Goal: Task Accomplishment & Management: Manage account settings

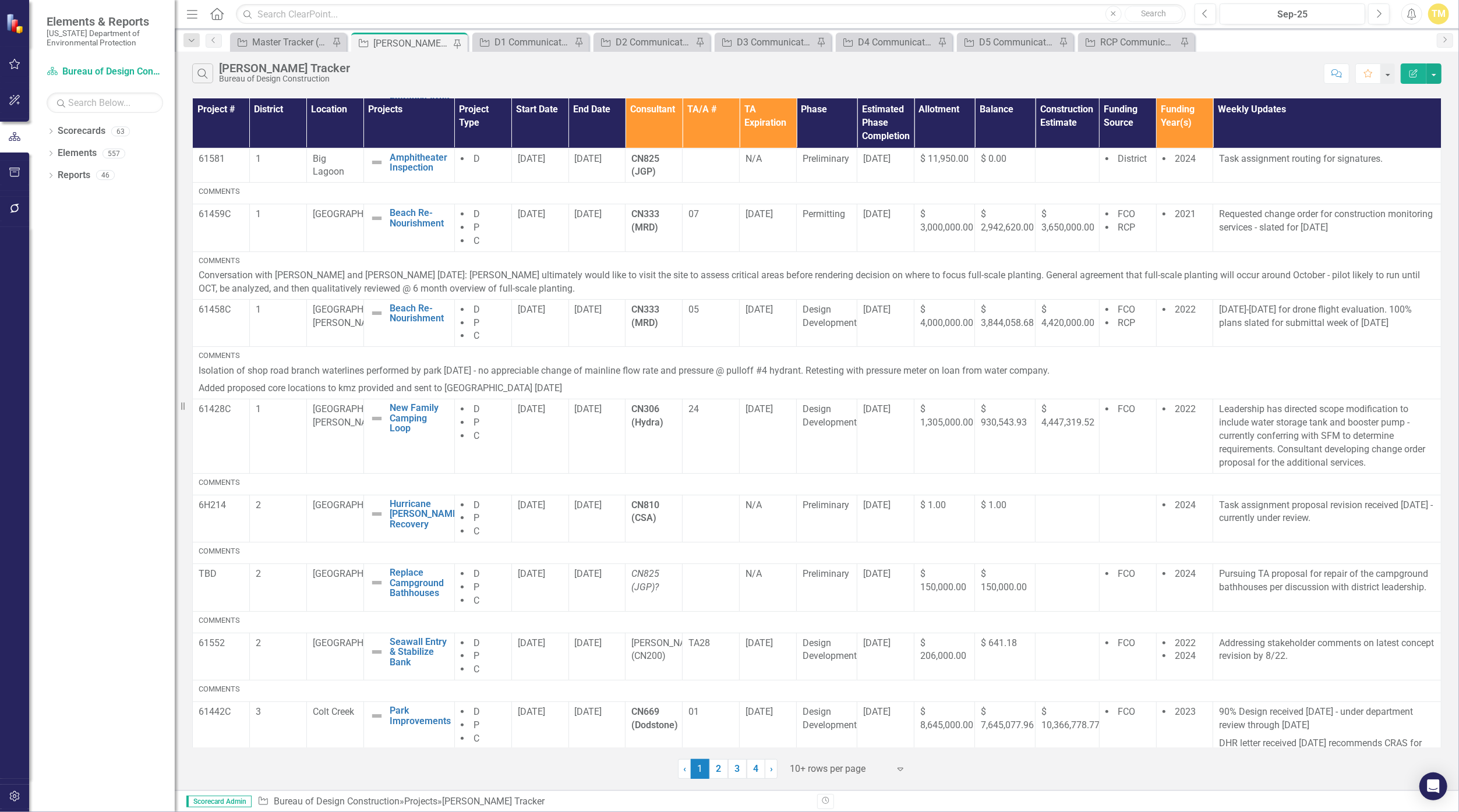
scroll to position [243, 0]
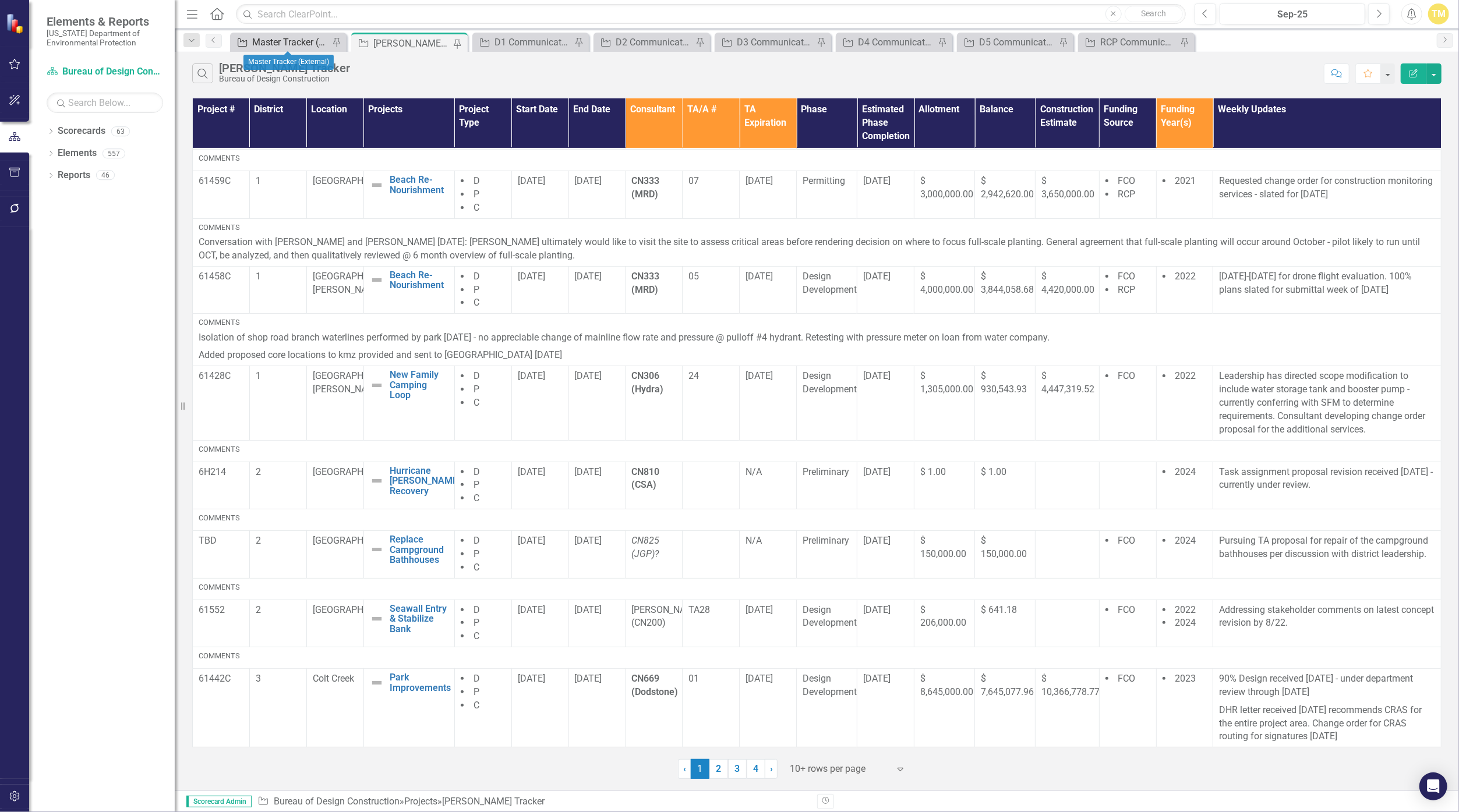
click at [310, 37] on div "Master Tracker (External)" at bounding box center [290, 42] width 77 height 15
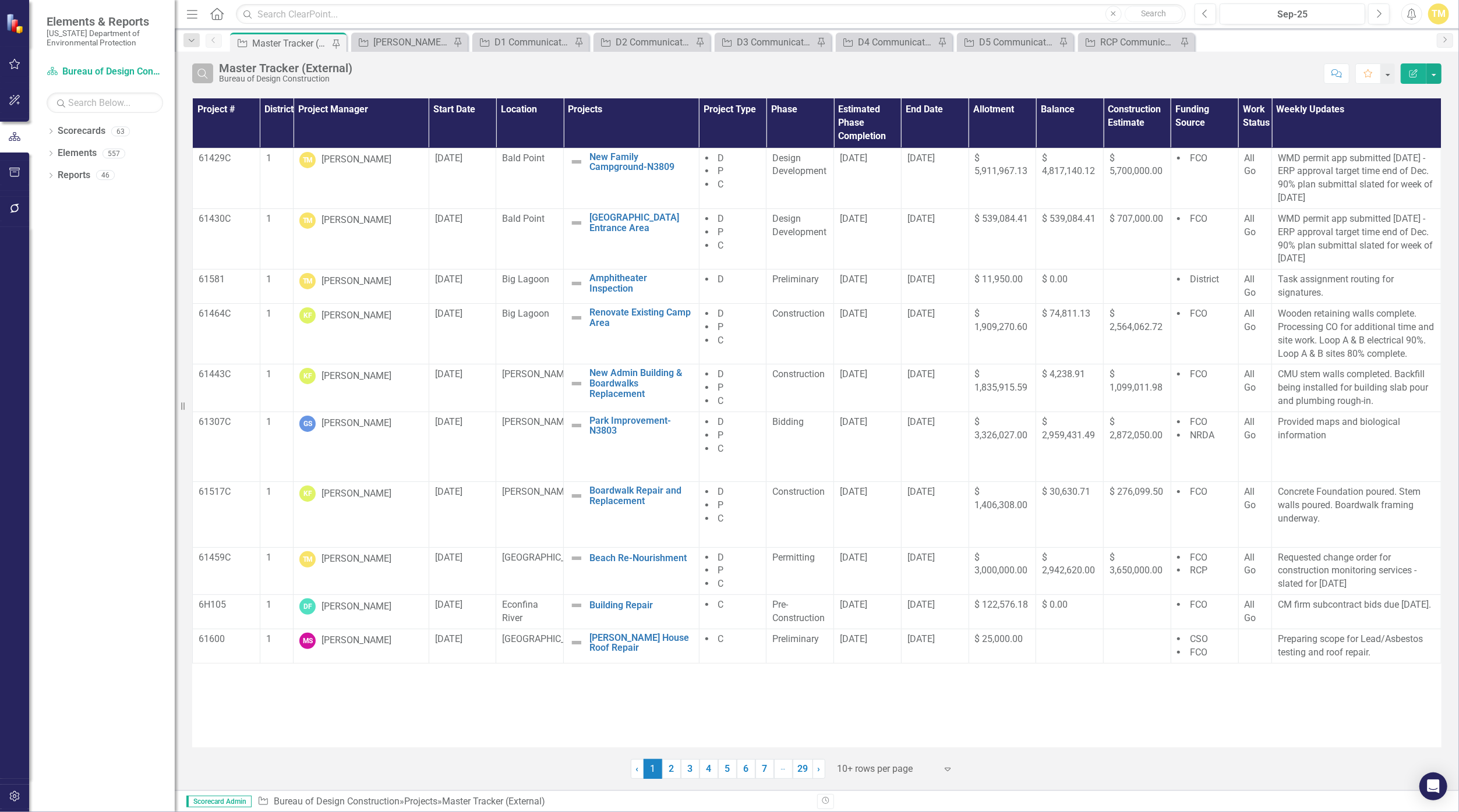
click at [210, 73] on button "Search" at bounding box center [203, 73] width 21 height 20
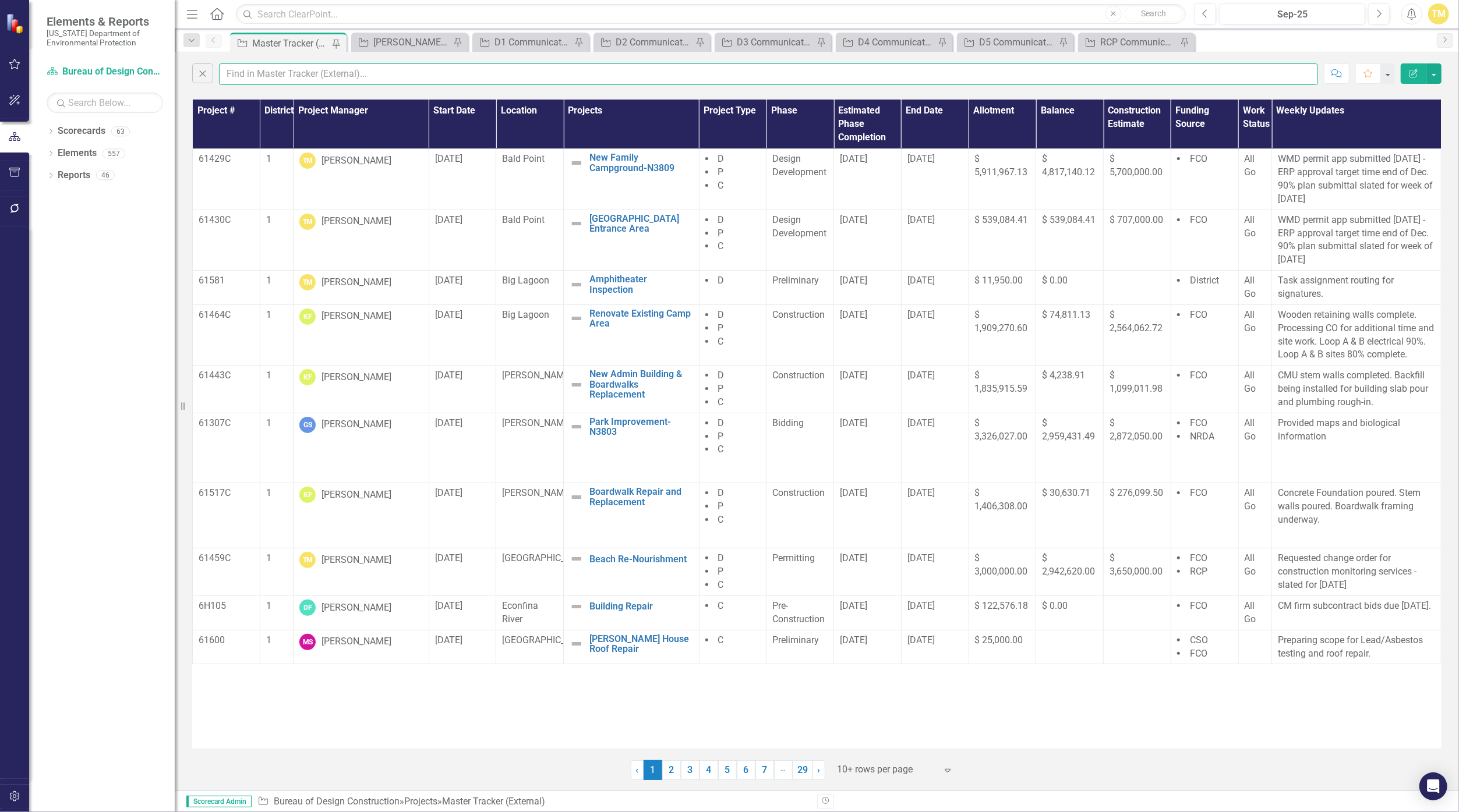
click at [257, 76] on input "text" at bounding box center [768, 74] width 1099 height 22
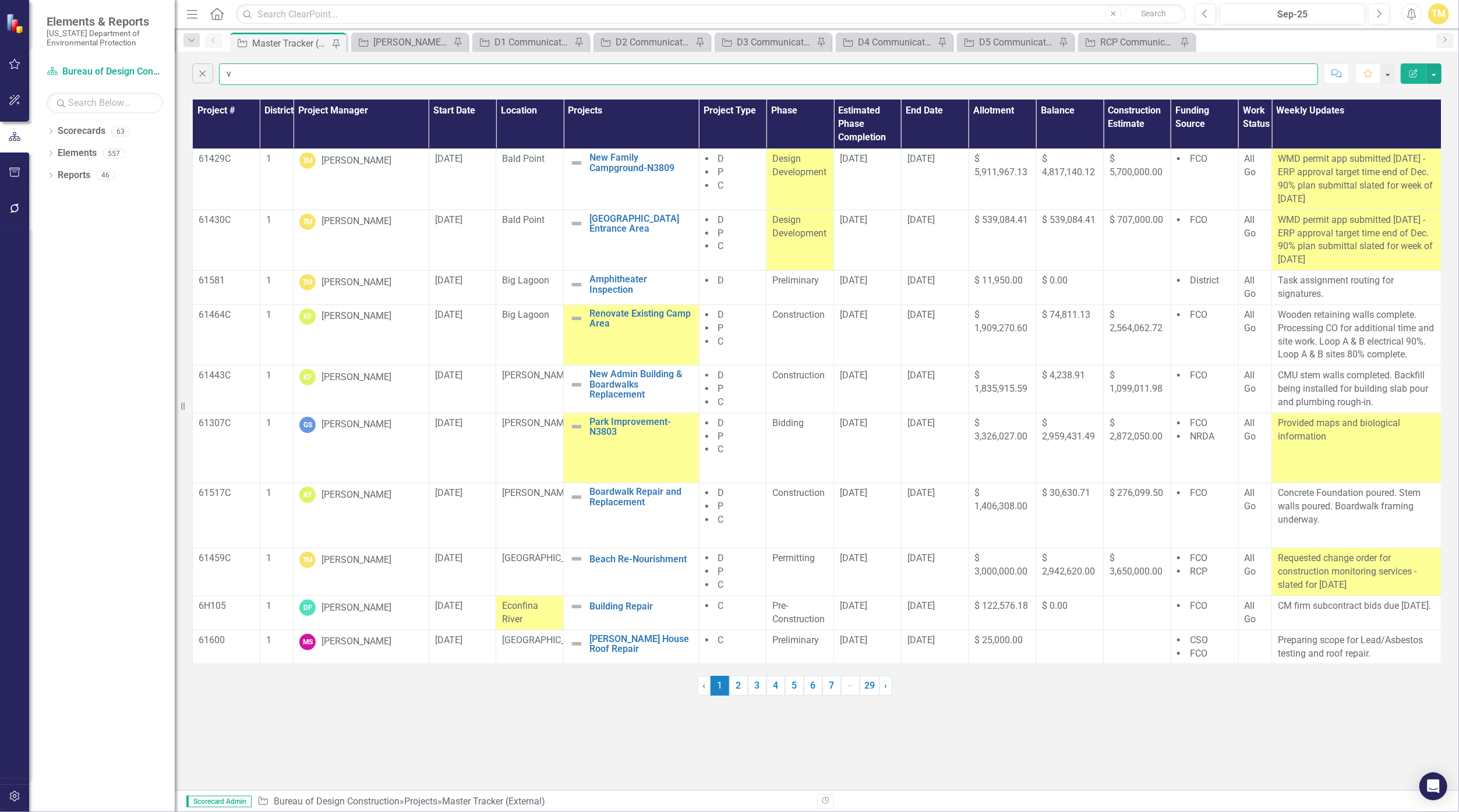
type input "[PERSON_NAME]"
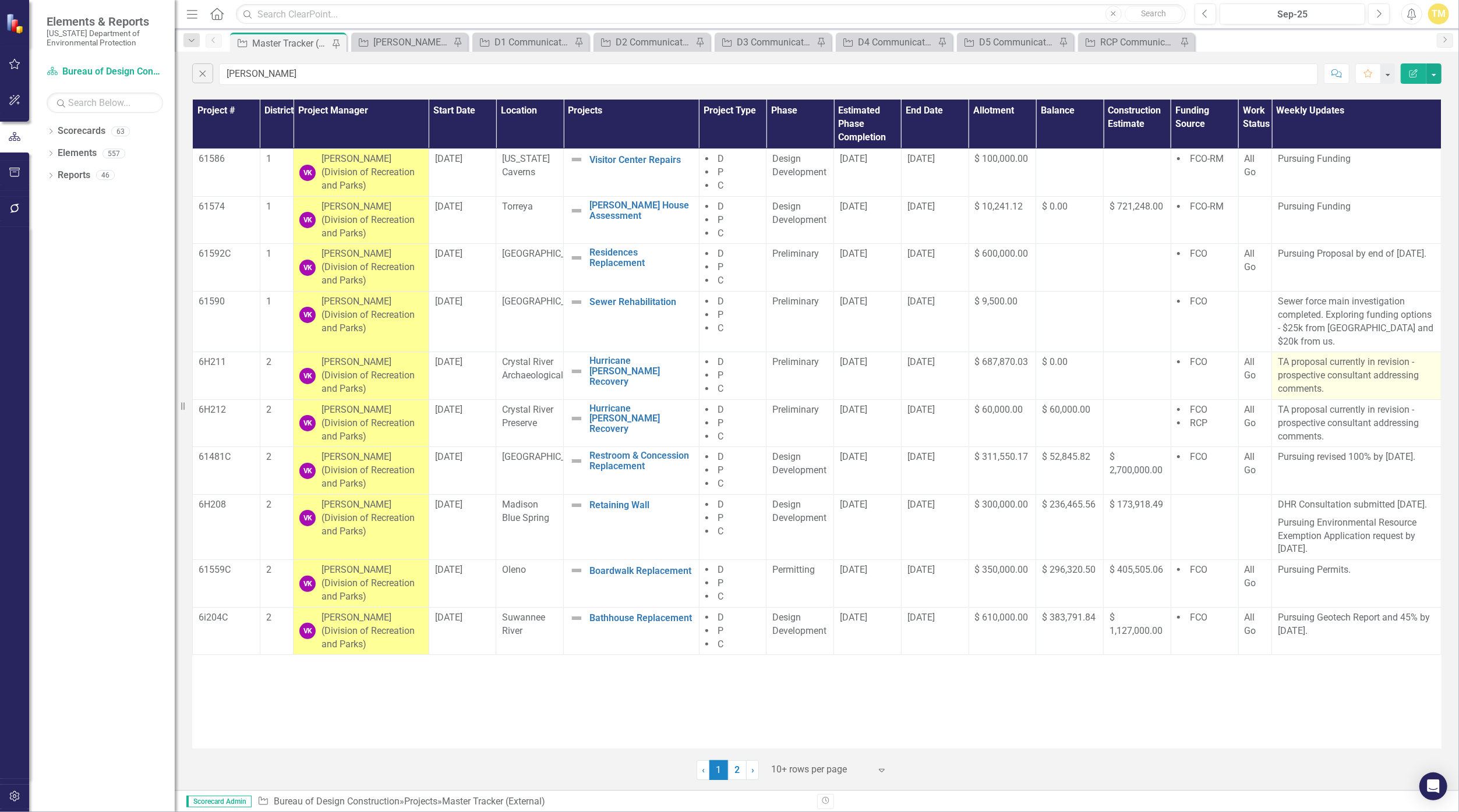
click at [713, 374] on p "TA proposal currently in revision - prospective consultant addressing comments." at bounding box center [1357, 376] width 157 height 40
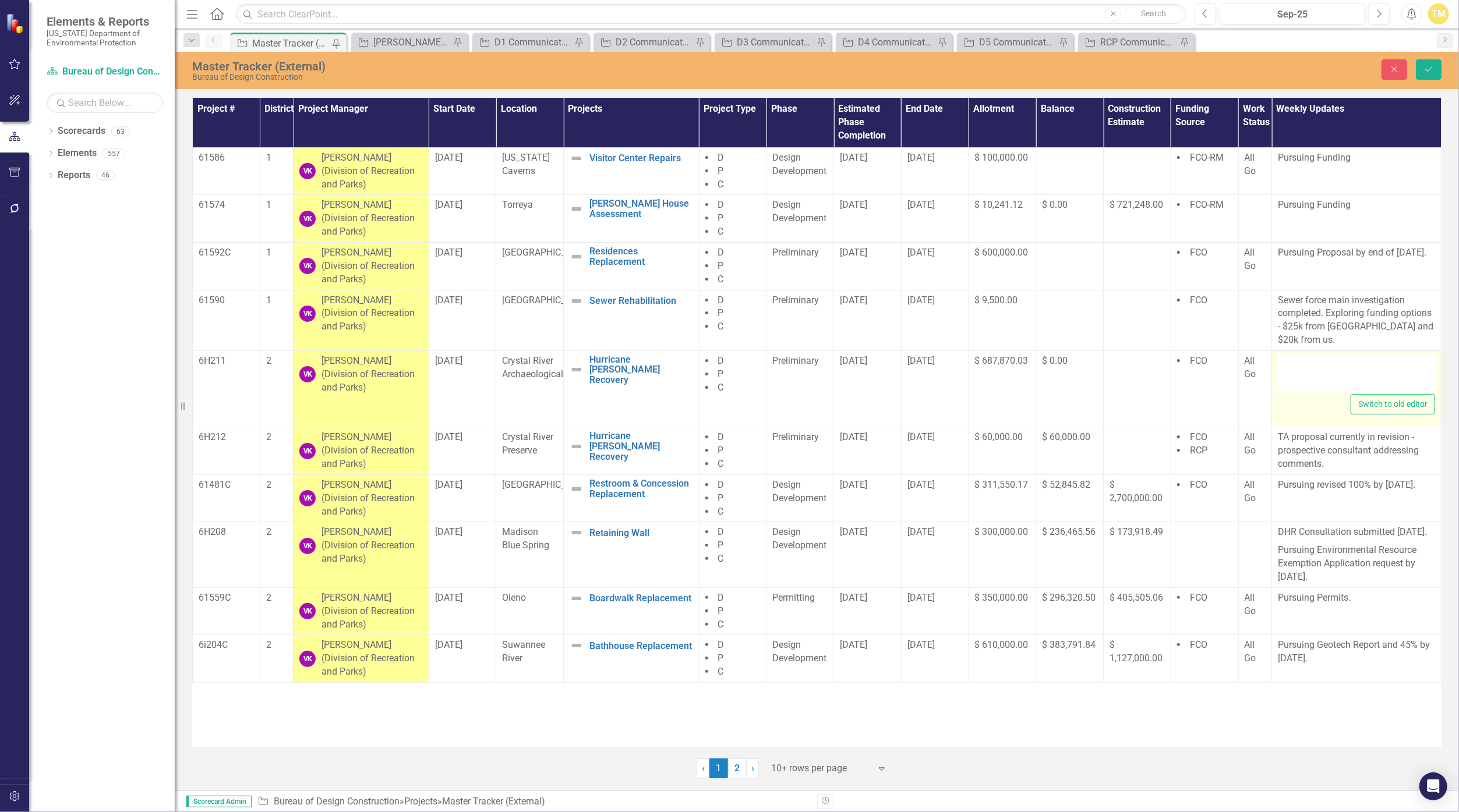
type textarea "<p>TA proposal currently in revision - prospective consultant addressing commen…"
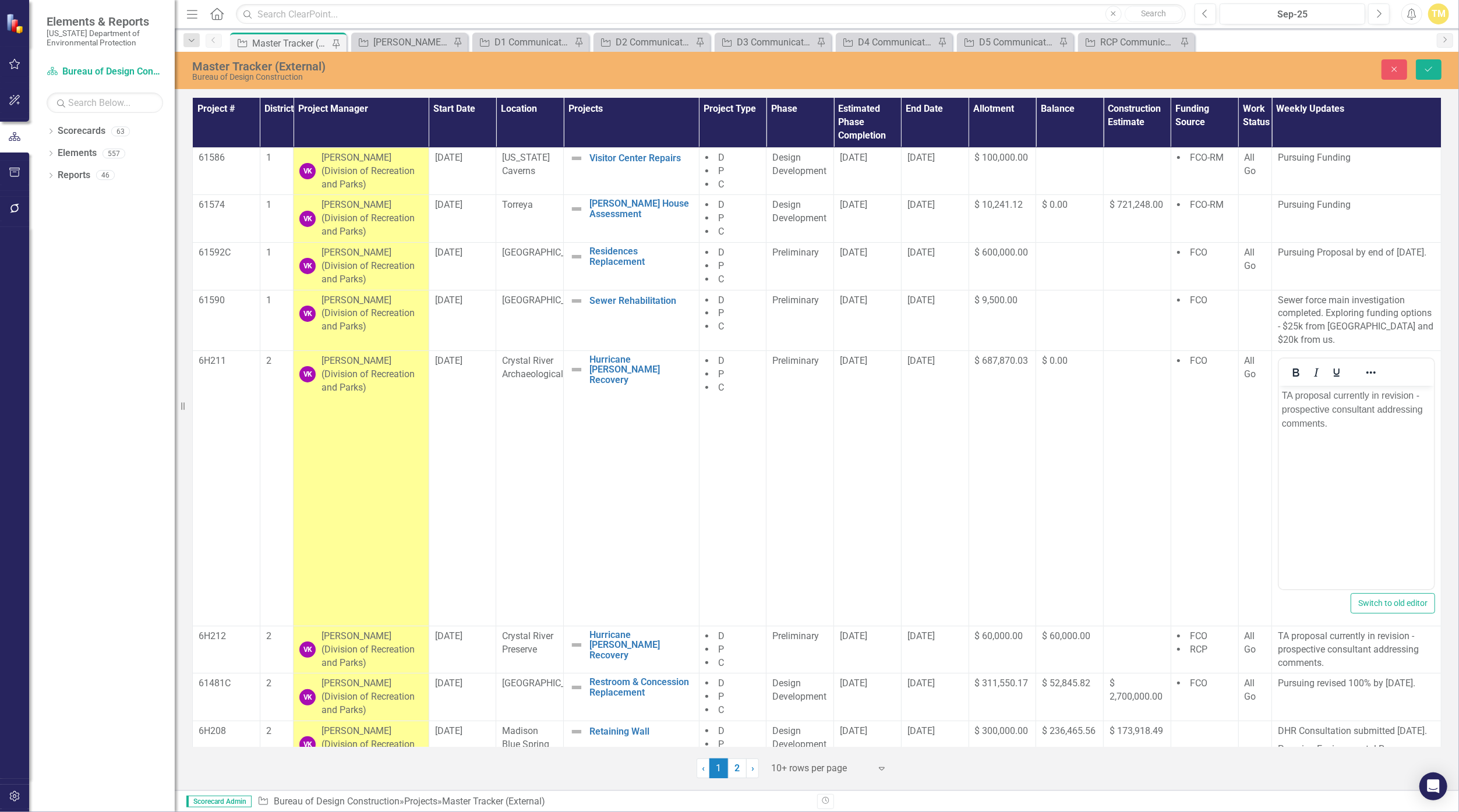
click at [713, 425] on p "TA proposal currently in revision - prospective consultant addressing comments." at bounding box center [1356, 409] width 149 height 42
drag, startPoint x: 1326, startPoint y: 429, endPoint x: 2548, endPoint y: 796, distance: 1275.9
click at [713, 411] on html "TA proposal currently in revision - prospective consultant addressing comments." at bounding box center [1356, 473] width 155 height 175
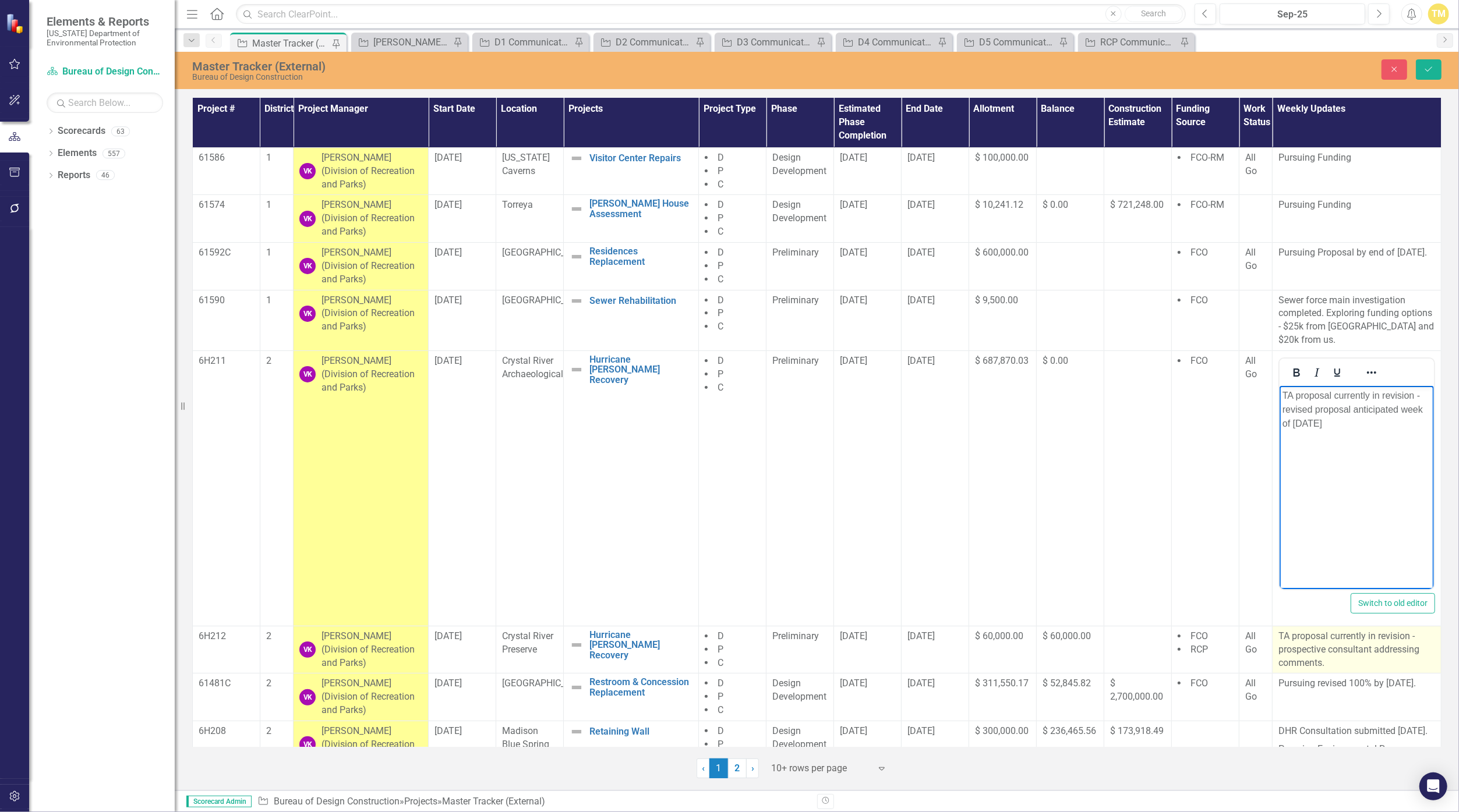
click at [713, 656] on p "TA proposal currently in revision - prospective consultant addressing comments." at bounding box center [1357, 650] width 157 height 40
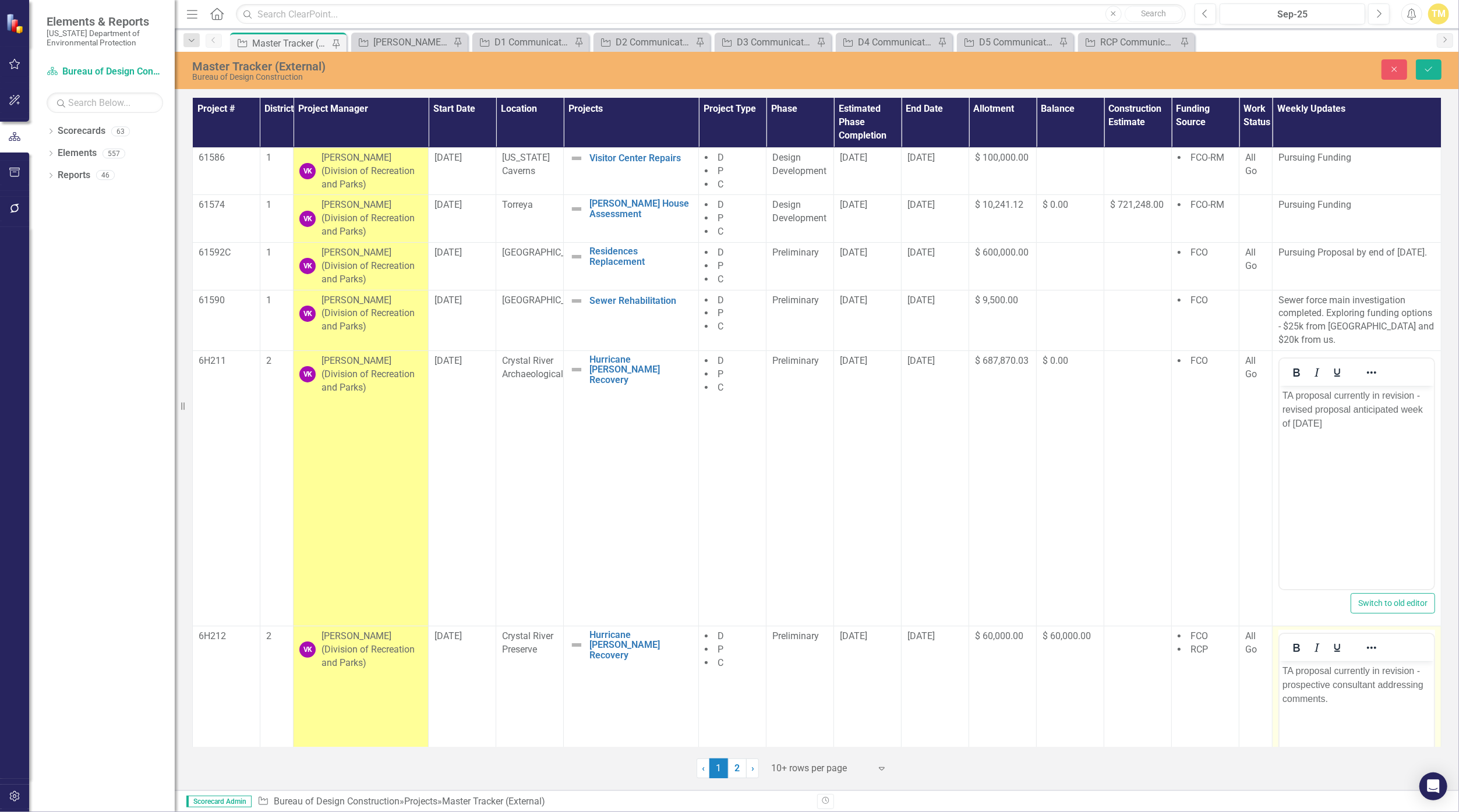
drag, startPoint x: 2567, startPoint y: 1317, endPoint x: 1333, endPoint y: 703, distance: 1378.3
click at [713, 703] on p "TA proposal currently in revision - prospective consultant addressing comments." at bounding box center [1357, 685] width 148 height 42
paste body "Rich Text Area. Press ALT-0 for help."
click at [713, 68] on icon "Save" at bounding box center [1429, 69] width 10 height 8
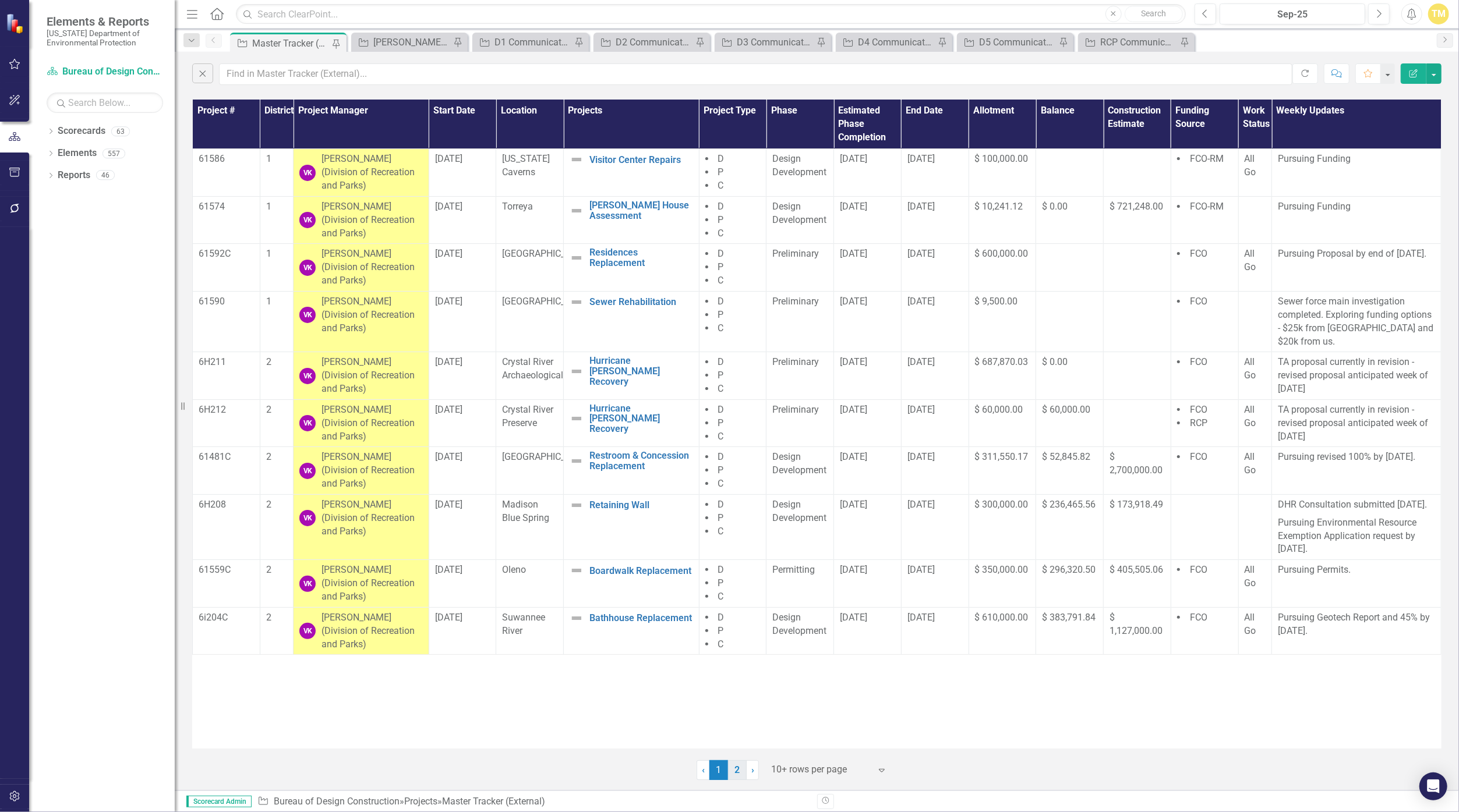
click at [713, 768] on link "2" at bounding box center [737, 770] width 18 height 20
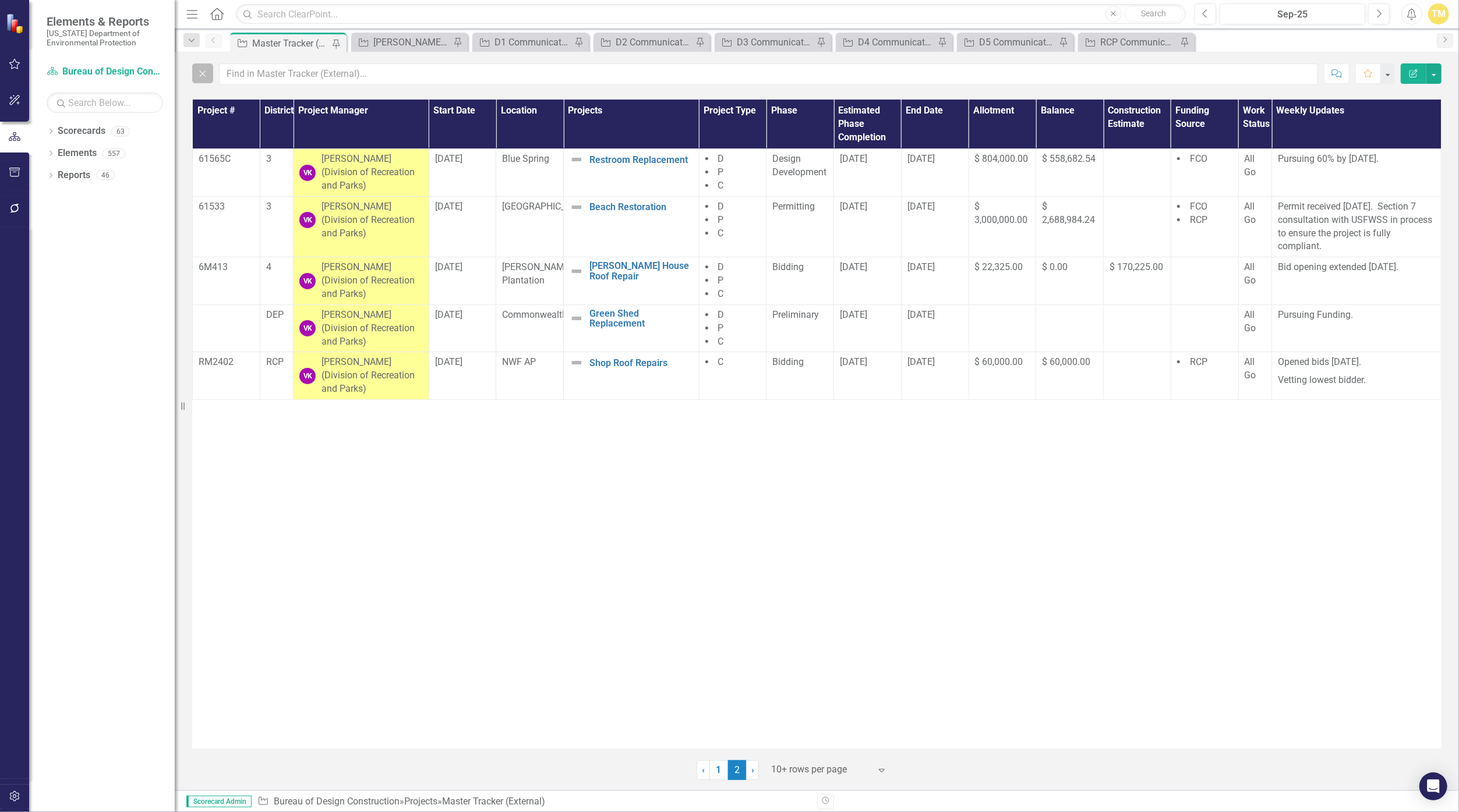
click at [209, 71] on button "Close" at bounding box center [203, 73] width 21 height 20
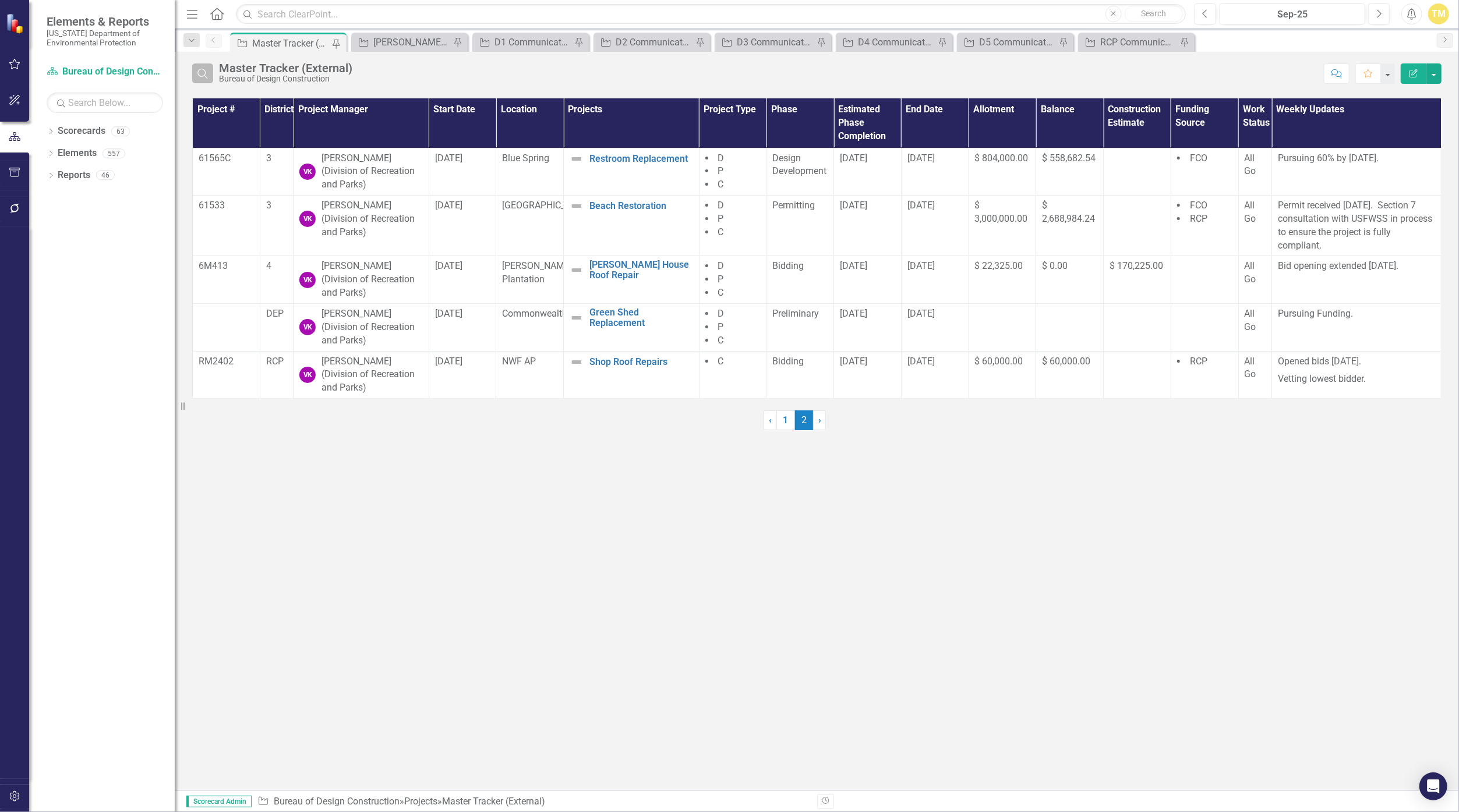
click at [199, 70] on icon "Search" at bounding box center [202, 73] width 13 height 10
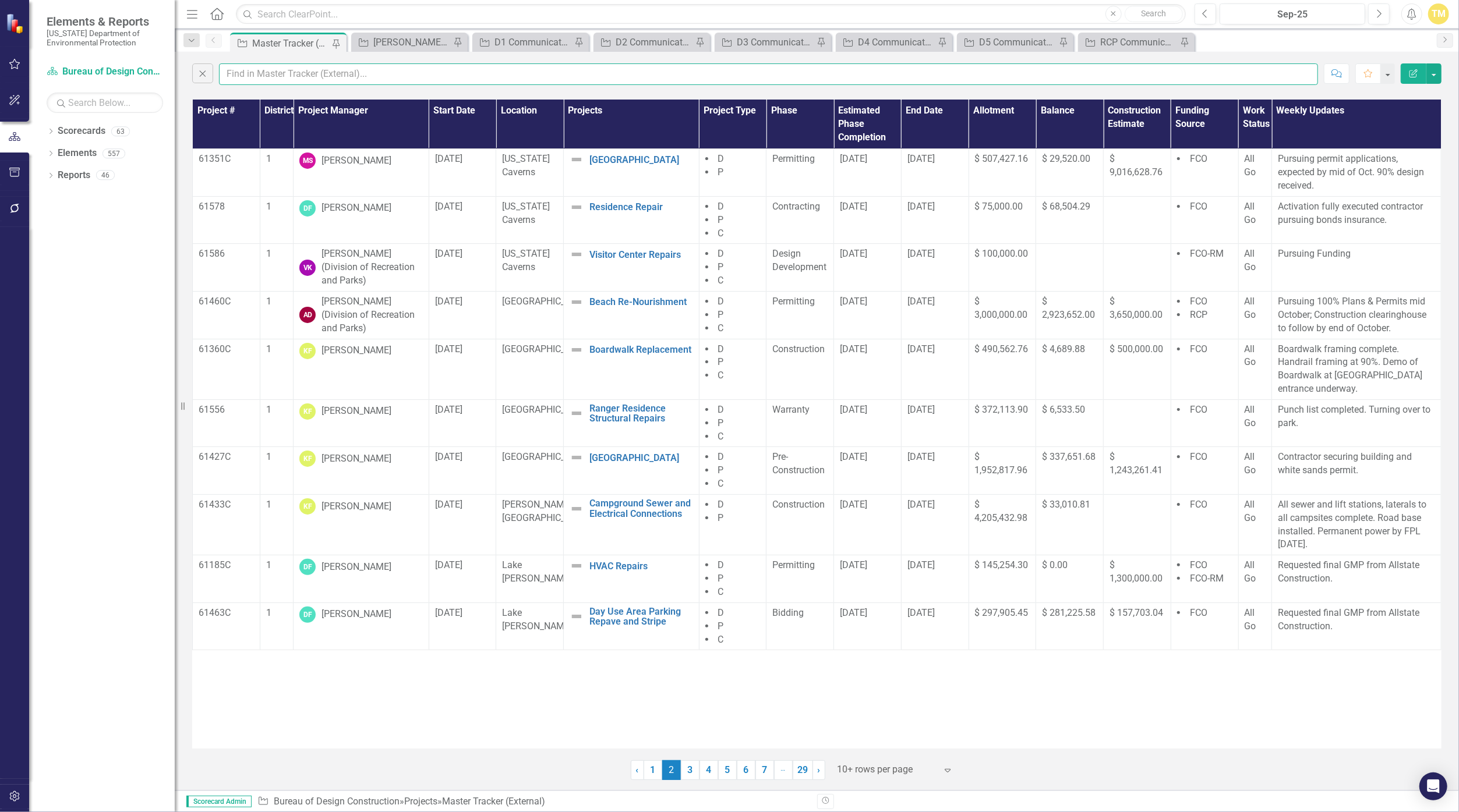
click at [268, 75] on input "text" at bounding box center [768, 74] width 1099 height 22
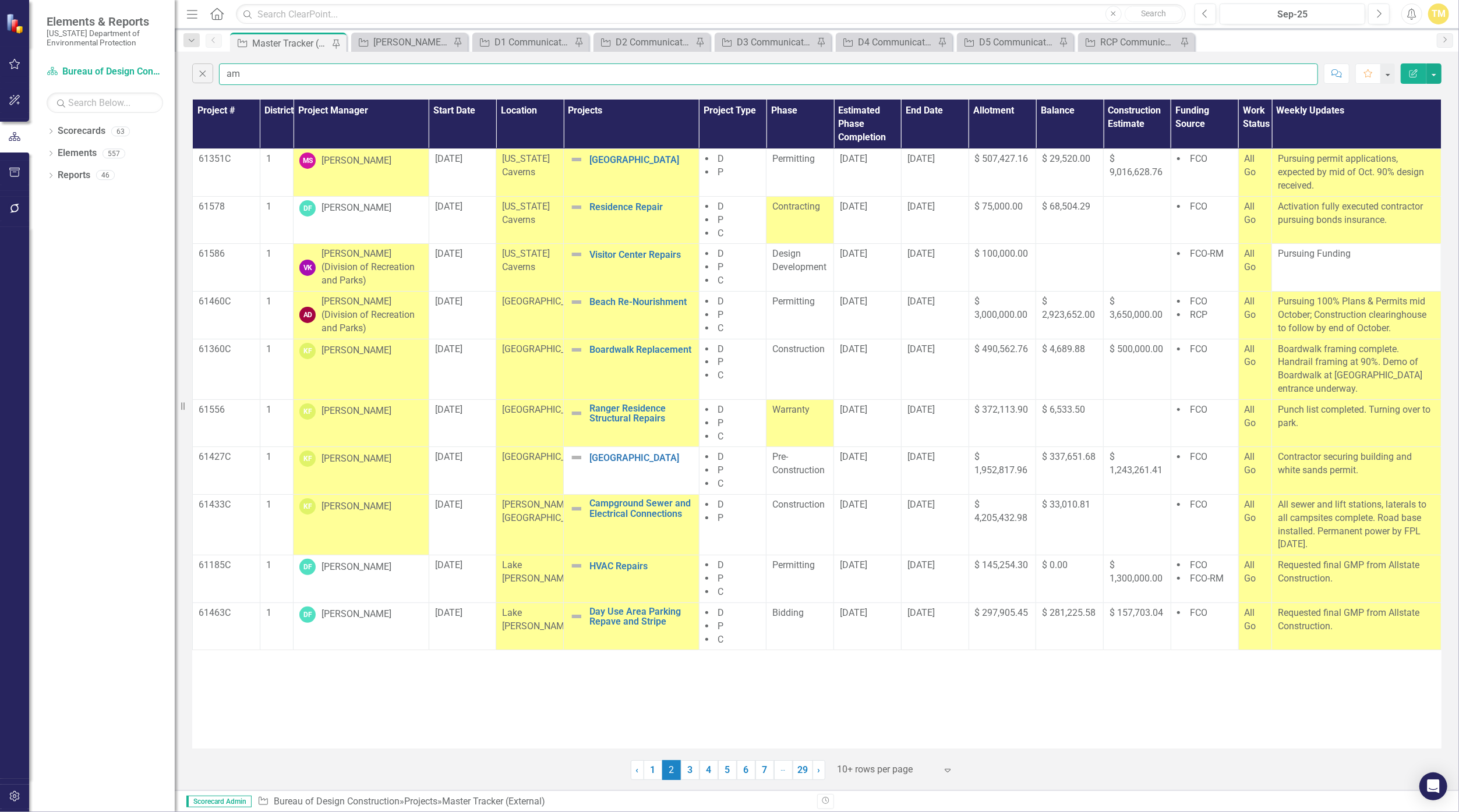
type input "amber"
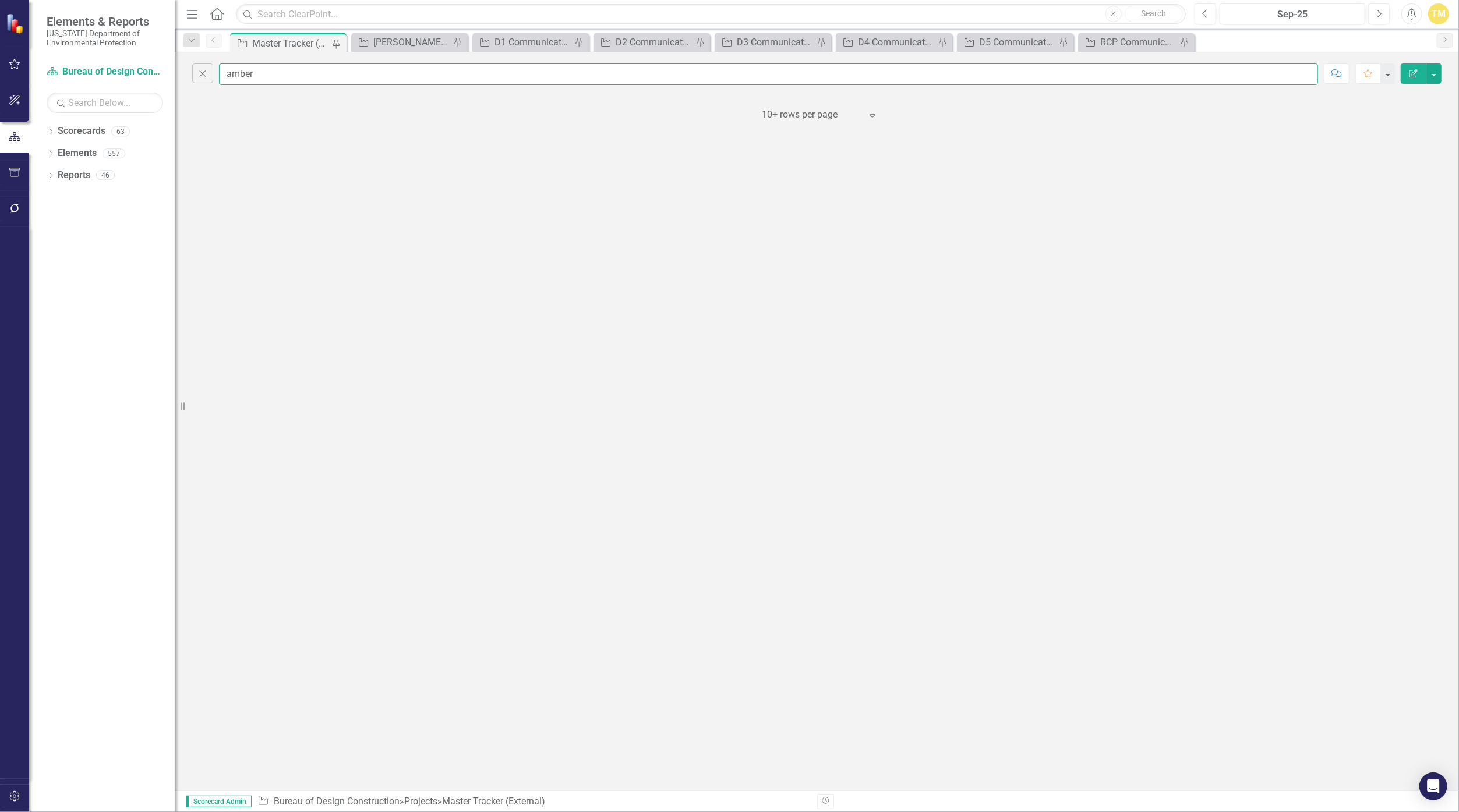
click at [271, 72] on input "amber" at bounding box center [768, 74] width 1099 height 22
click at [198, 76] on button "Close" at bounding box center [203, 73] width 21 height 20
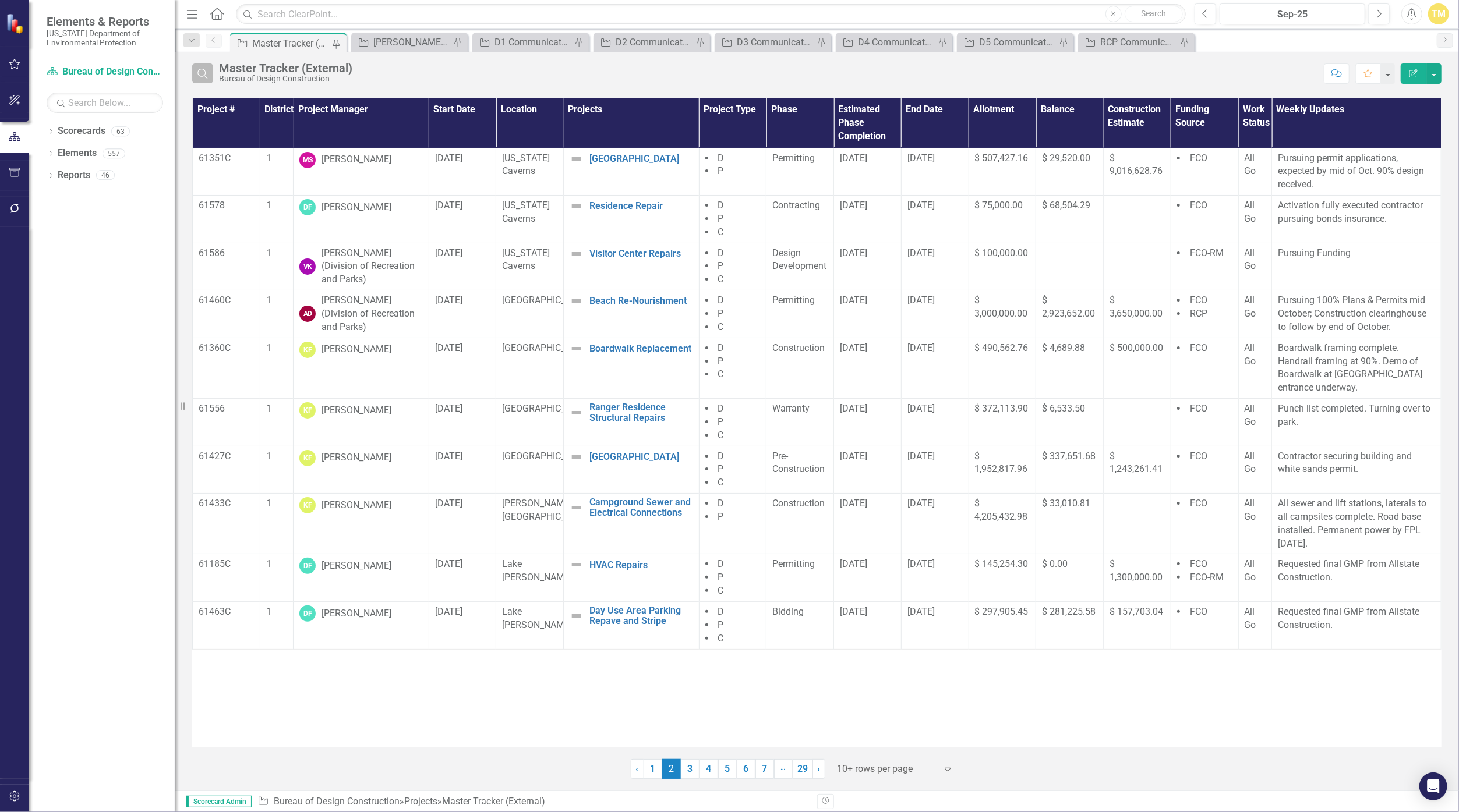
click at [201, 77] on icon "Search" at bounding box center [202, 73] width 13 height 10
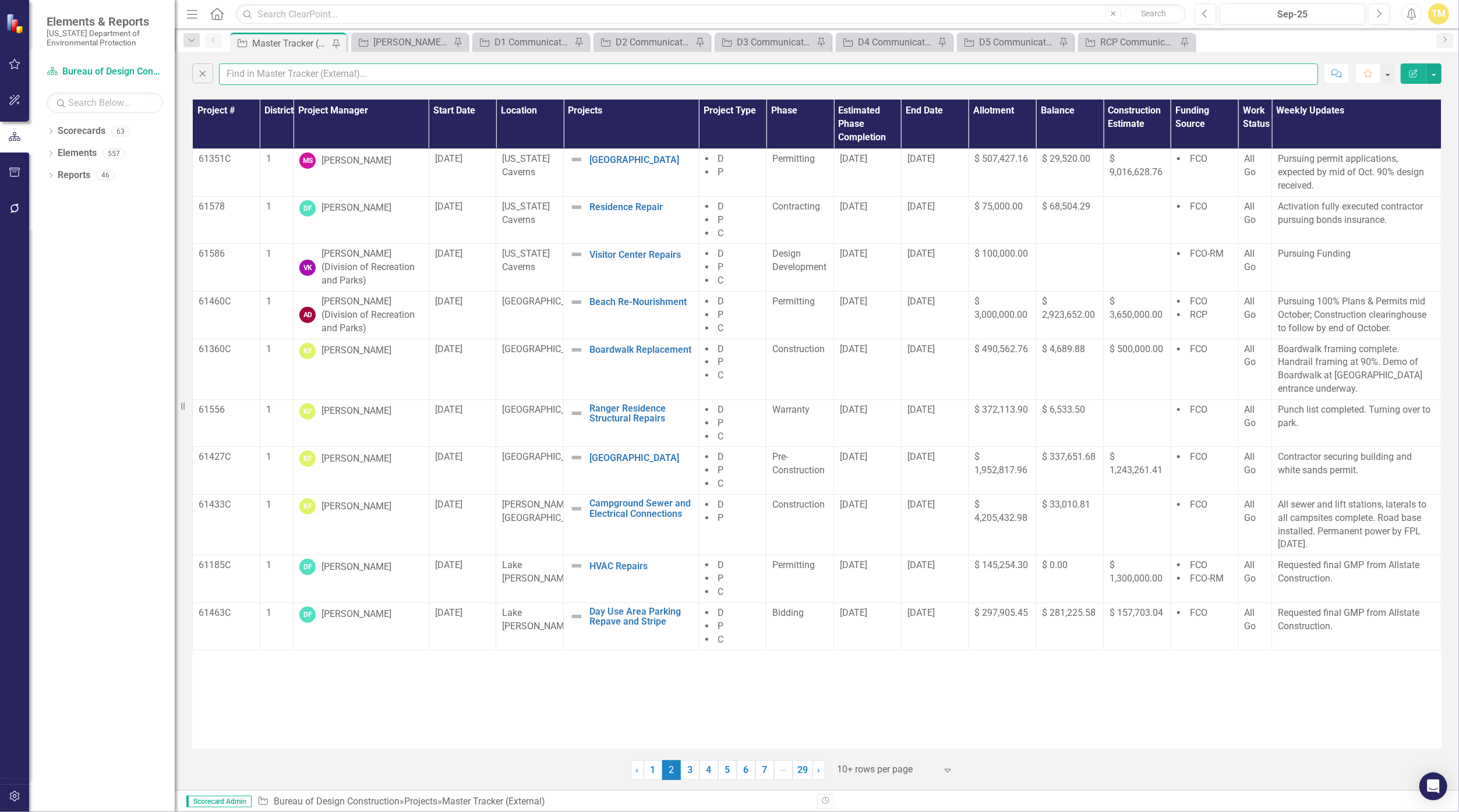
click at [264, 76] on input "text" at bounding box center [768, 74] width 1099 height 22
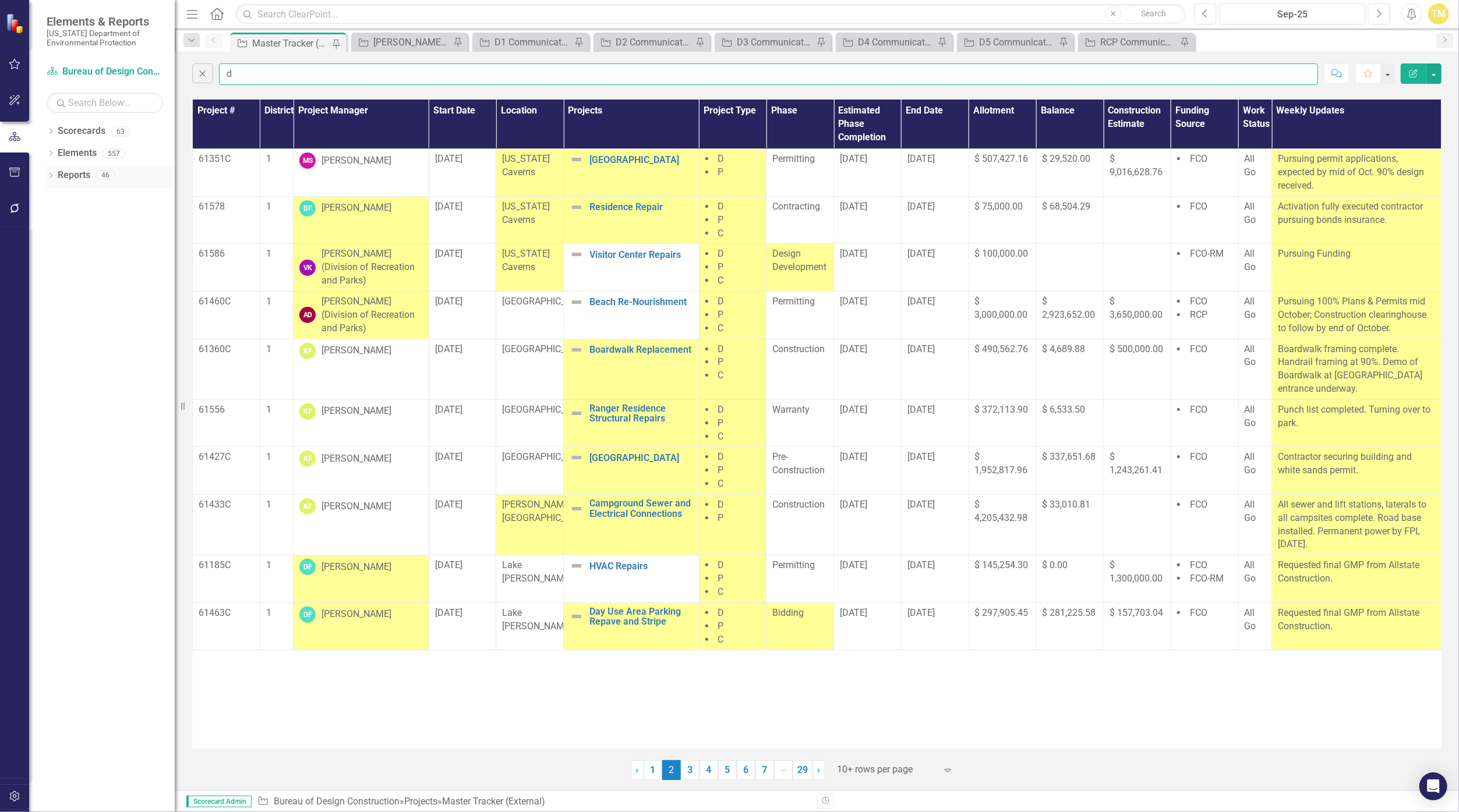
type input "d"
click at [61, 174] on link "Reports" at bounding box center [73, 175] width 32 height 13
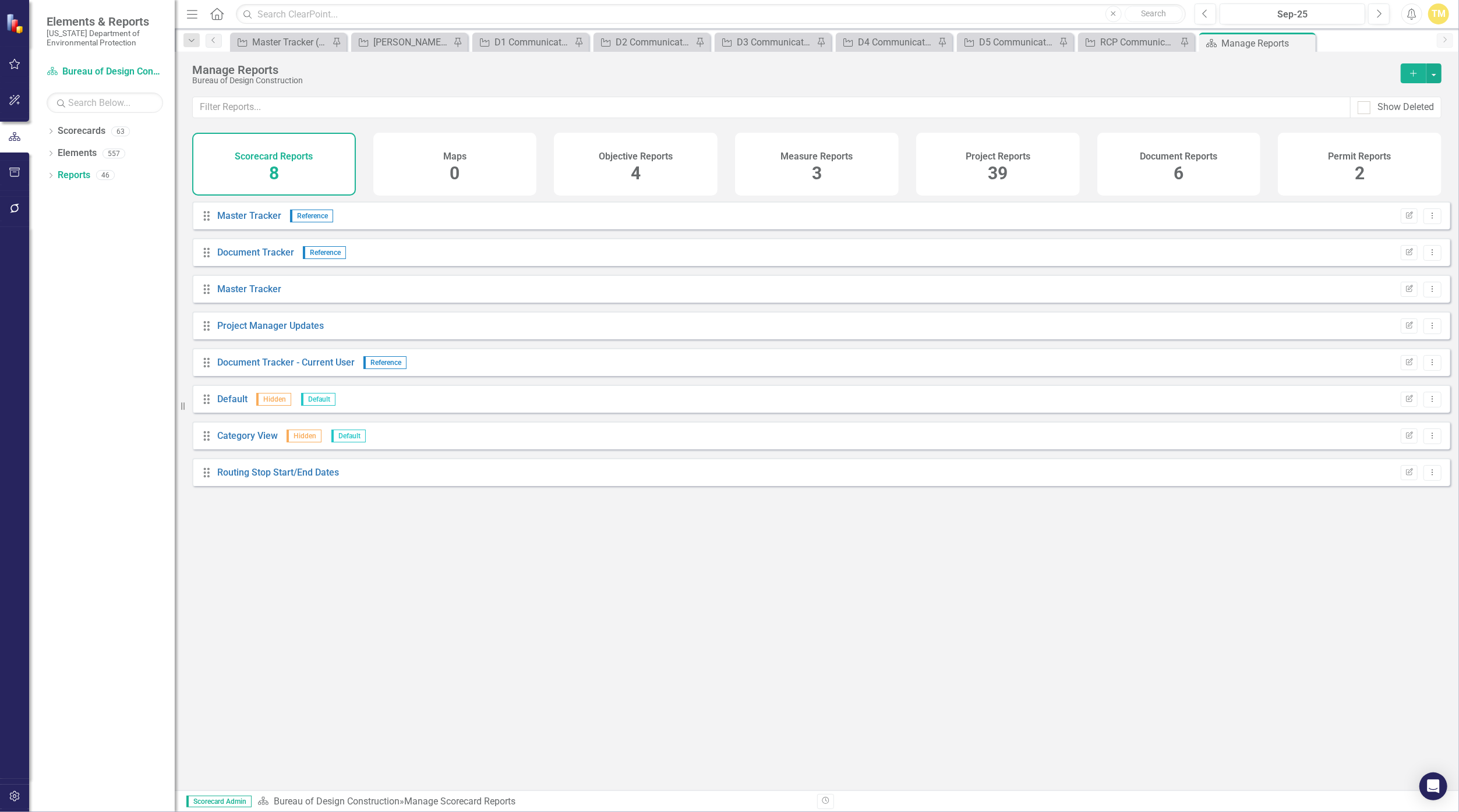
click at [713, 167] on div "Project Reports 39" at bounding box center [998, 164] width 164 height 63
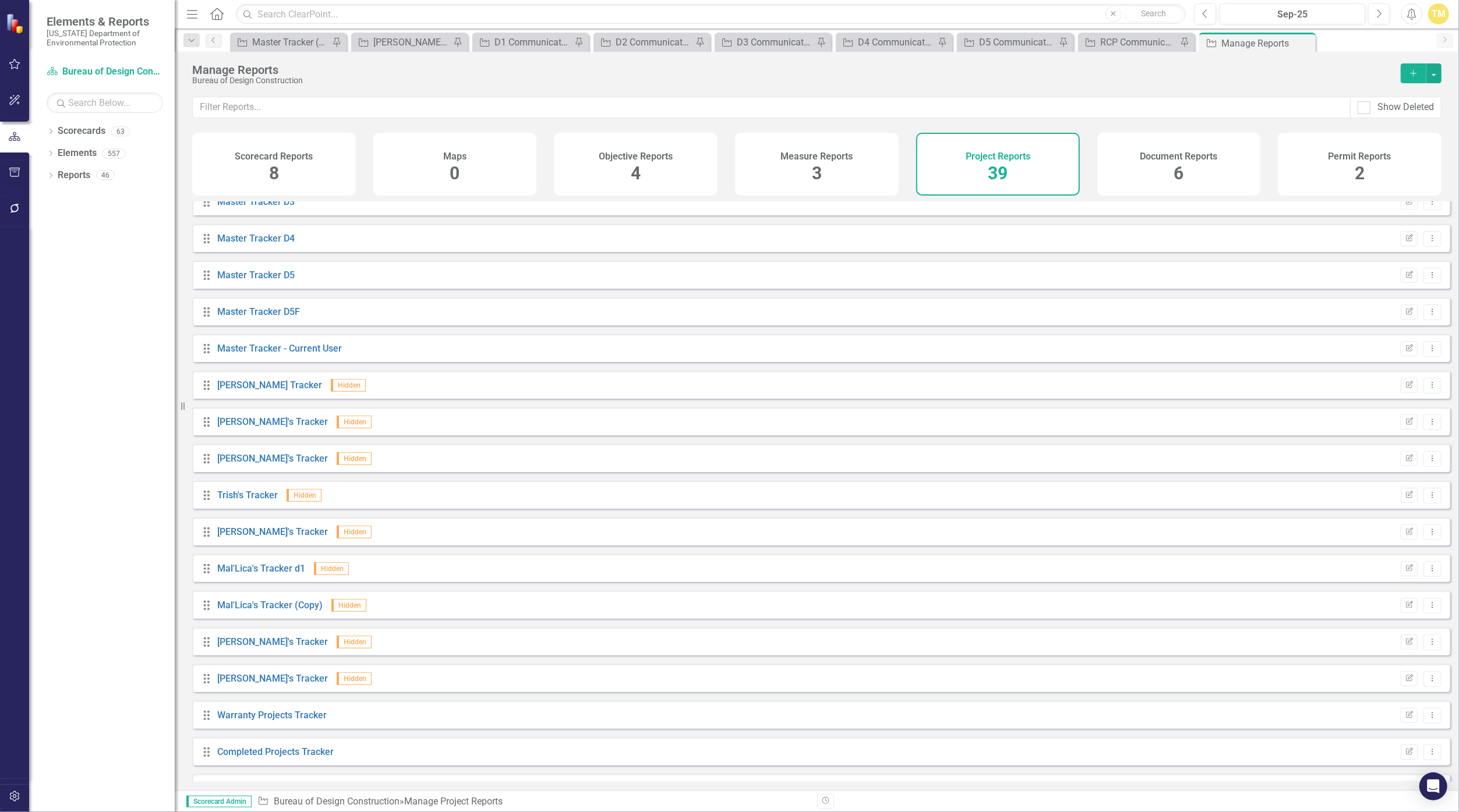
scroll to position [679, 0]
click at [251, 423] on link "[PERSON_NAME]'s Tracker" at bounding box center [272, 417] width 111 height 11
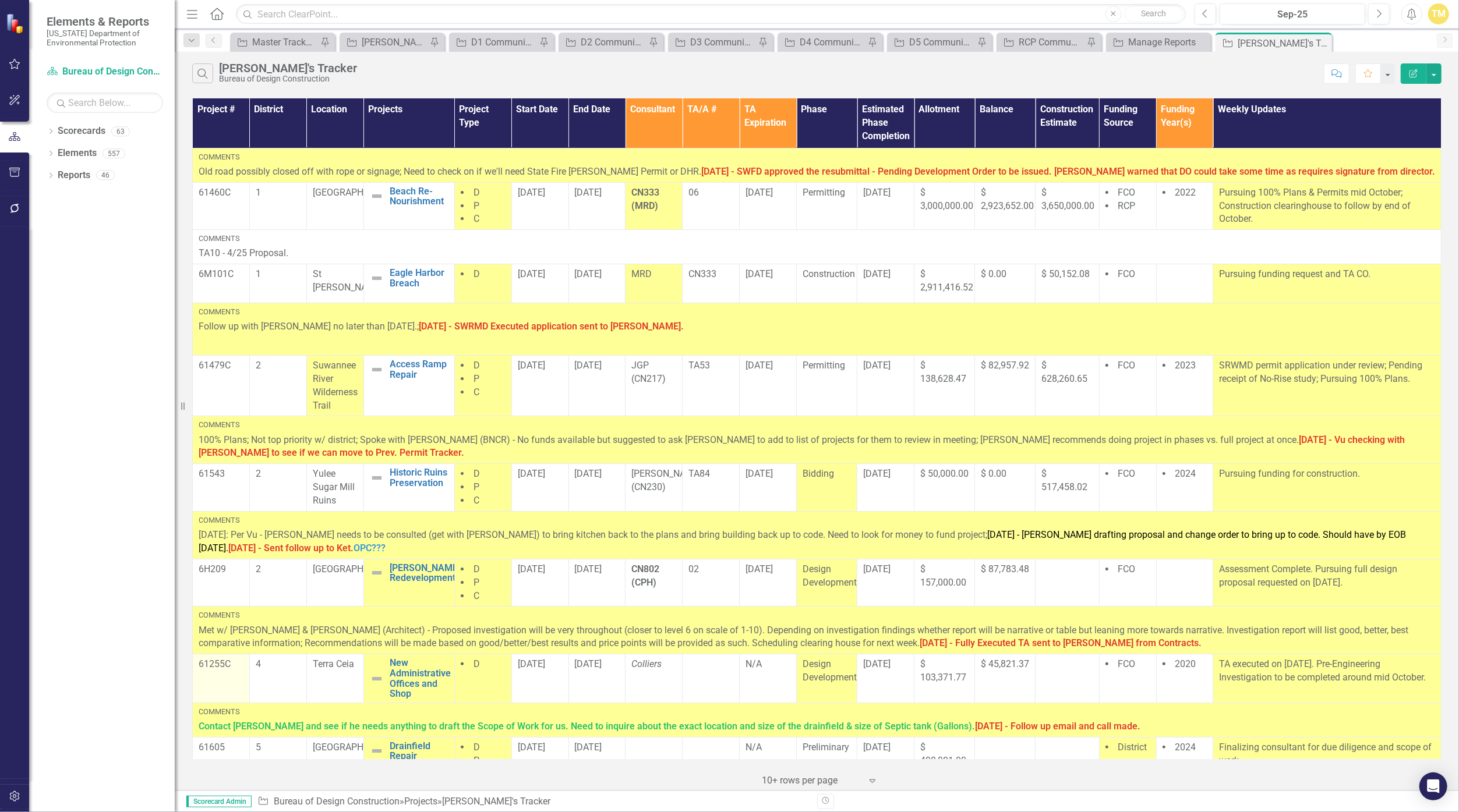
click at [223, 664] on p "61255C" at bounding box center [221, 664] width 44 height 13
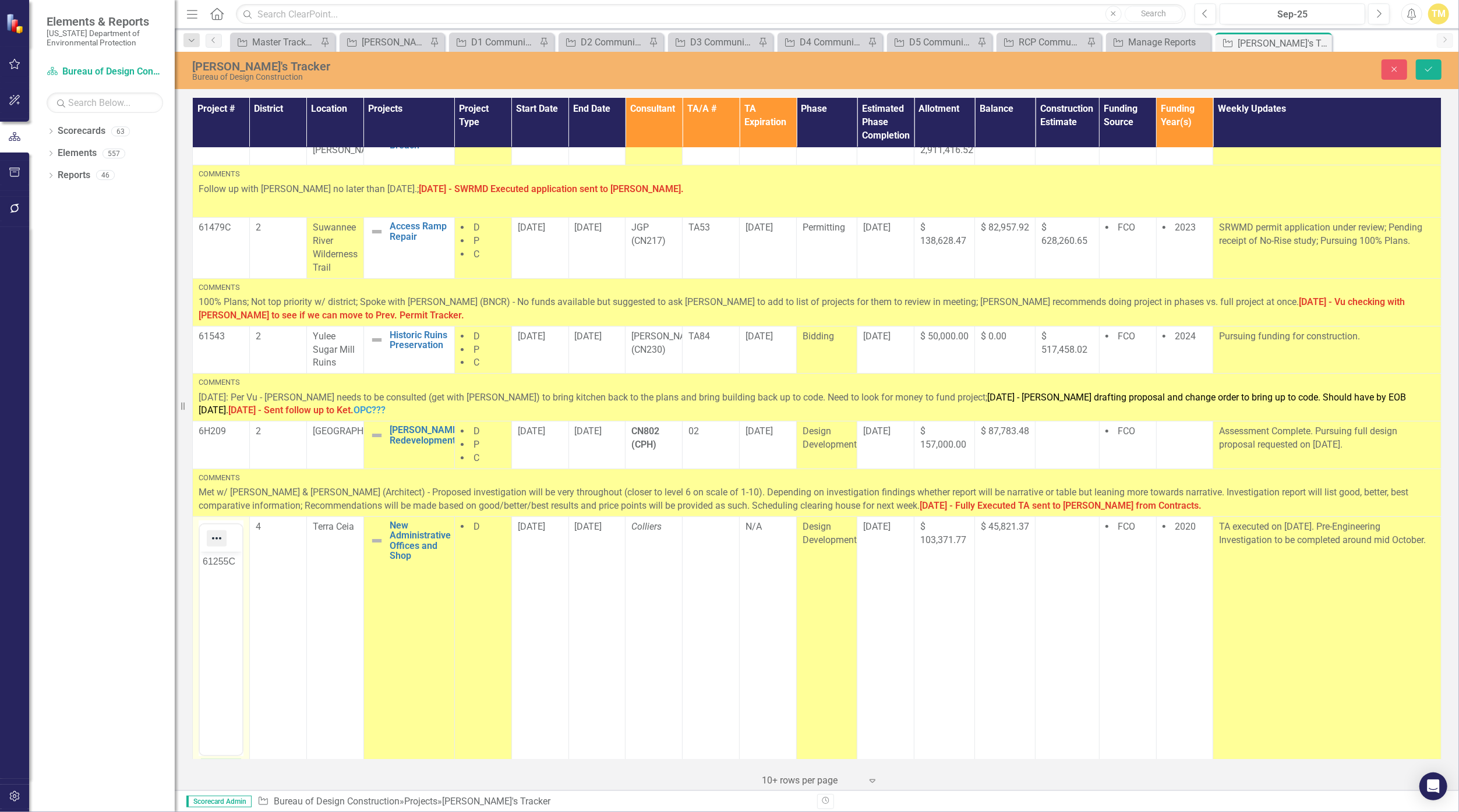
scroll to position [194, 0]
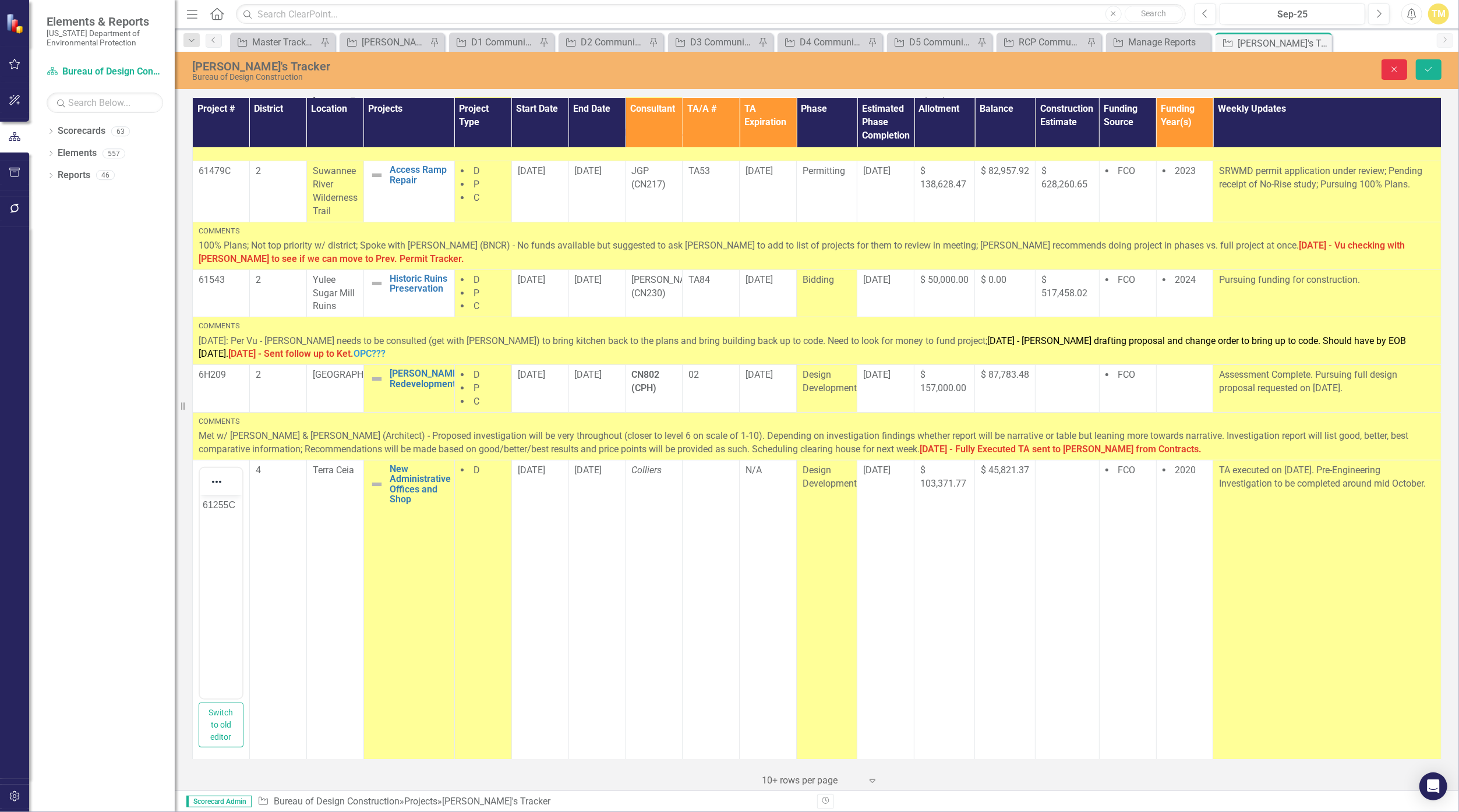
click at [713, 66] on button "Close" at bounding box center [1395, 69] width 25 height 20
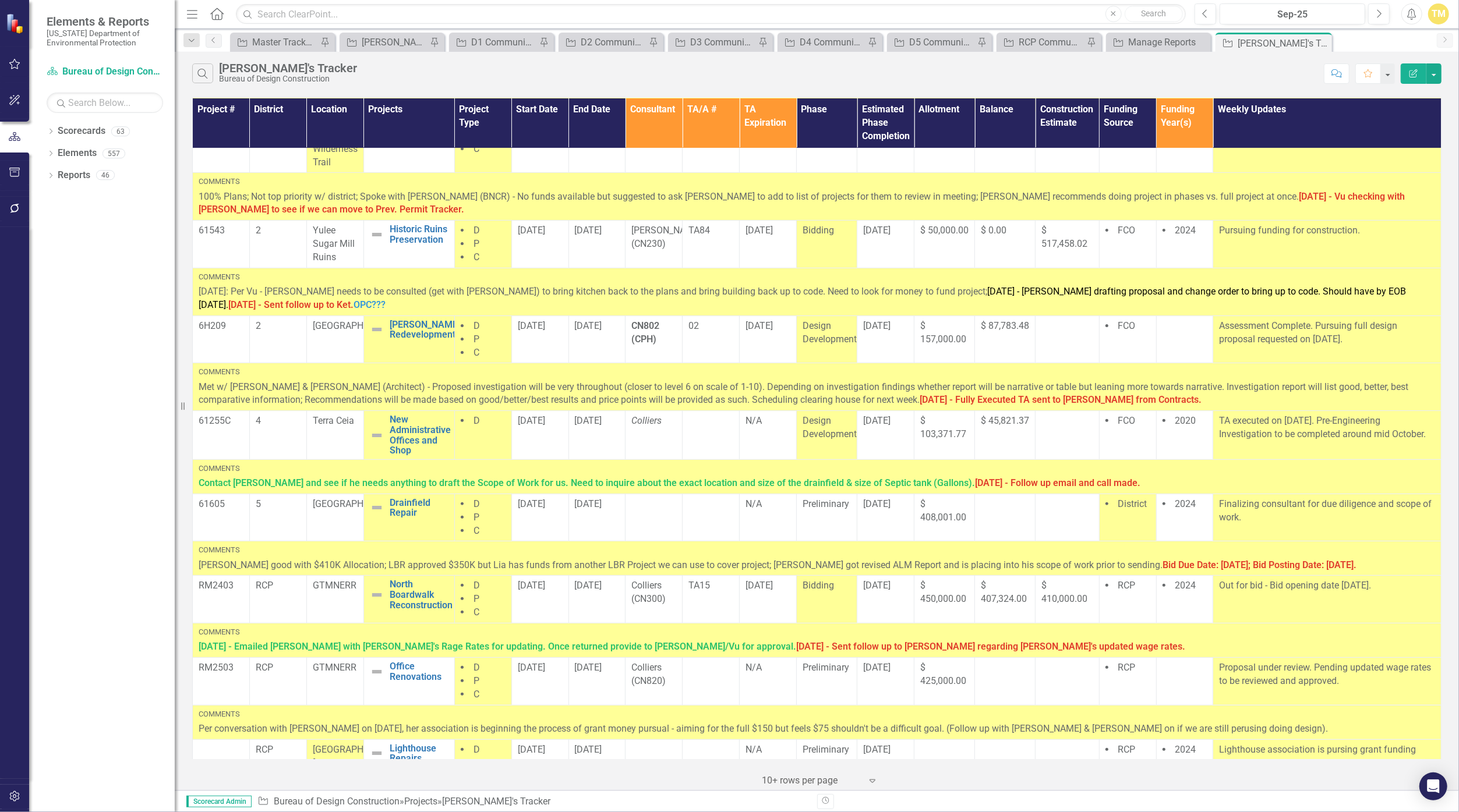
scroll to position [266, 0]
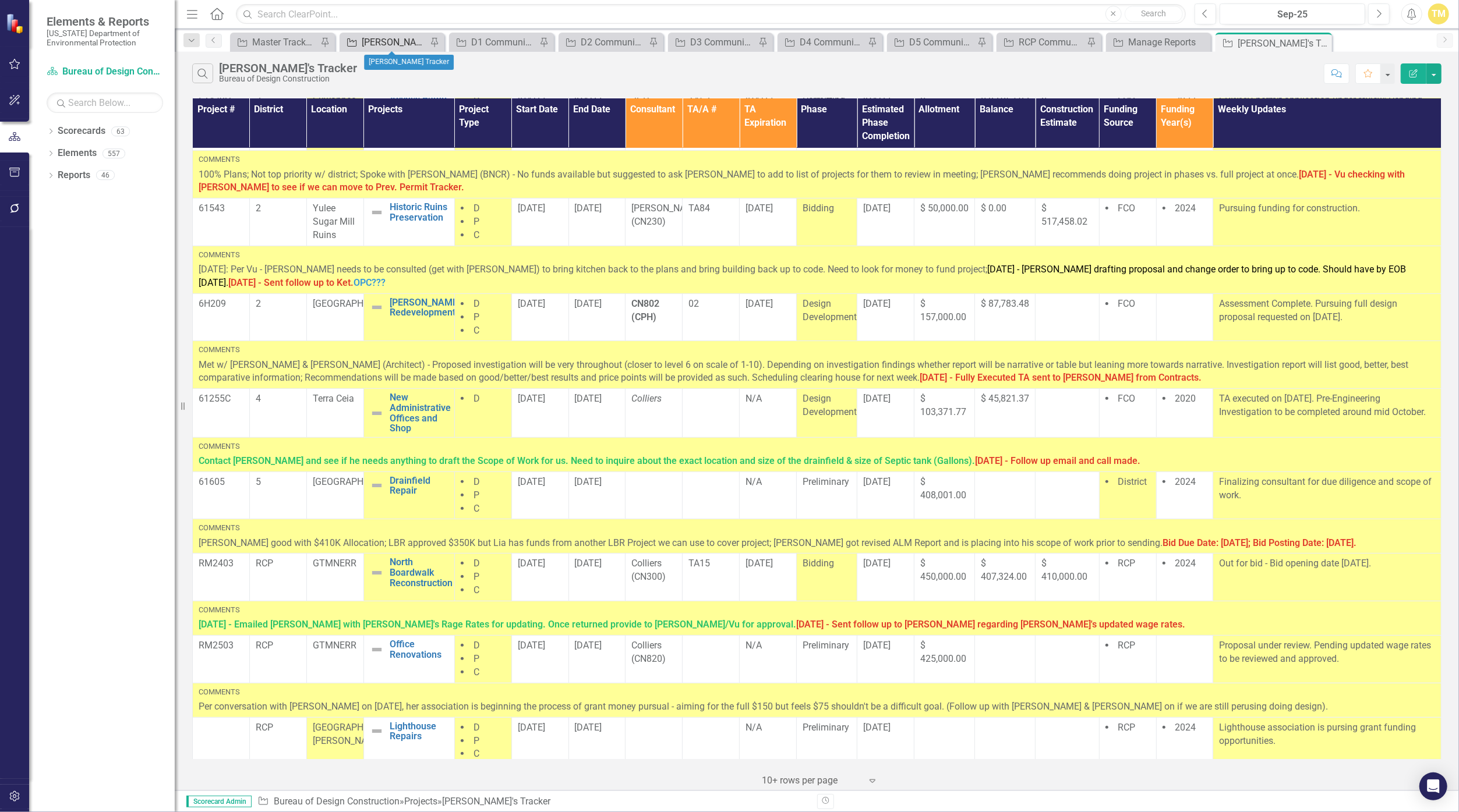
click at [383, 38] on div "[PERSON_NAME] Tracker" at bounding box center [394, 42] width 65 height 15
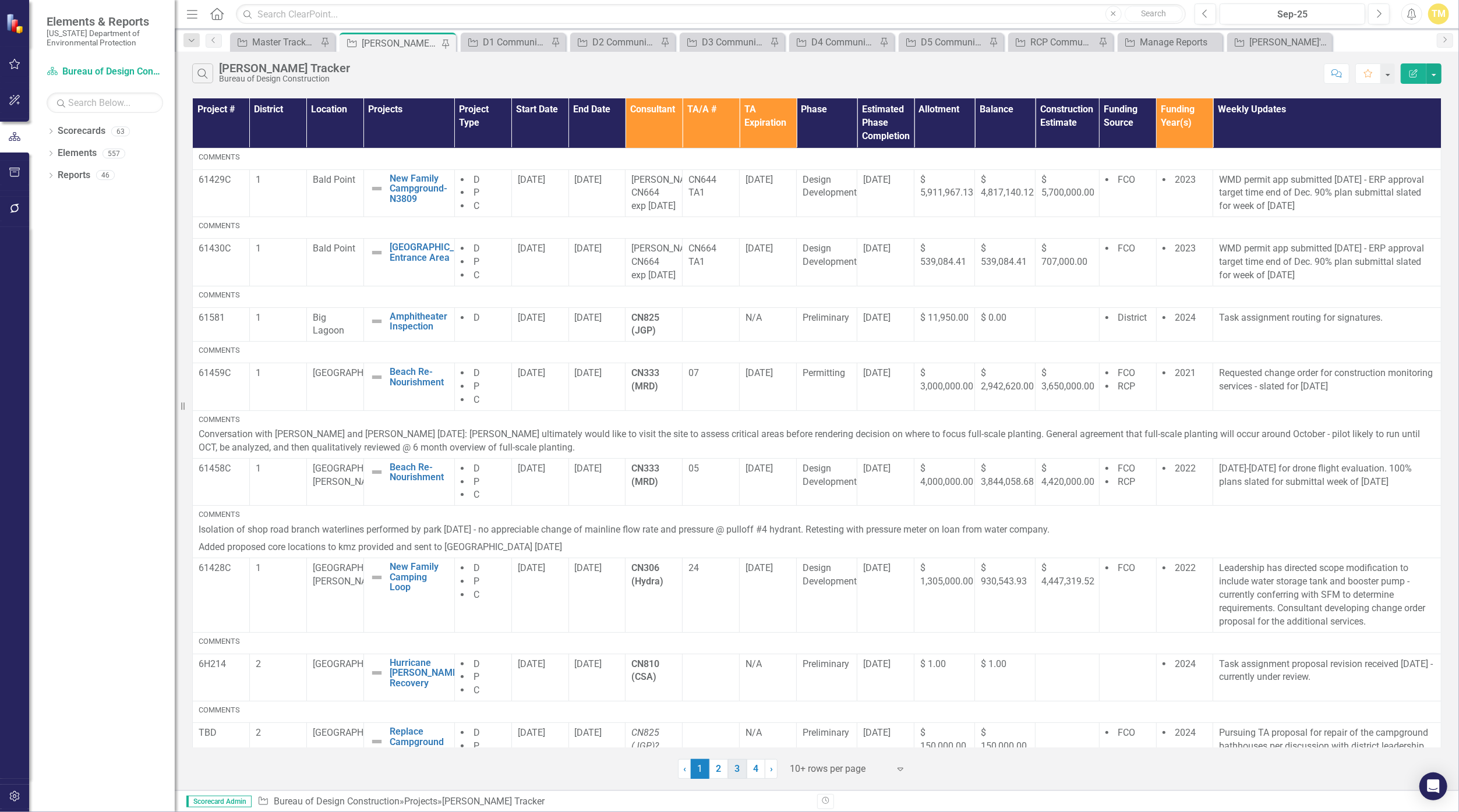
click at [713, 767] on link "3" at bounding box center [737, 769] width 18 height 20
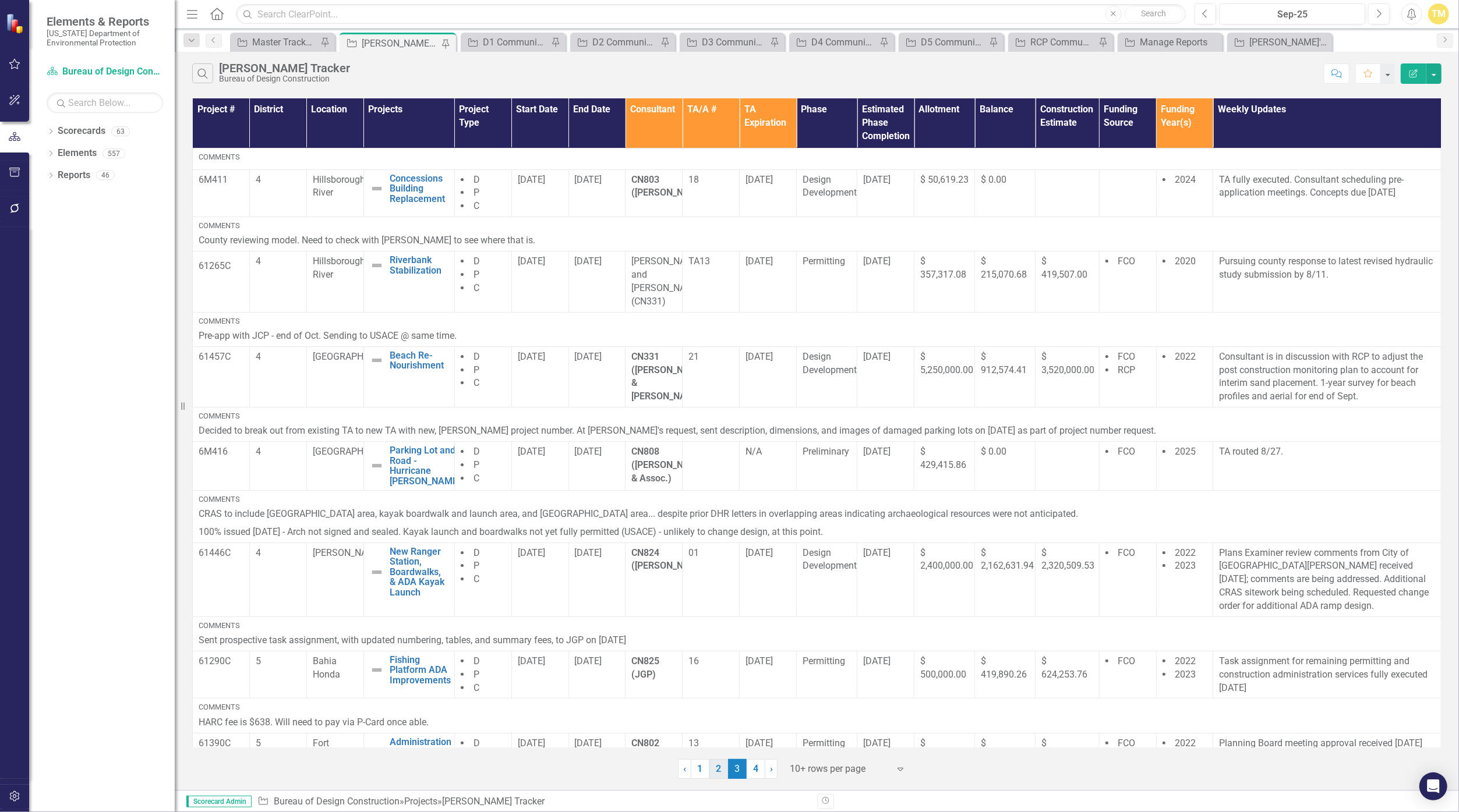
click at [713, 768] on link "2" at bounding box center [718, 769] width 18 height 20
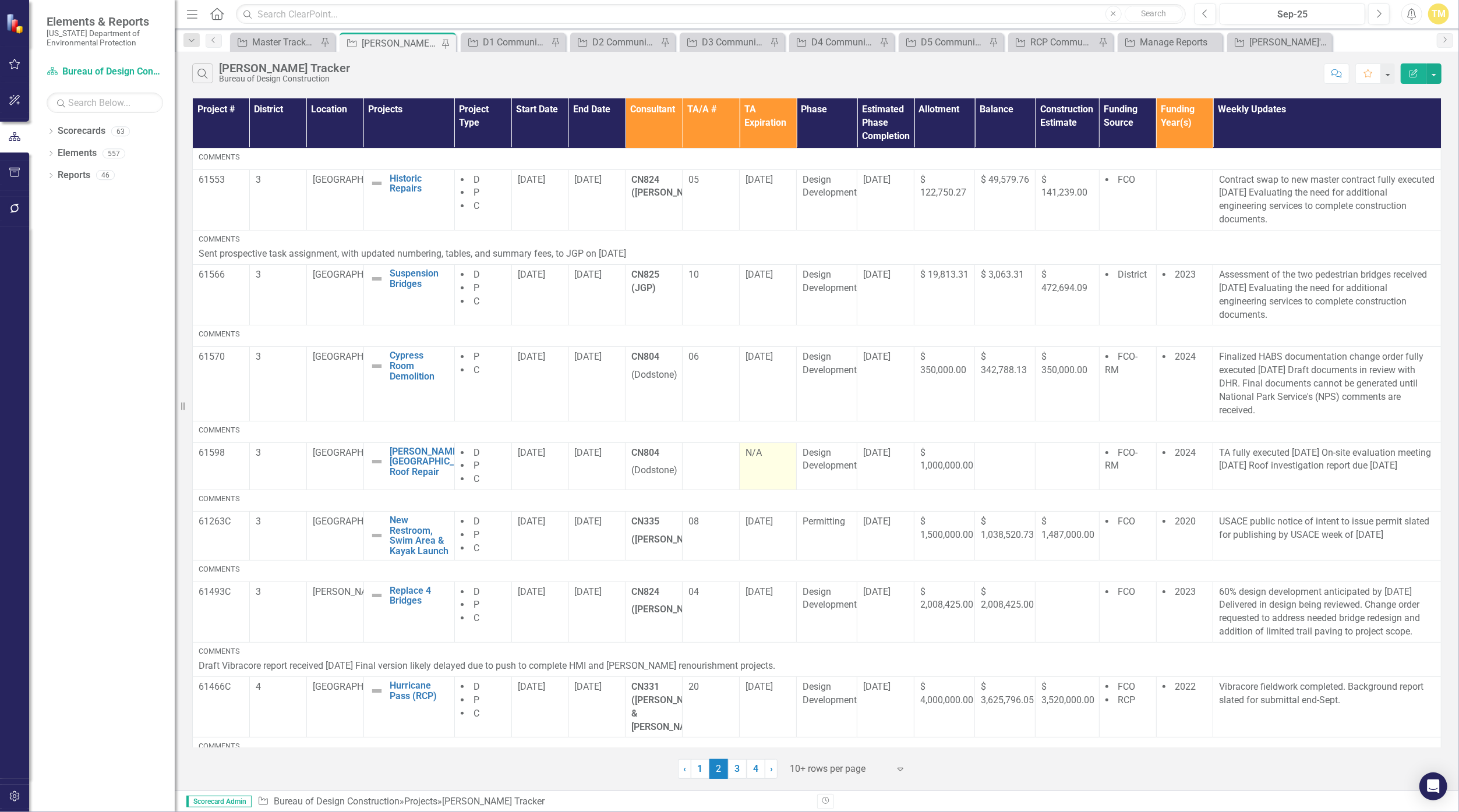
scroll to position [264, 0]
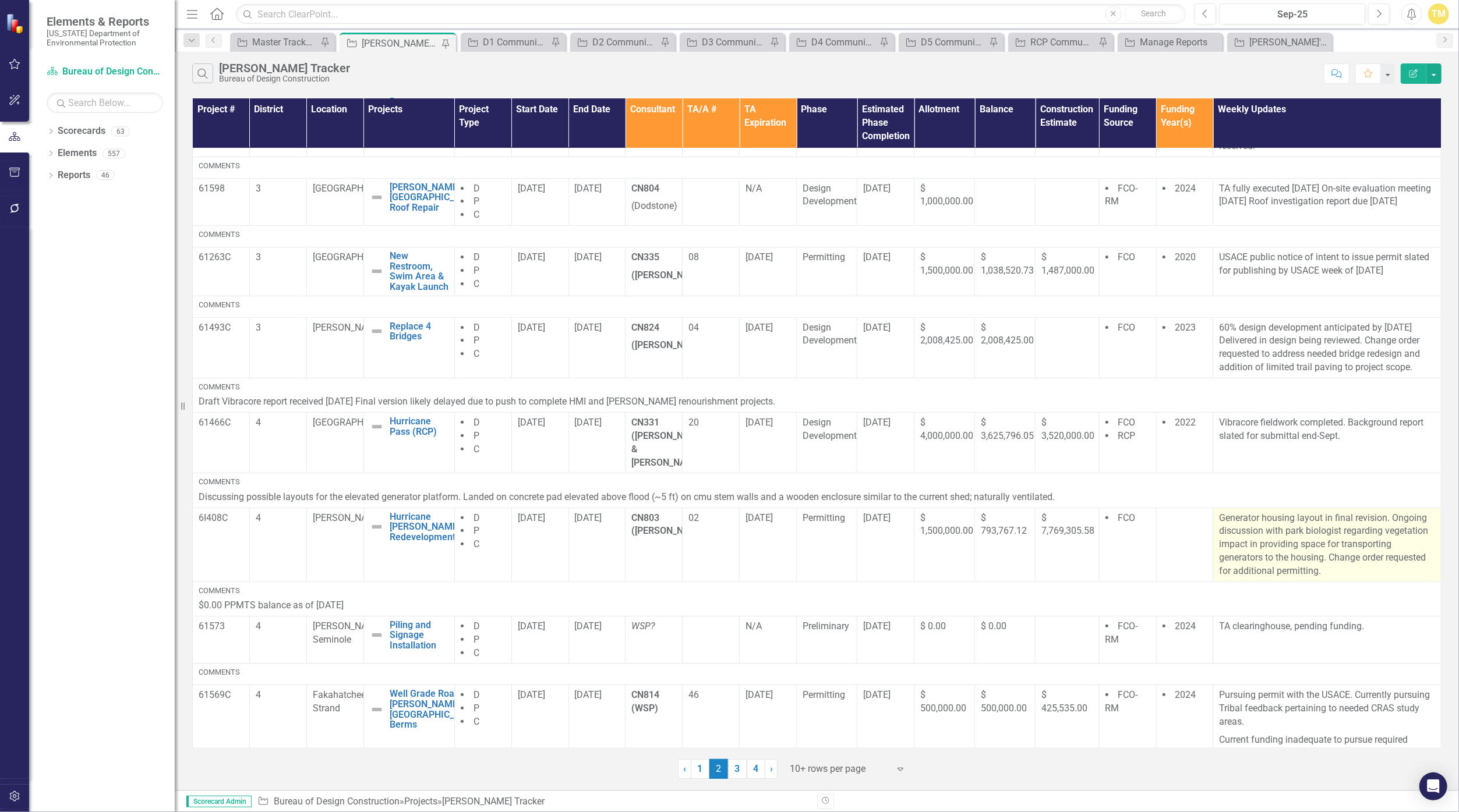
click at [713, 554] on p "Generator housing layout in final revision. Ongoing discussion with park biolog…" at bounding box center [1327, 545] width 216 height 66
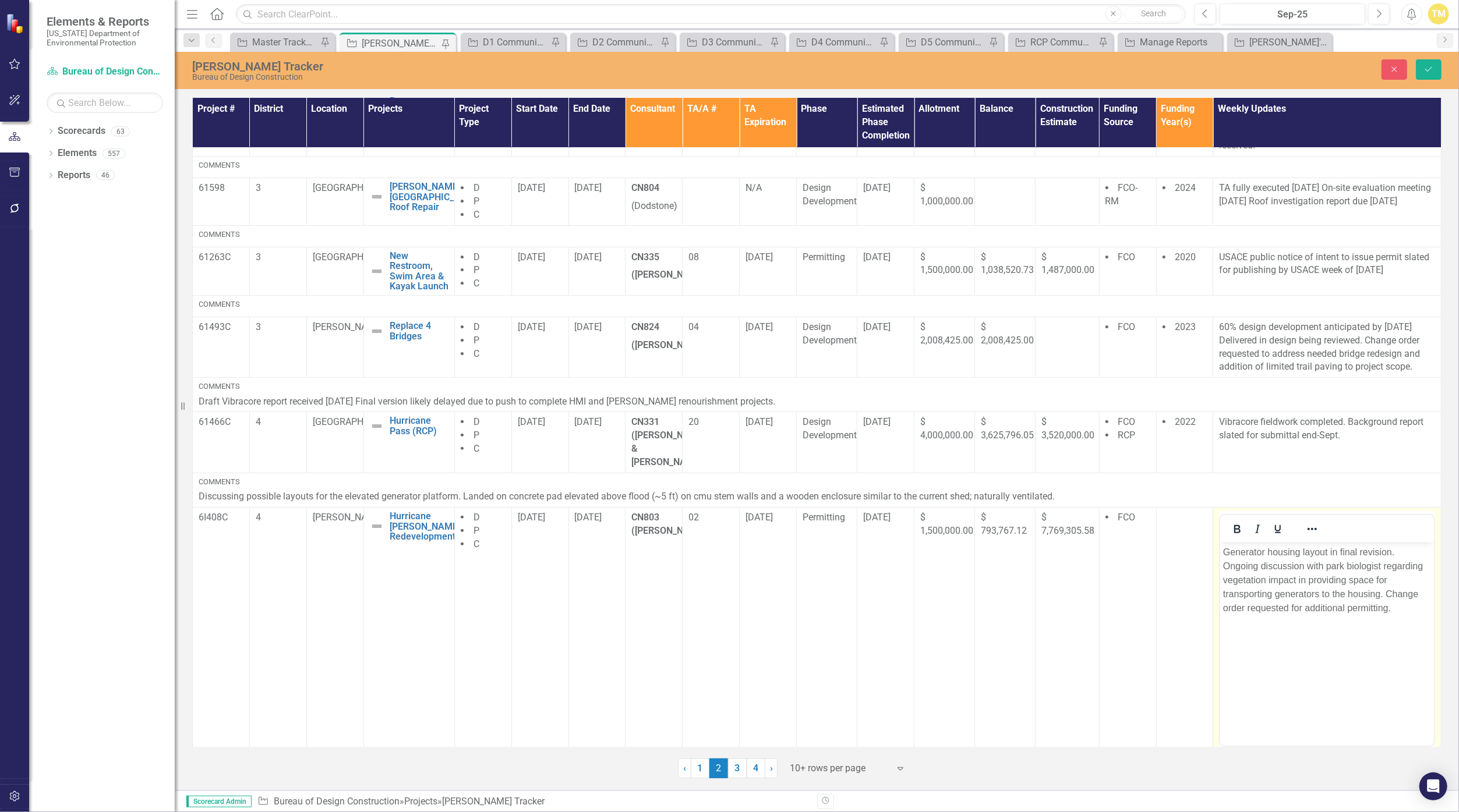
scroll to position [0, 0]
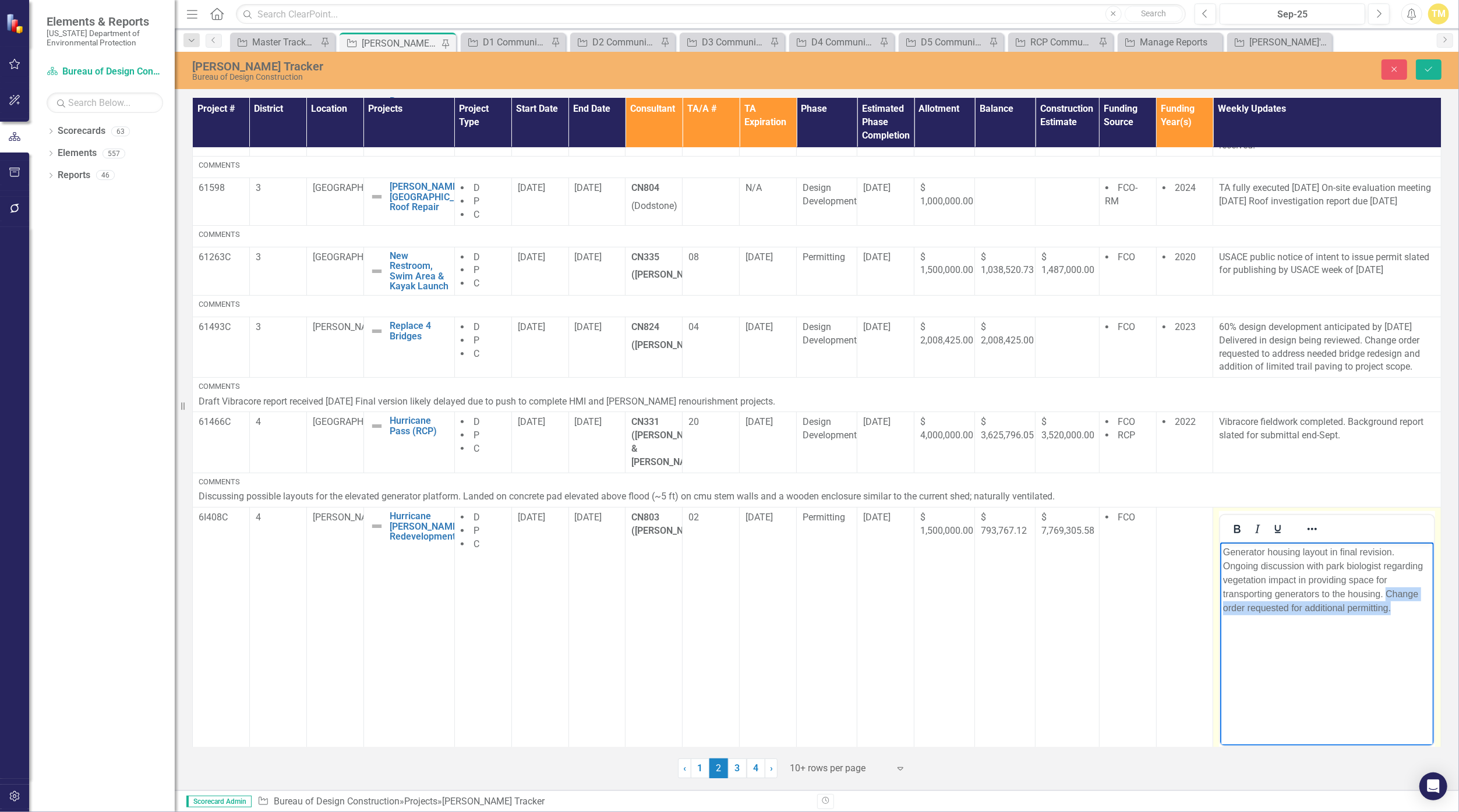
drag, startPoint x: 1401, startPoint y: 608, endPoint x: 1388, endPoint y: 600, distance: 15.3
click at [713, 600] on p "Generator housing layout in final revision. Ongoing discussion with park biolog…" at bounding box center [1327, 580] width 208 height 70
drag, startPoint x: 1400, startPoint y: 551, endPoint x: 2406, endPoint y: 1081, distance: 1137.1
click at [713, 554] on html "Generator housing layout in final revision. Ongoing discussion with park biolog…" at bounding box center [1327, 629] width 214 height 175
click at [713, 72] on button "Save" at bounding box center [1428, 69] width 25 height 20
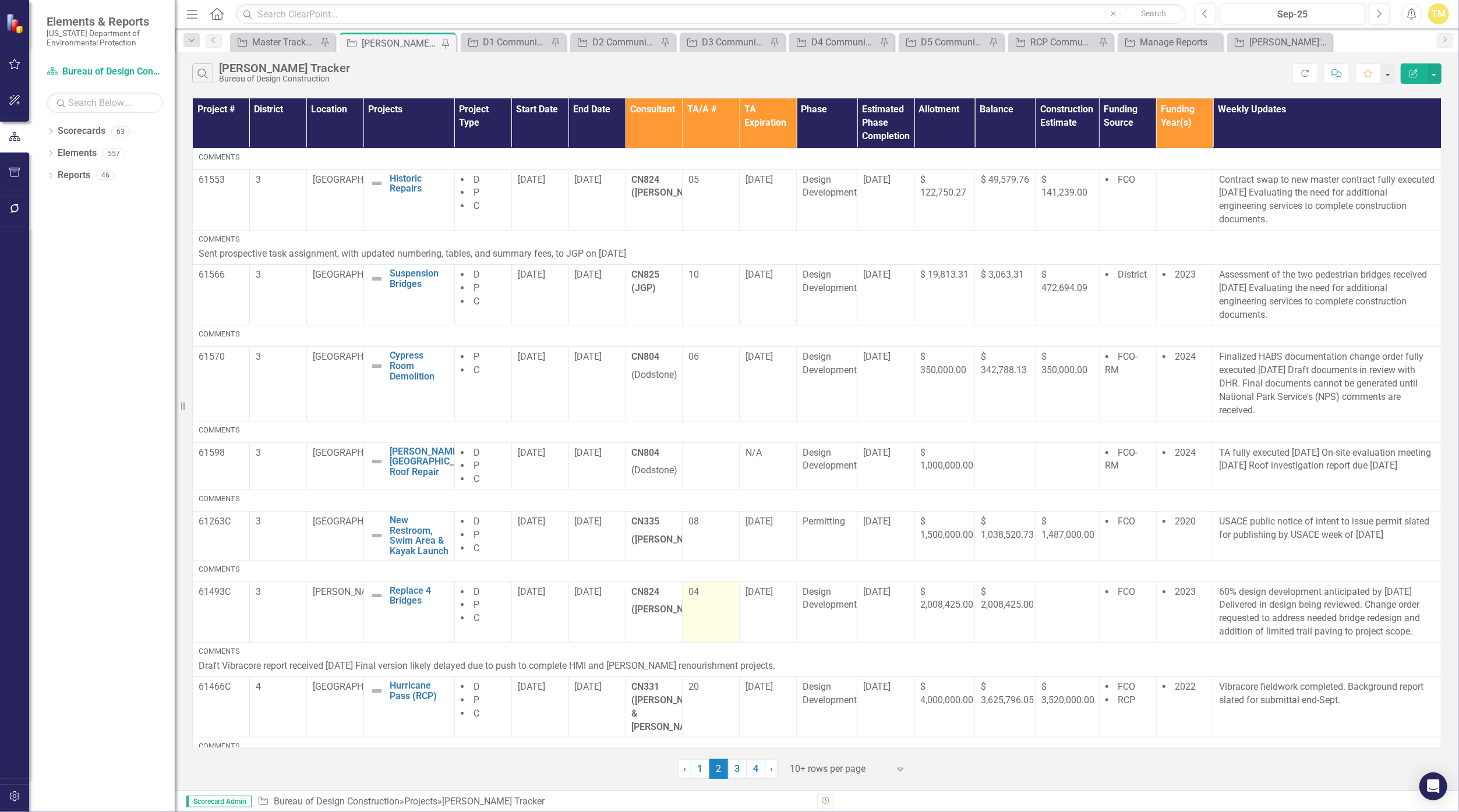
scroll to position [97, 0]
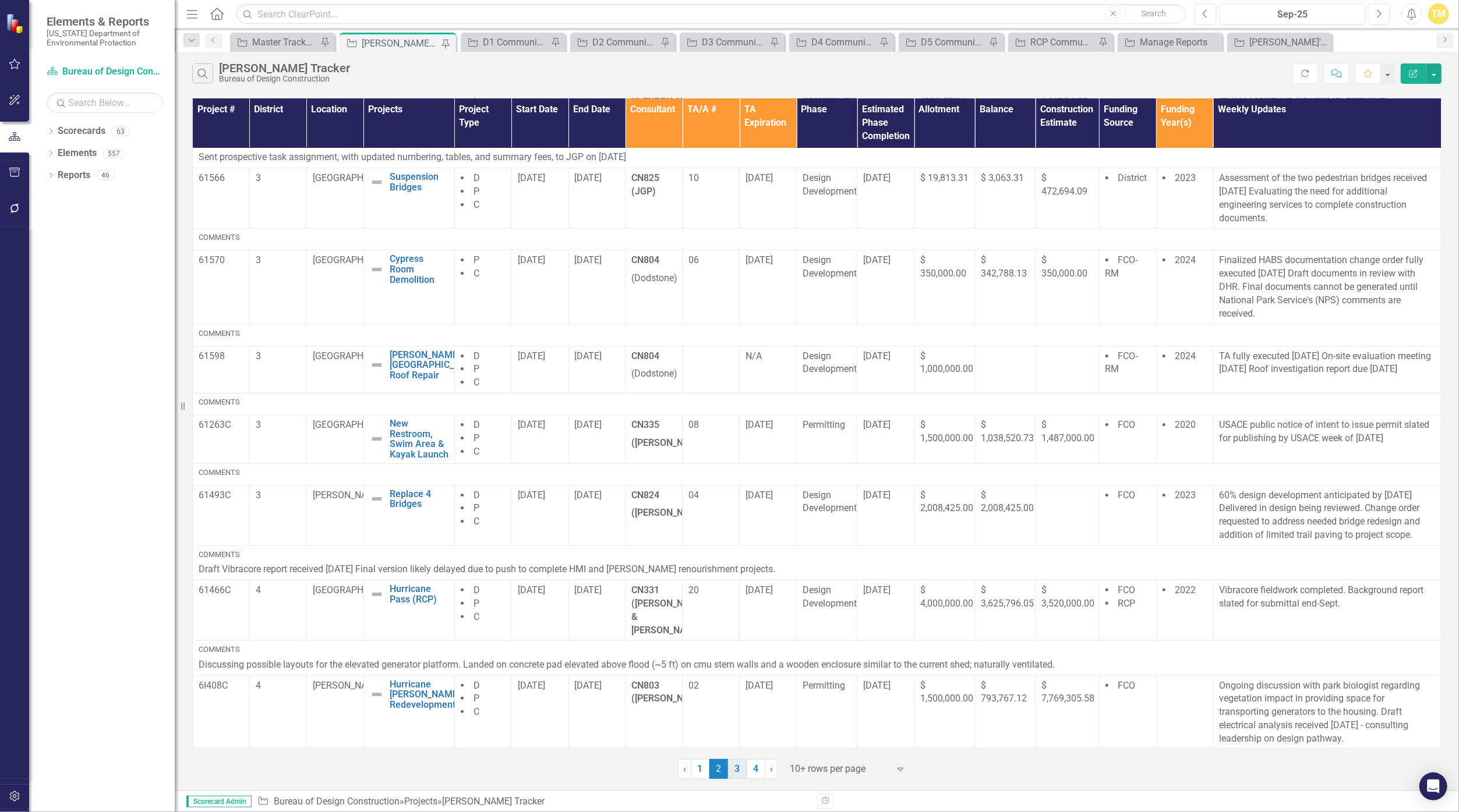
click at [713, 768] on link "3" at bounding box center [737, 769] width 18 height 20
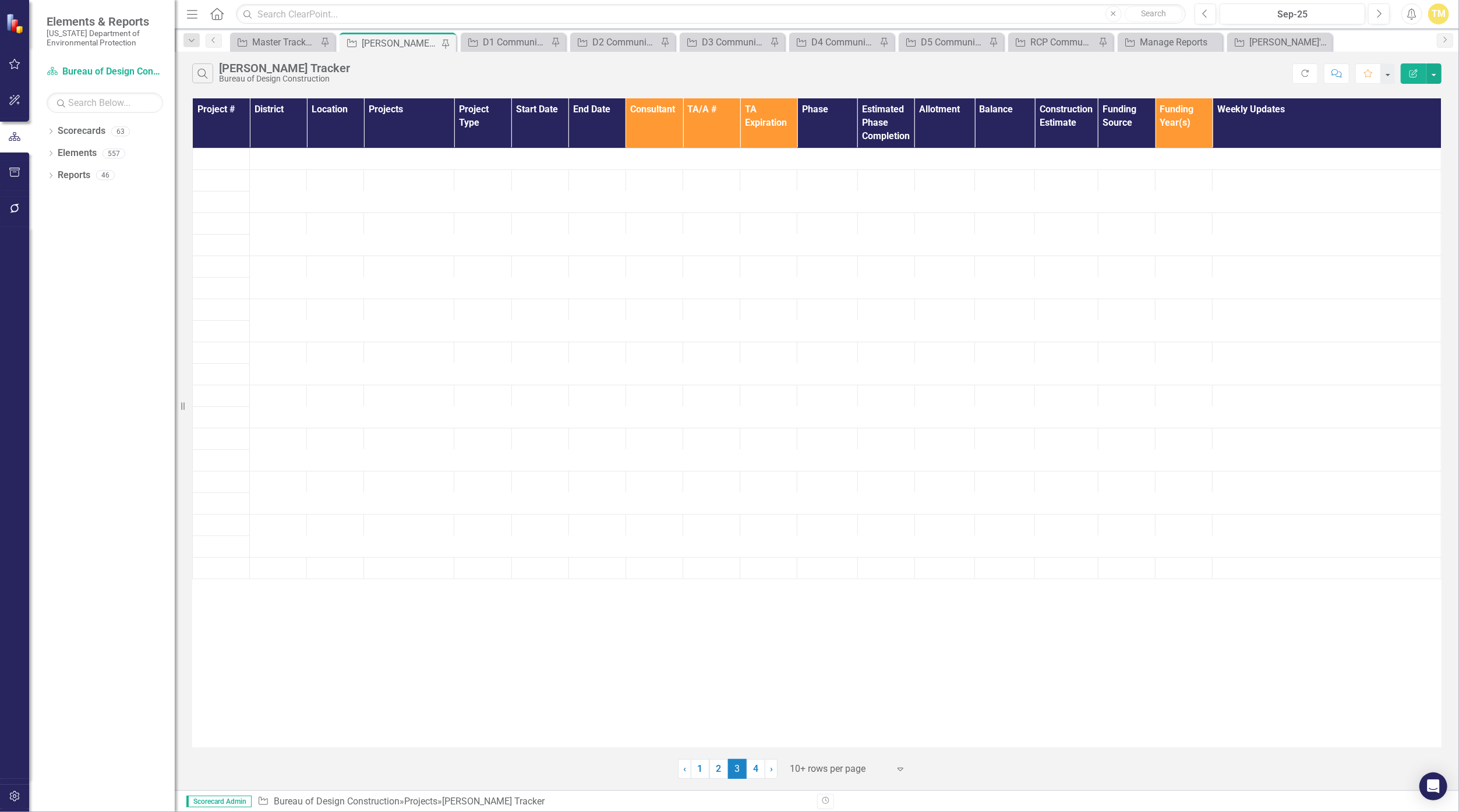
scroll to position [0, 0]
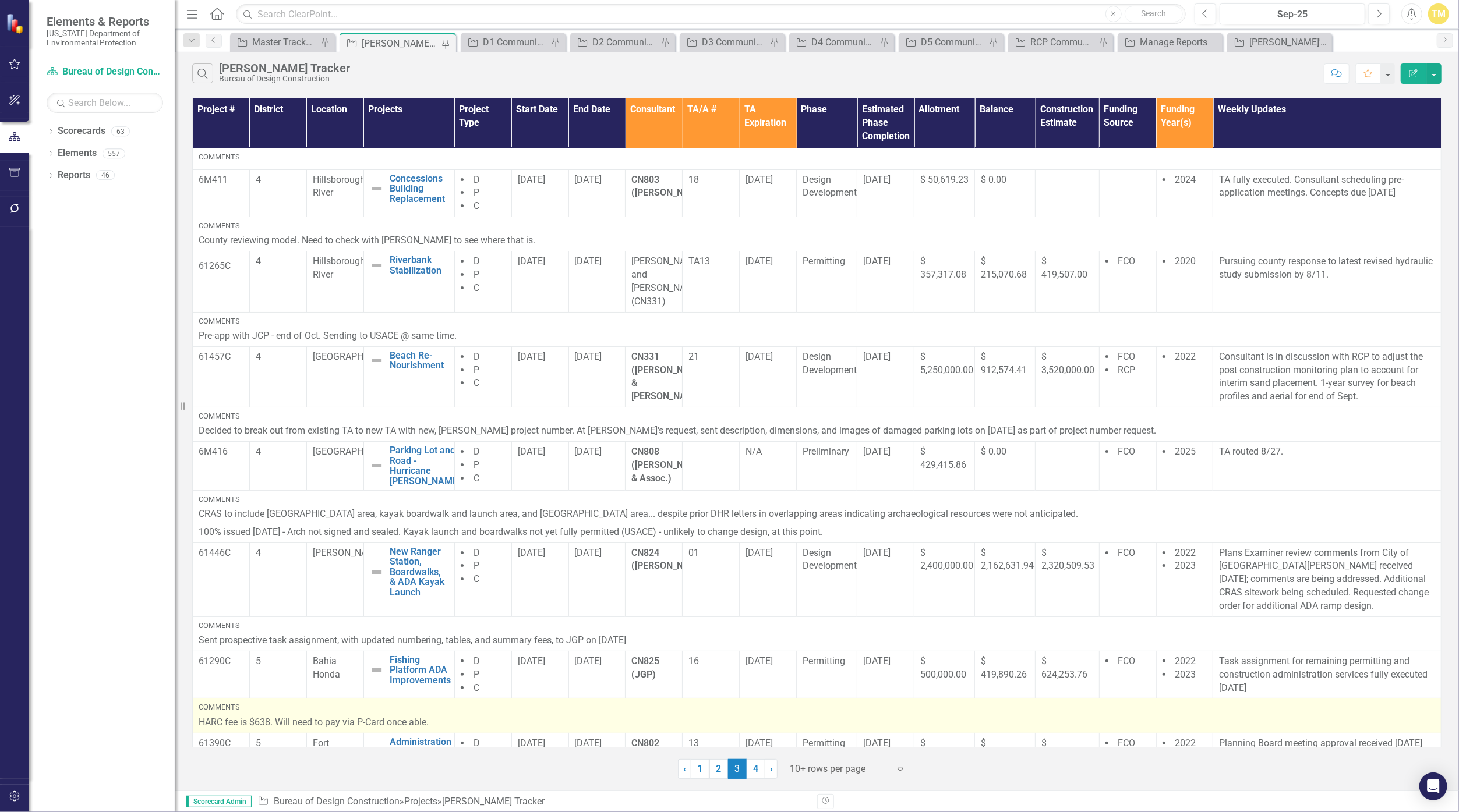
click at [475, 716] on p "HARC fee is $638. Will need to pay via P-Card once able." at bounding box center [817, 722] width 1237 height 13
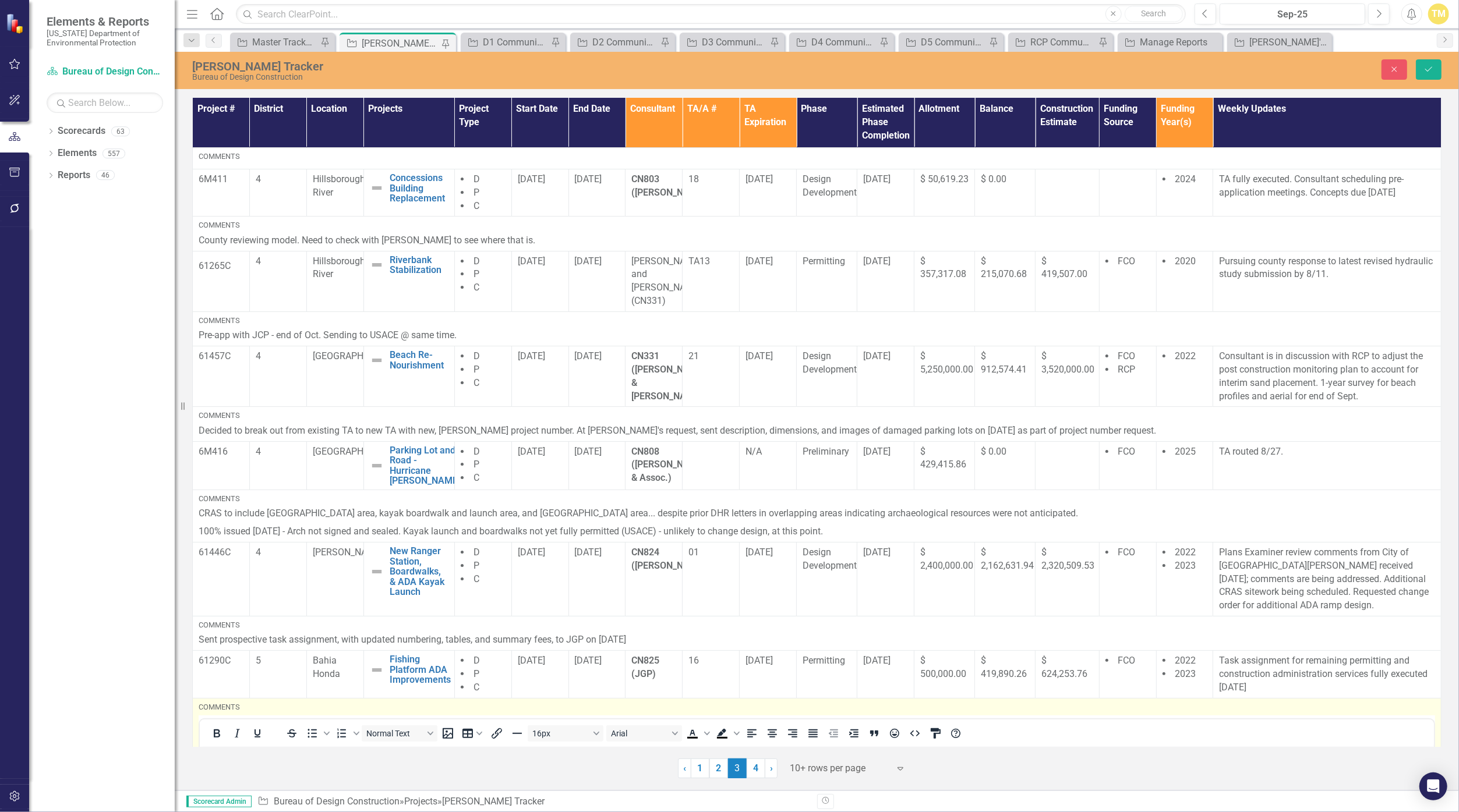
scroll to position [388, 0]
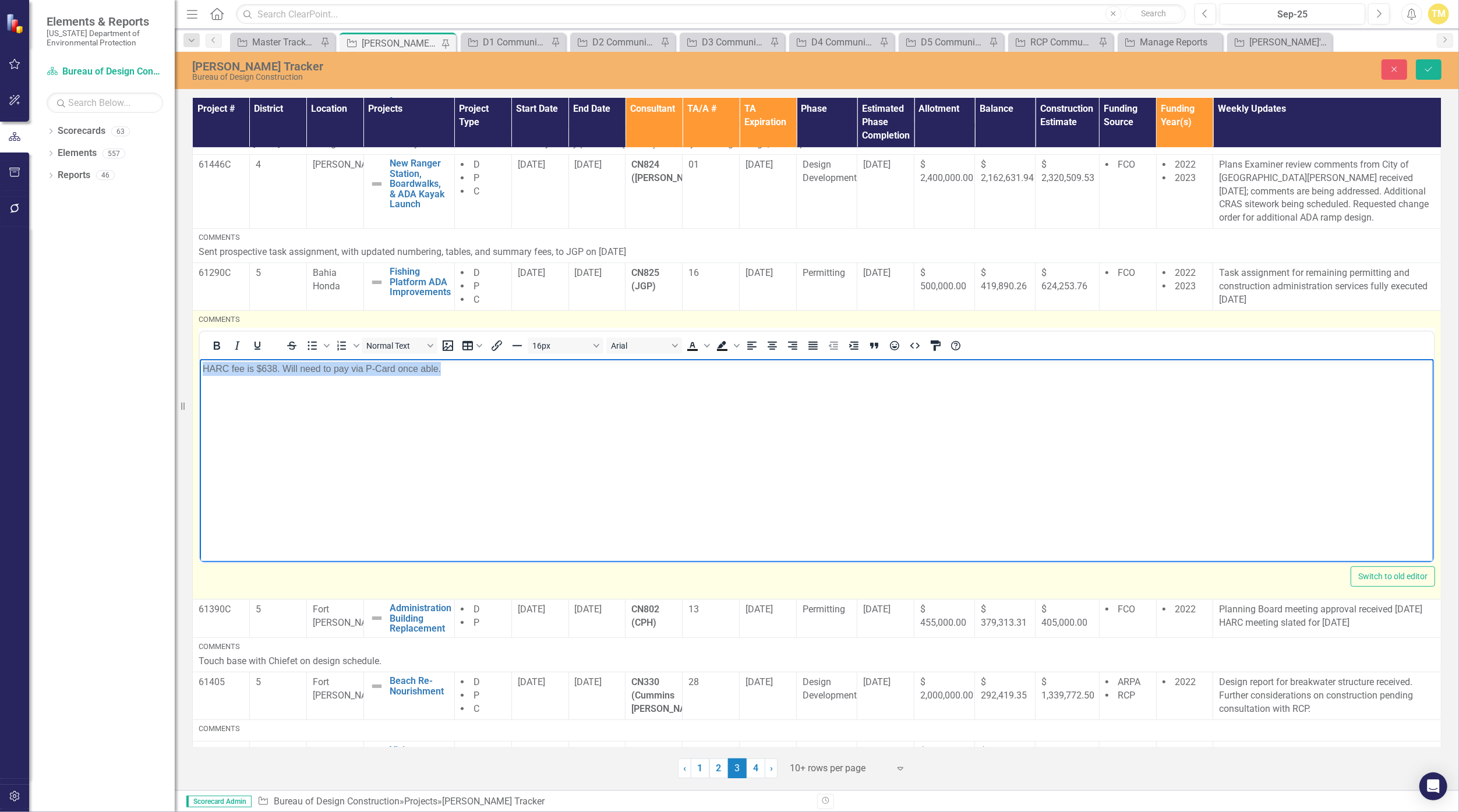
drag, startPoint x: 492, startPoint y: 378, endPoint x: -56, endPoint y: 550, distance: 574.4
click at [200, 534] on html "HARC fee is $638. Will need to pay via P-Card once able." at bounding box center [817, 446] width 1234 height 175
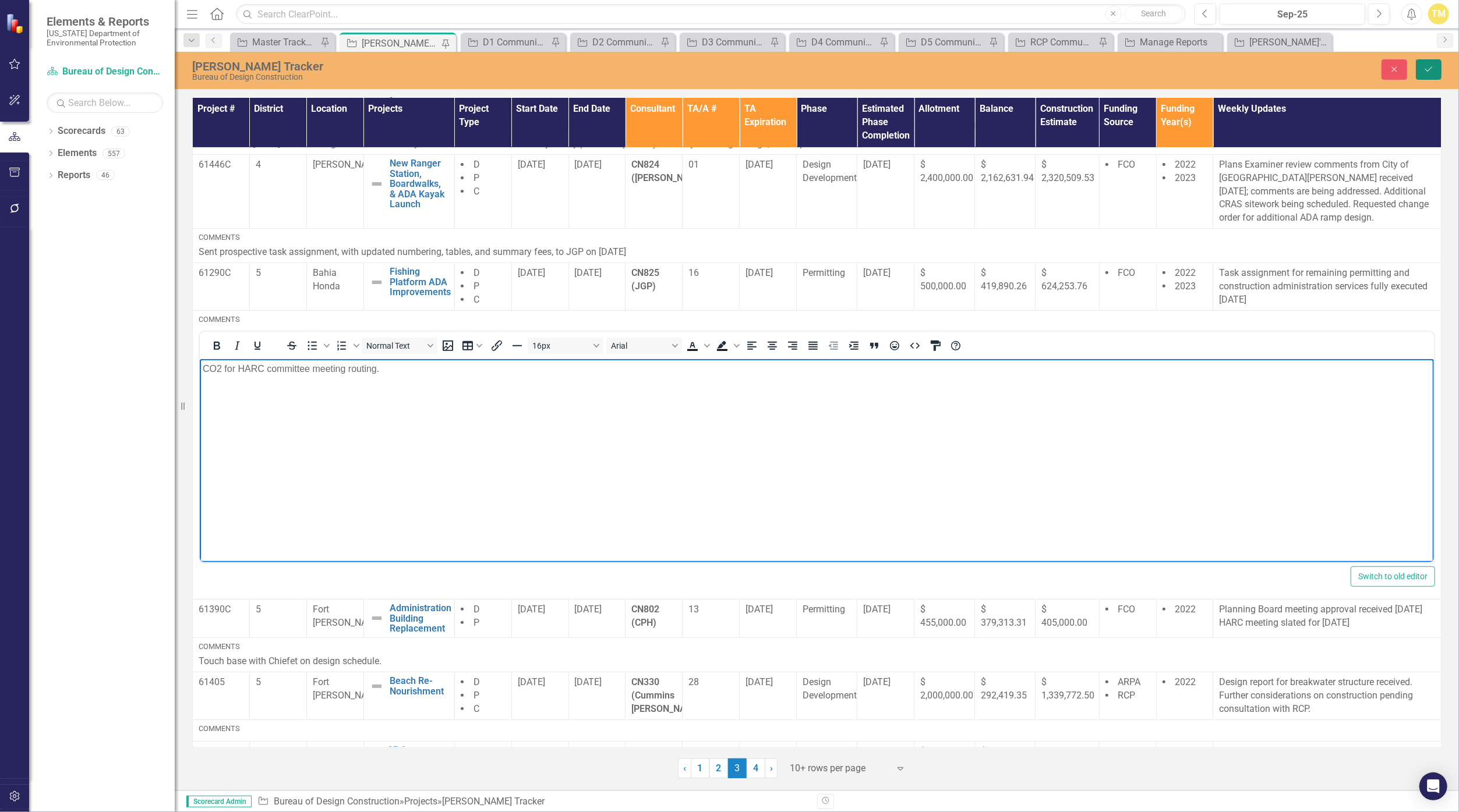
click at [713, 67] on icon "Save" at bounding box center [1429, 69] width 10 height 8
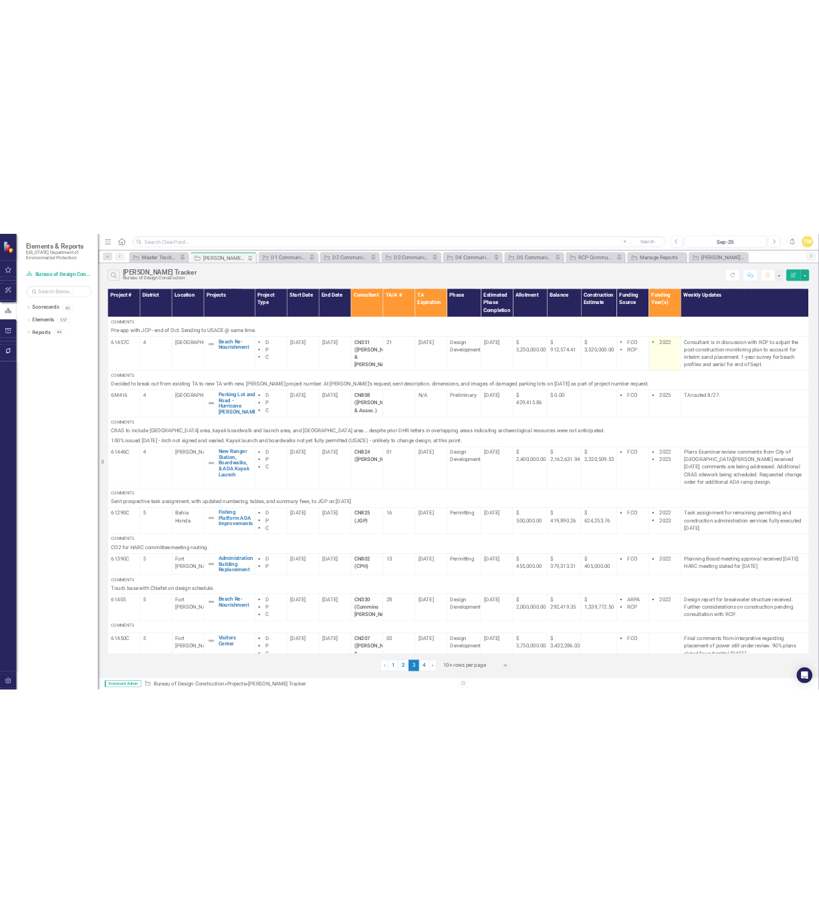
scroll to position [223, 0]
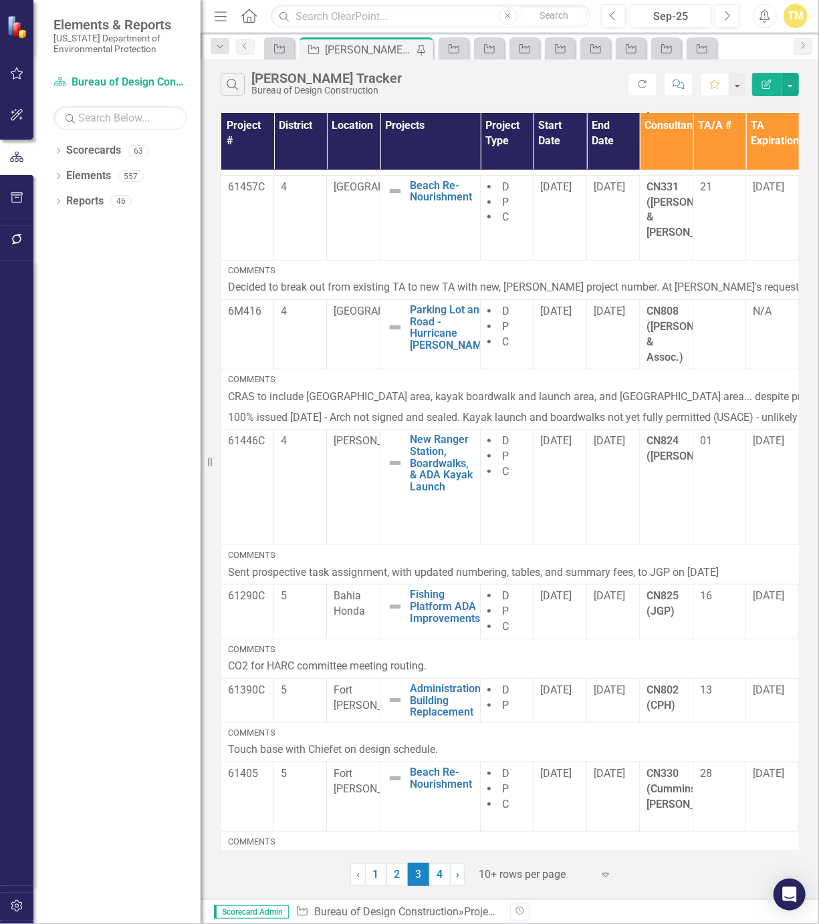
click at [215, 19] on icon "Menu" at bounding box center [220, 16] width 17 height 14
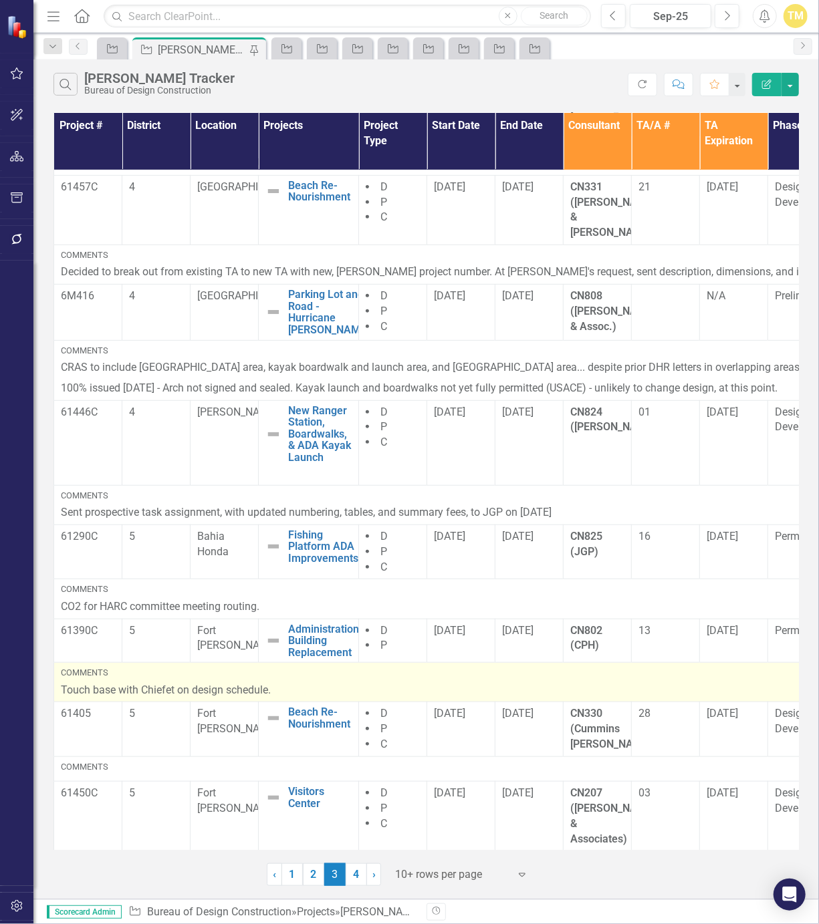
click at [278, 683] on p "Touch base with Chiefet on design schedule." at bounding box center [788, 690] width 1454 height 15
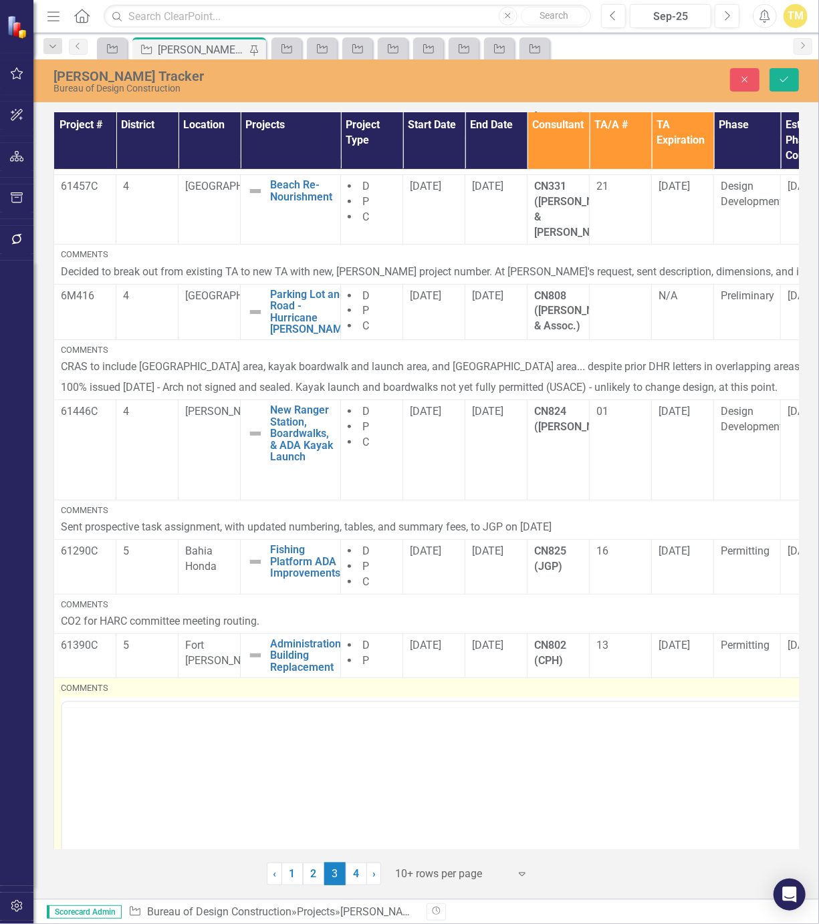
click at [278, 682] on div "Comments" at bounding box center [738, 688] width 1354 height 12
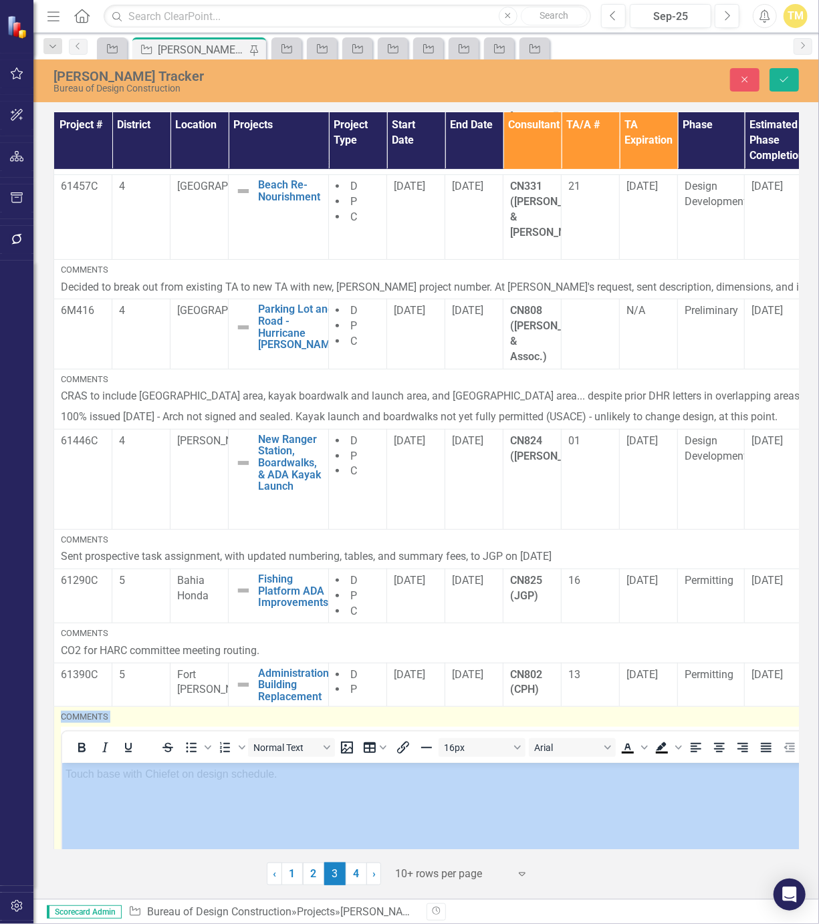
scroll to position [0, 0]
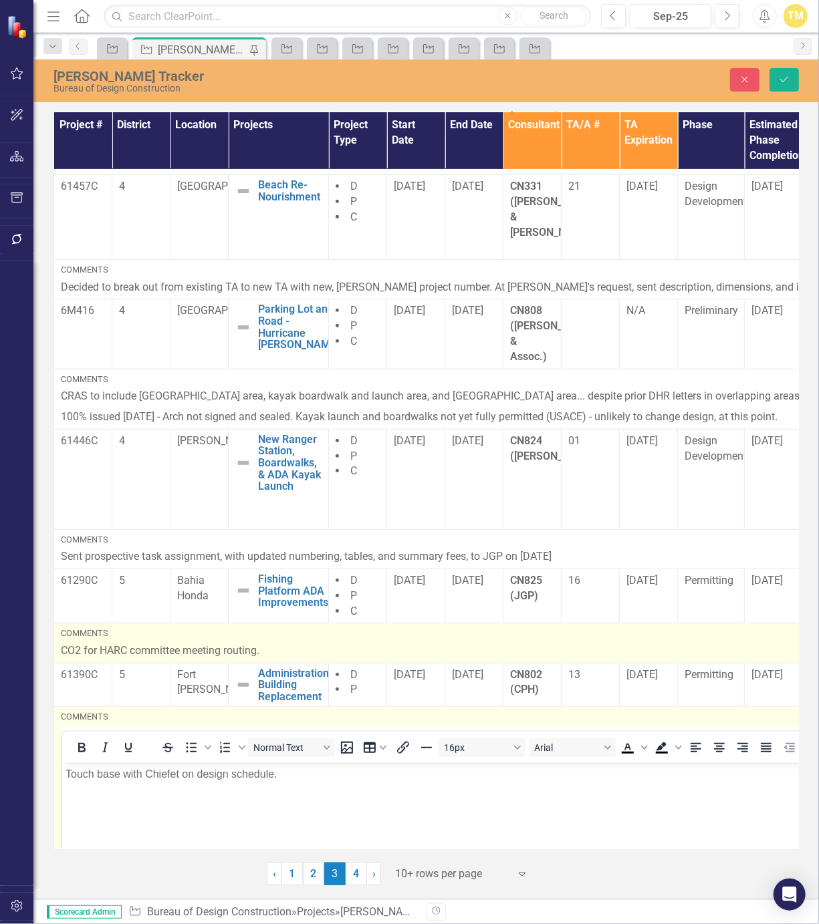
drag, startPoint x: 278, startPoint y: 679, endPoint x: 267, endPoint y: 632, distance: 48.8
click at [267, 644] on p "CO2 for HARC committee meeting routing." at bounding box center [705, 651] width 1288 height 15
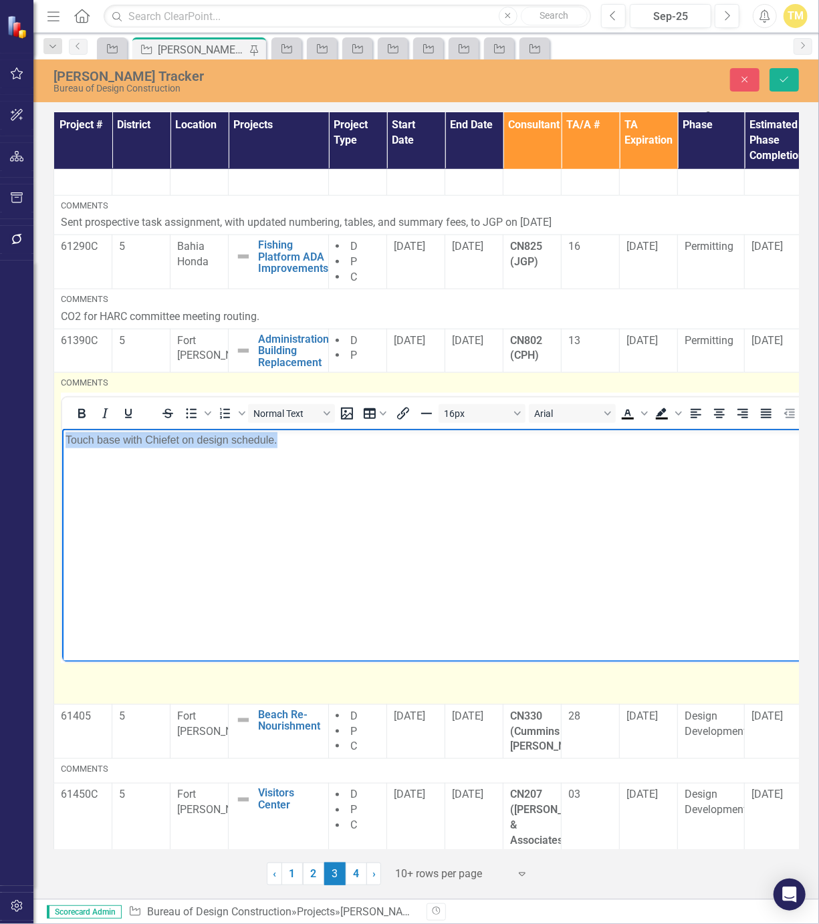
drag, startPoint x: 286, startPoint y: 443, endPoint x: -29, endPoint y: 458, distance: 315.2
click at [61, 458] on html "Touch base with Chiefet on design schedule." at bounding box center [703, 528] width 1285 height 201
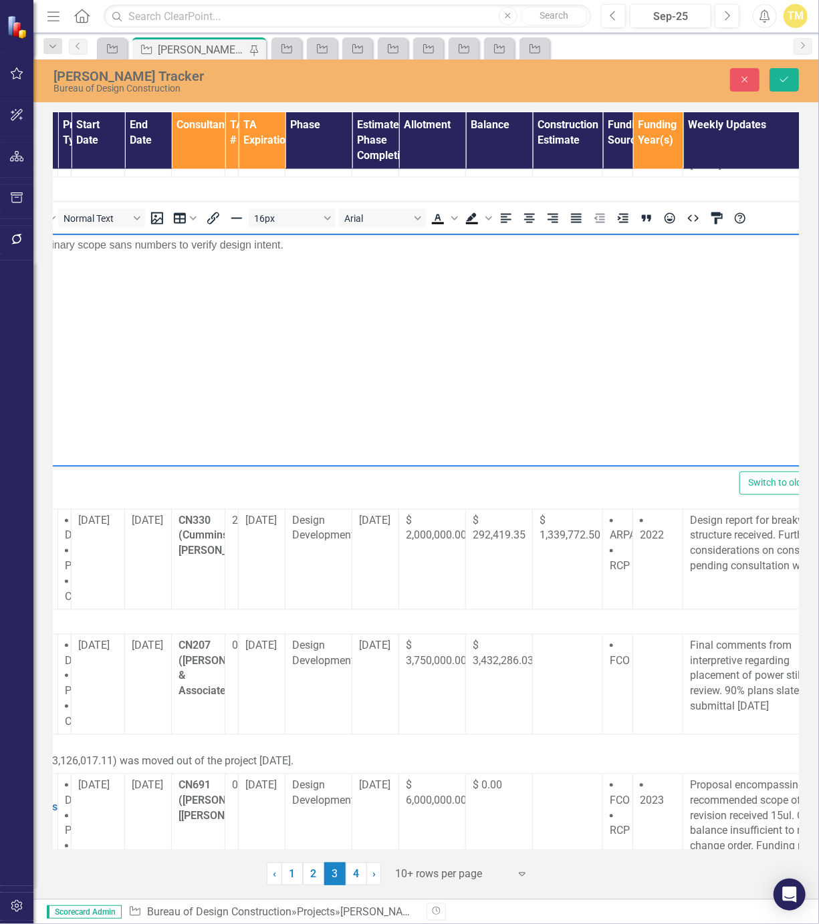
scroll to position [1037, 244]
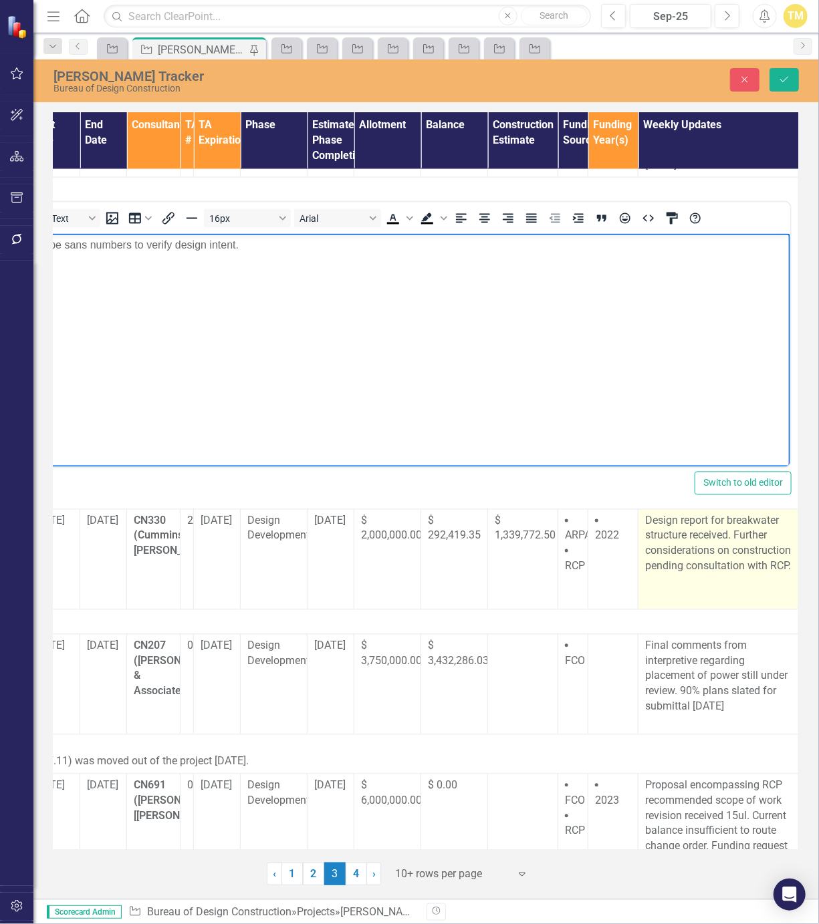
click at [741, 526] on p "Design report for breakwater structure received. Further considerations on cons…" at bounding box center [718, 544] width 146 height 61
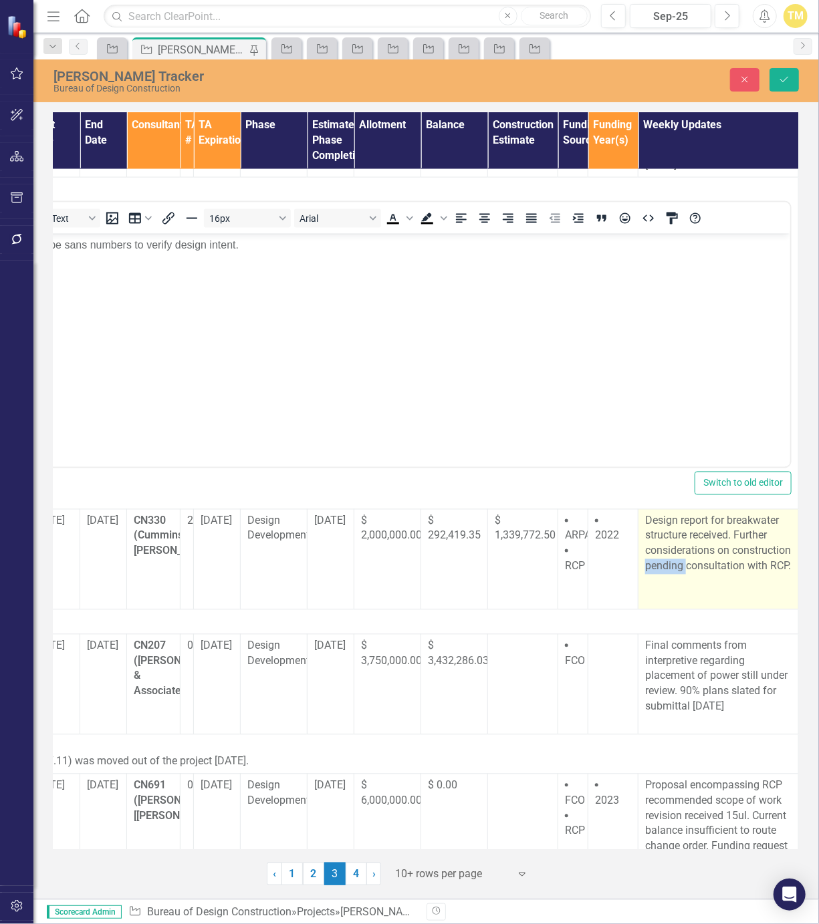
click at [741, 526] on p "Design report for breakwater structure received. Further considerations on cons…" at bounding box center [718, 544] width 146 height 61
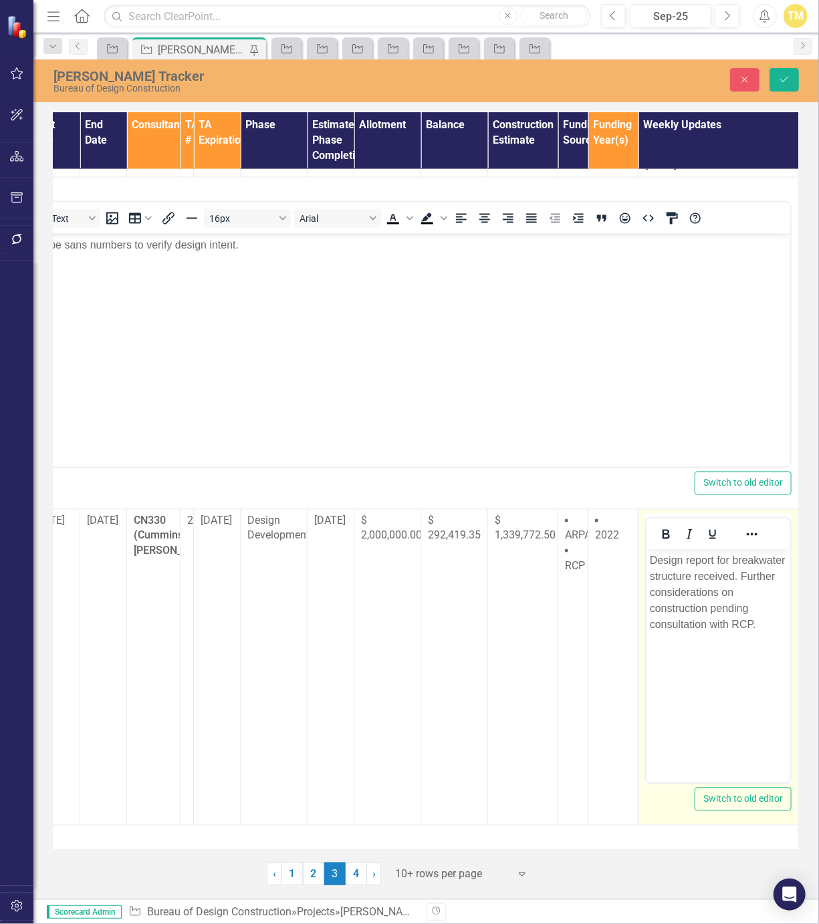
scroll to position [0, 0]
drag, startPoint x: 1386, startPoint y: 1076, endPoint x: 758, endPoint y: 624, distance: 773.6
click at [758, 624] on p "Design report for breakwater structure received. Further considerations on cons…" at bounding box center [717, 593] width 137 height 80
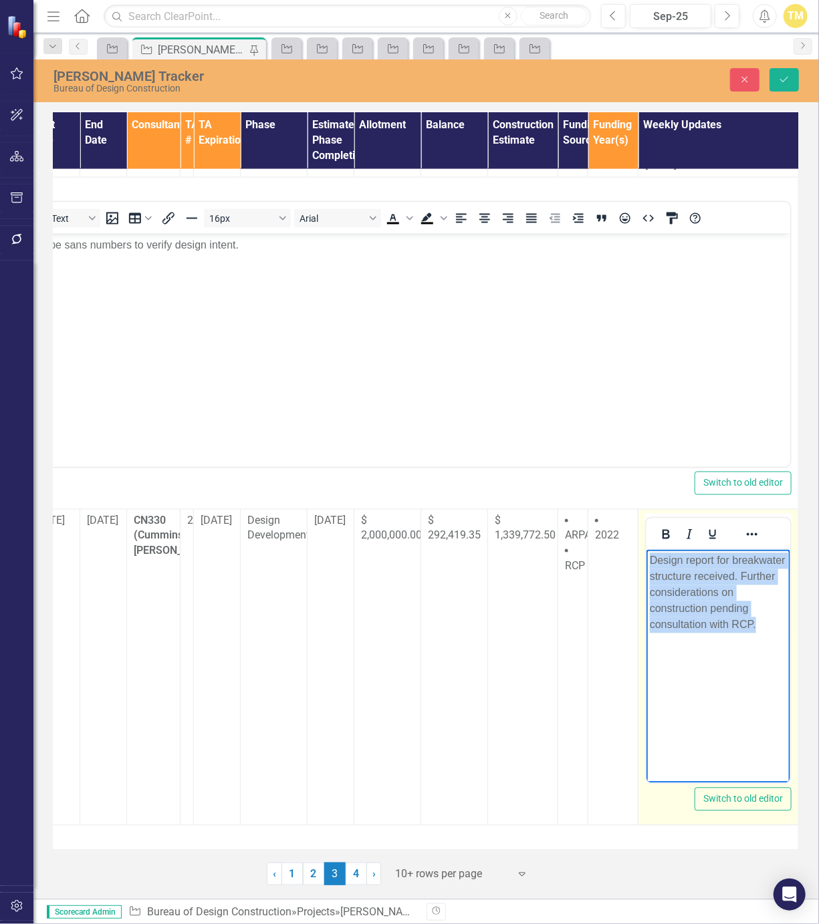
drag, startPoint x: 757, startPoint y: 624, endPoint x: 1264, endPoint y: 1074, distance: 677.6
click at [646, 558] on html "Design report for breakwater structure received. Further considerations on cons…" at bounding box center [718, 649] width 144 height 201
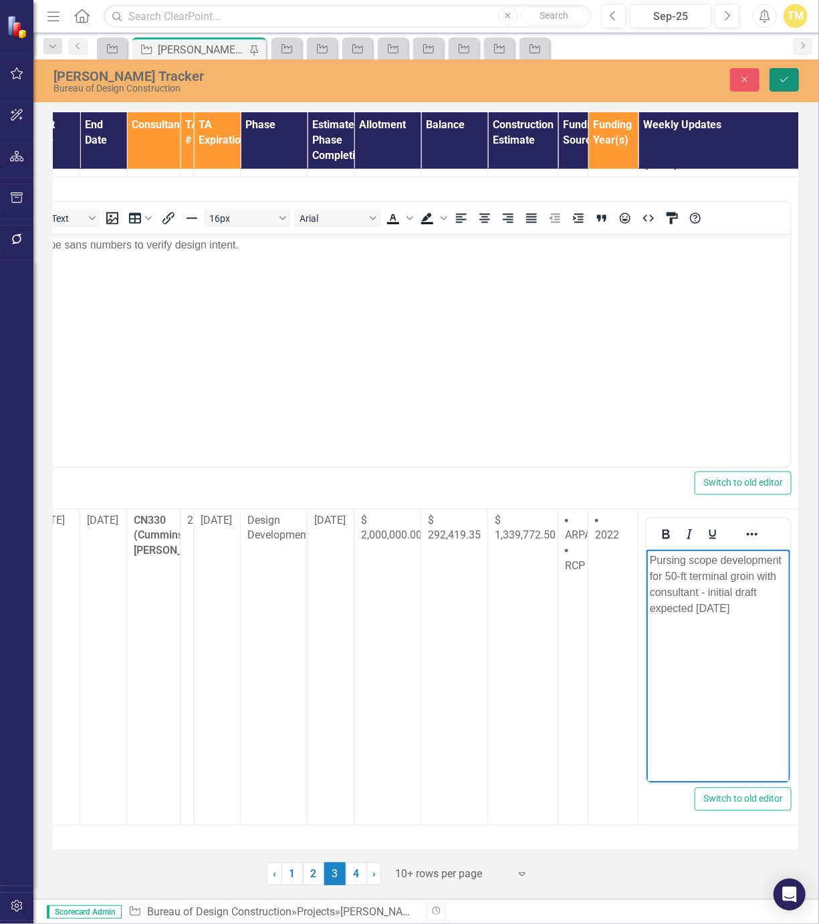
click at [780, 82] on icon "Save" at bounding box center [784, 79] width 12 height 9
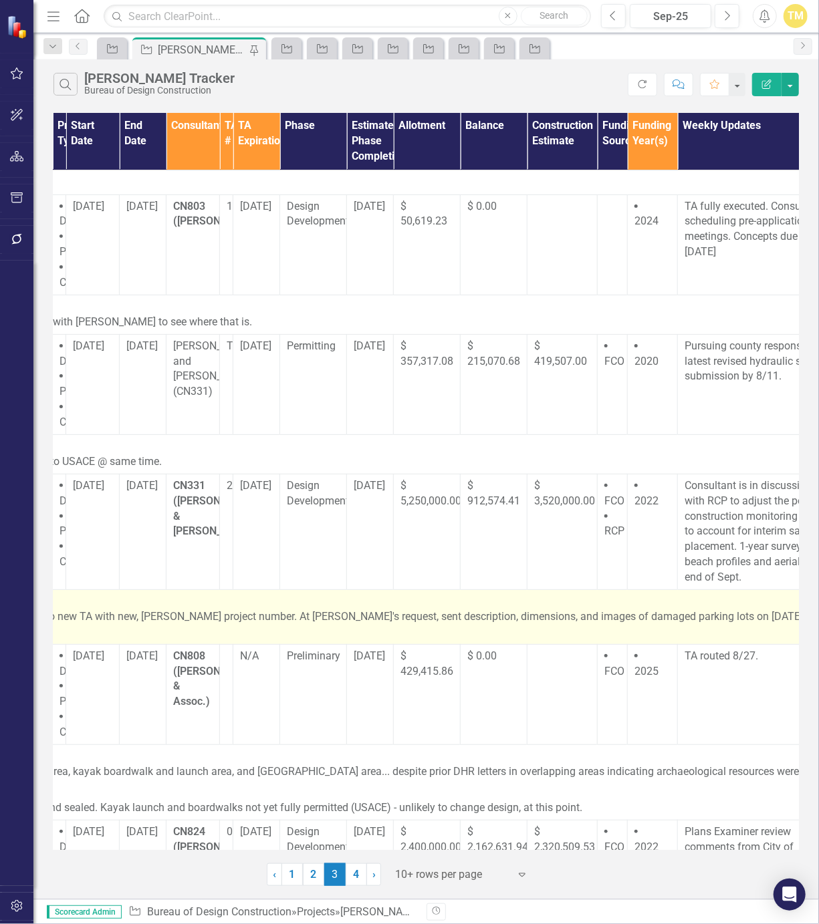
scroll to position [0, 244]
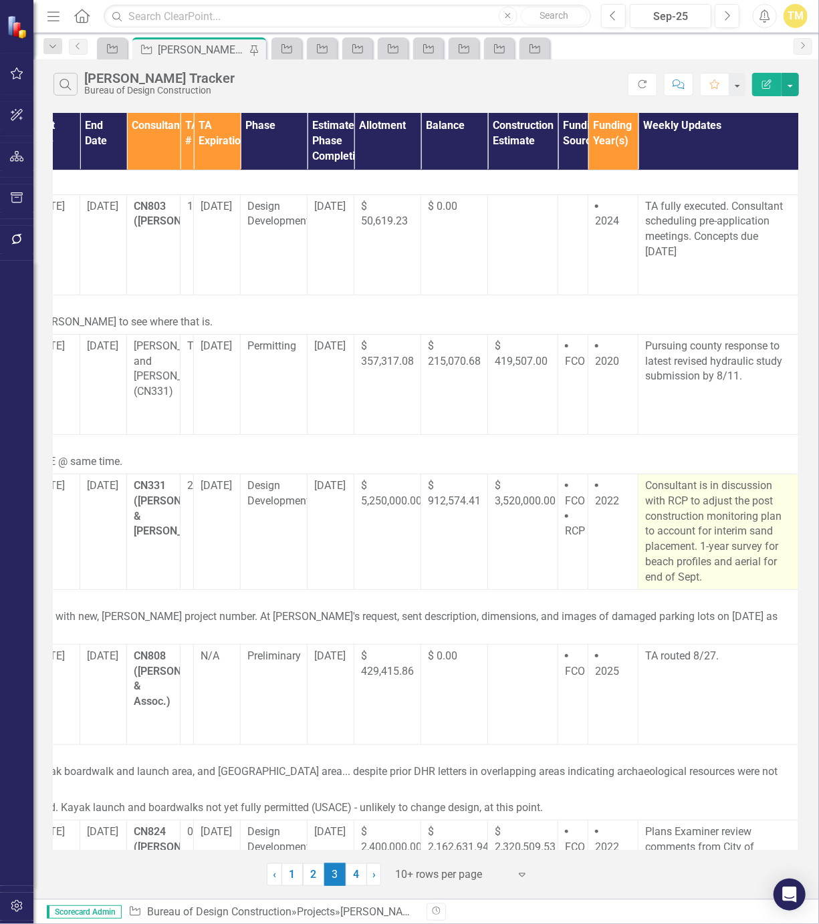
click at [696, 573] on p "Consultant is in discussion with RCP to adjust the post construction monitoring…" at bounding box center [718, 532] width 146 height 107
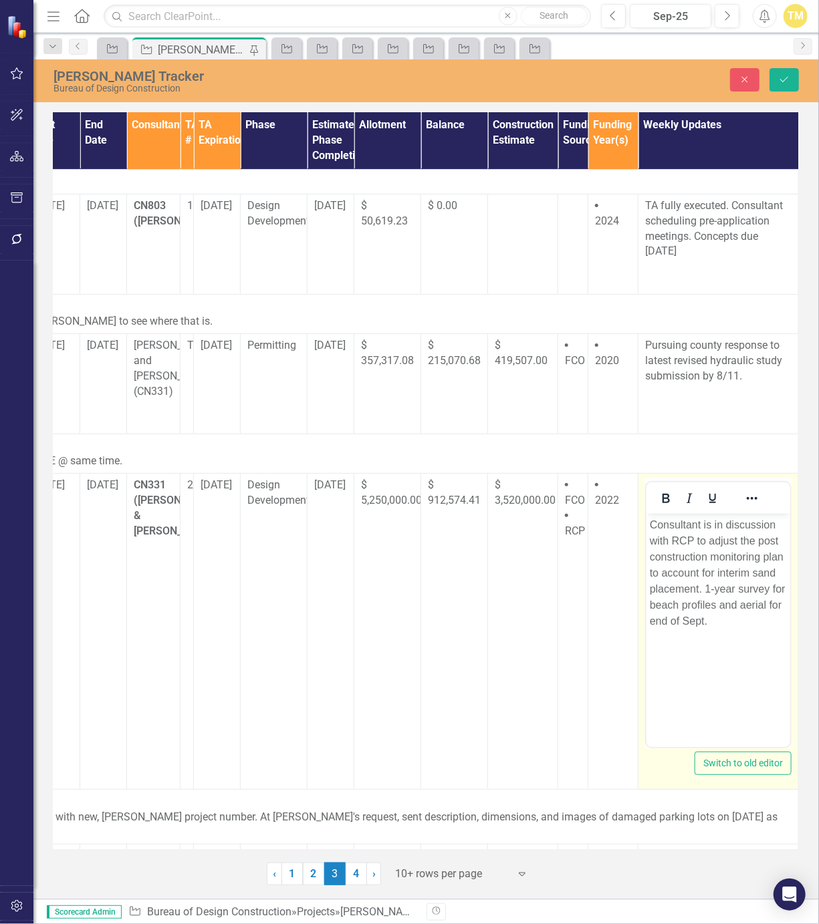
scroll to position [0, 0]
click at [697, 618] on p "Consultant is in discussion with RCP to adjust the post construction monitoring…" at bounding box center [717, 573] width 137 height 112
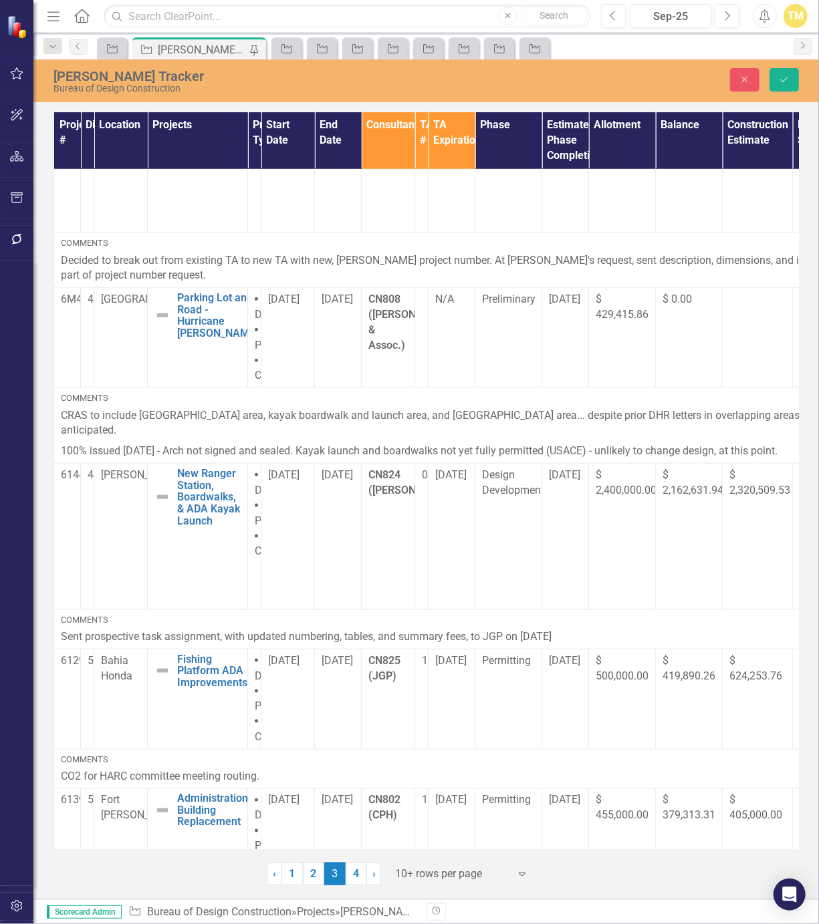
scroll to position [445, 0]
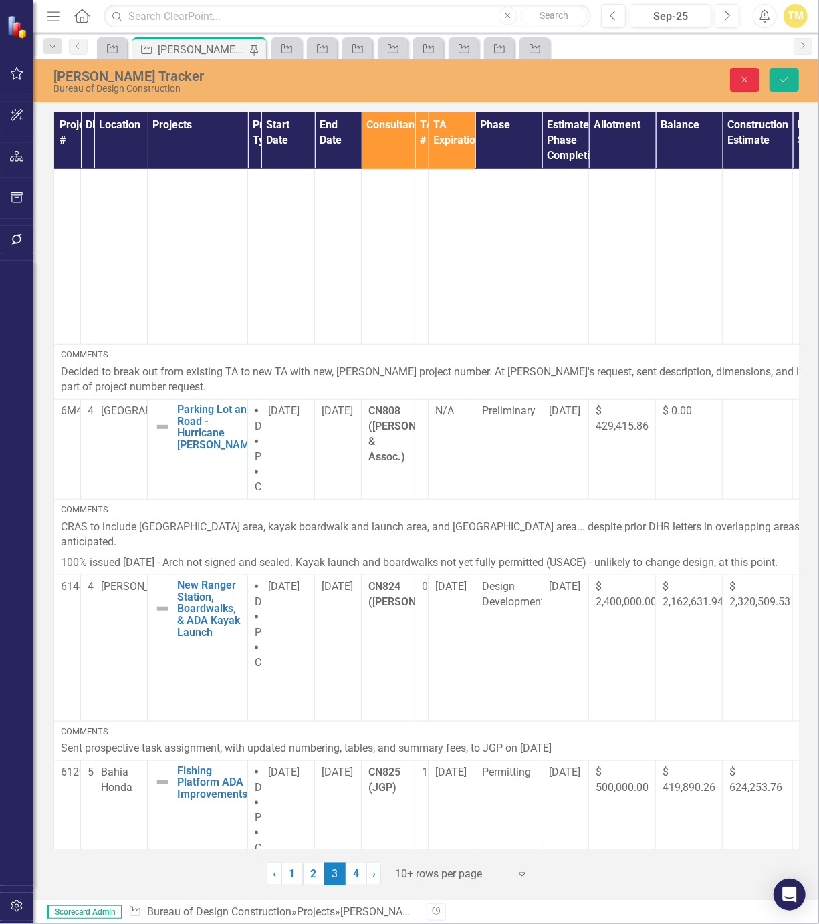
click at [739, 79] on icon "Close" at bounding box center [745, 79] width 12 height 9
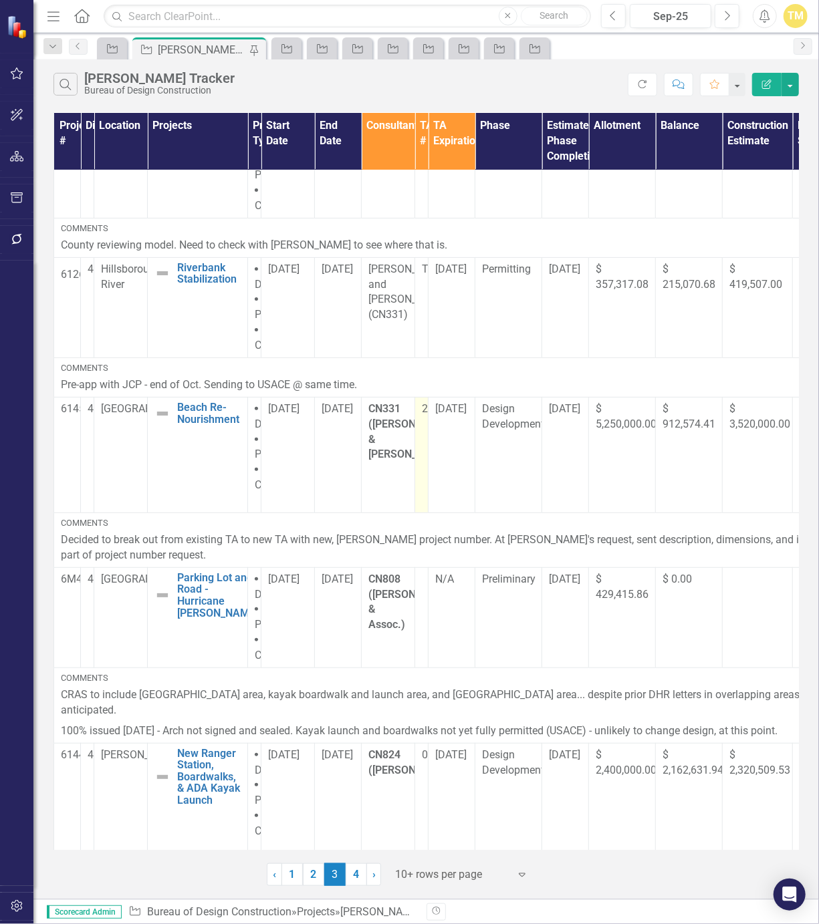
scroll to position [0, 0]
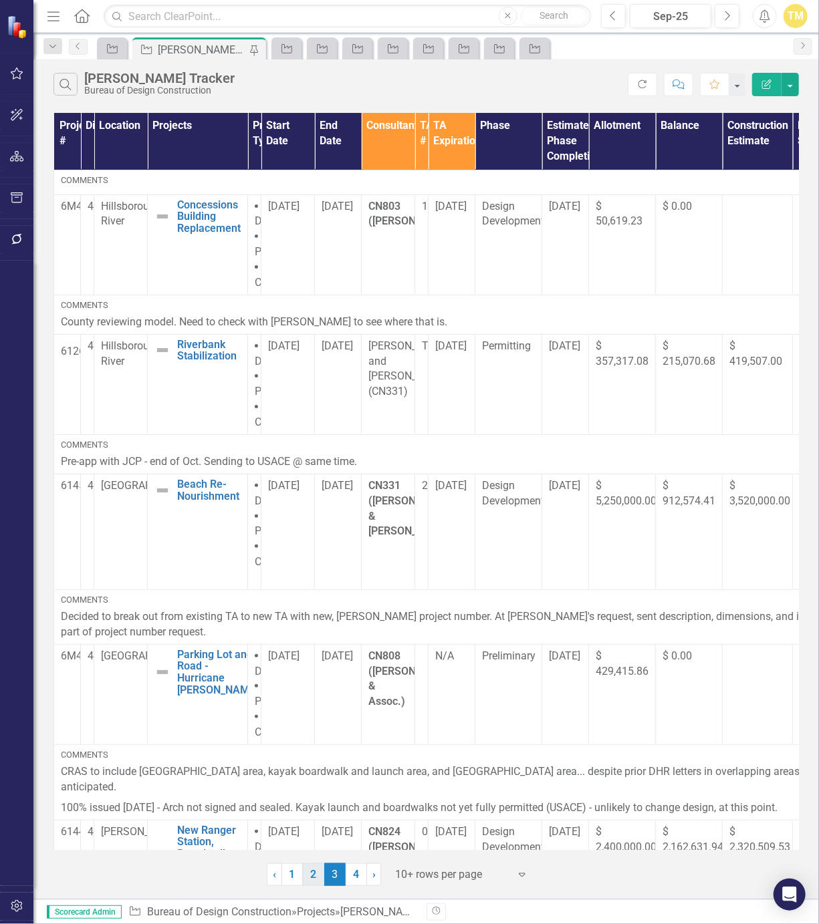
click at [307, 872] on link "2" at bounding box center [313, 875] width 21 height 23
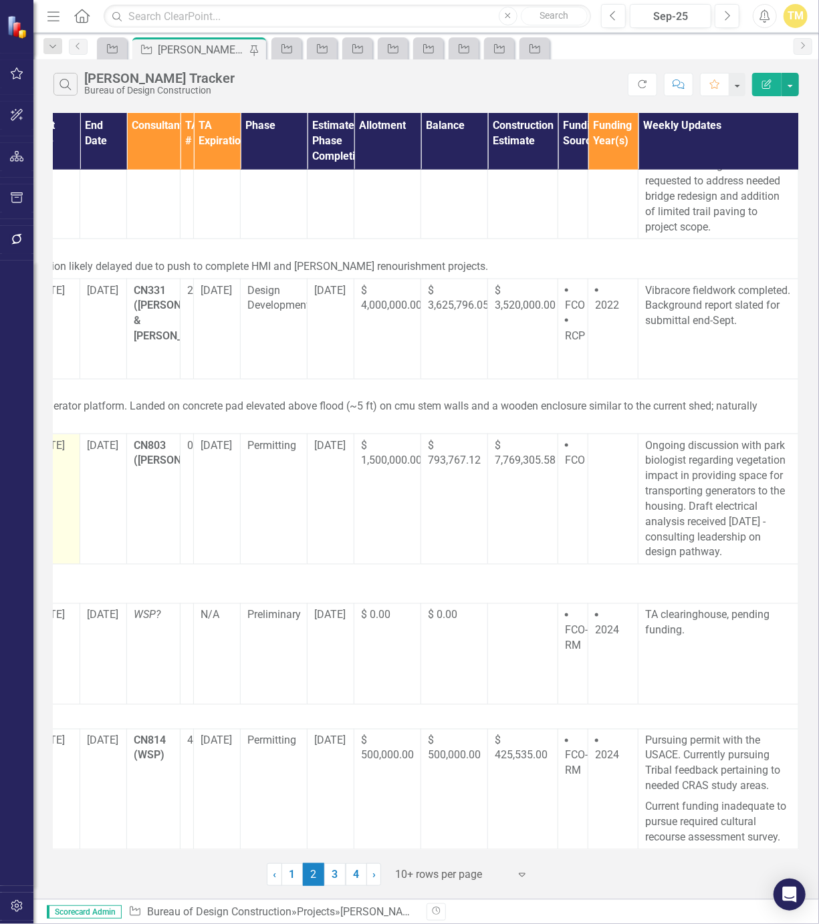
scroll to position [763, 244]
click at [335, 870] on link "3" at bounding box center [334, 875] width 21 height 23
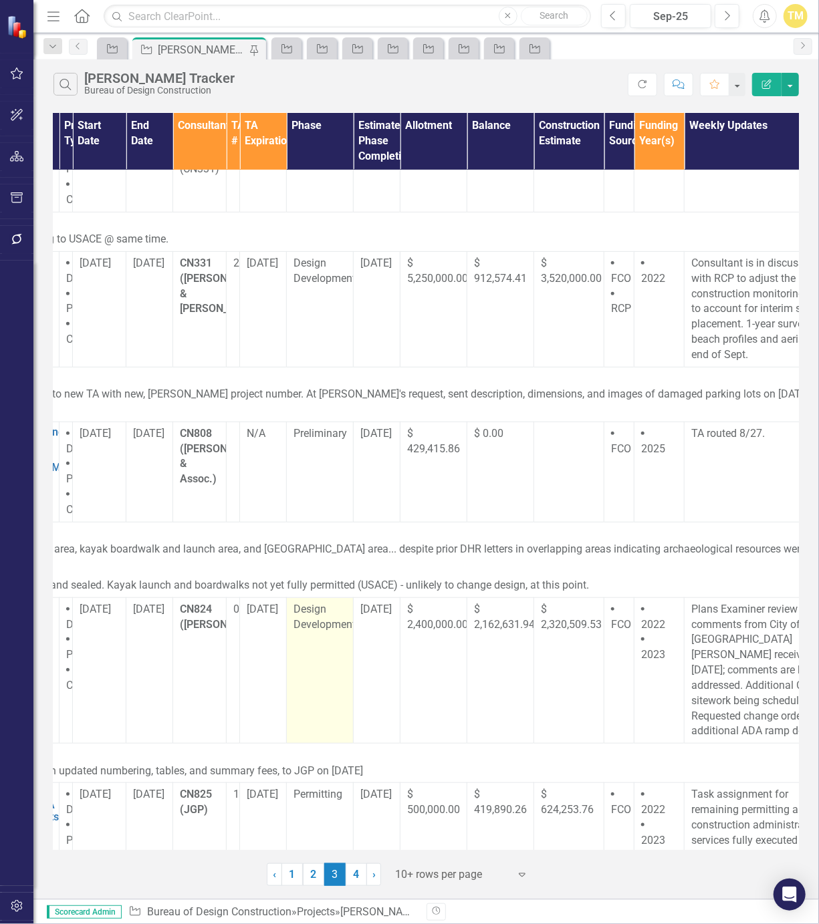
scroll to position [223, 244]
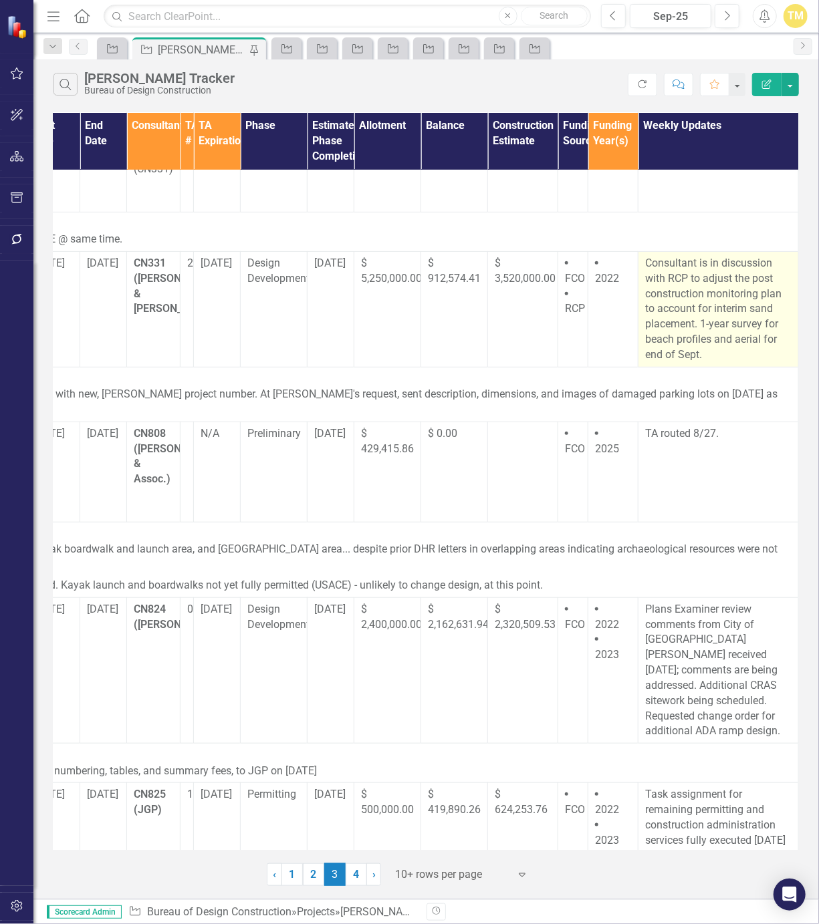
click at [680, 356] on p "Consultant is in discussion with RCP to adjust the post construction monitoring…" at bounding box center [718, 309] width 146 height 107
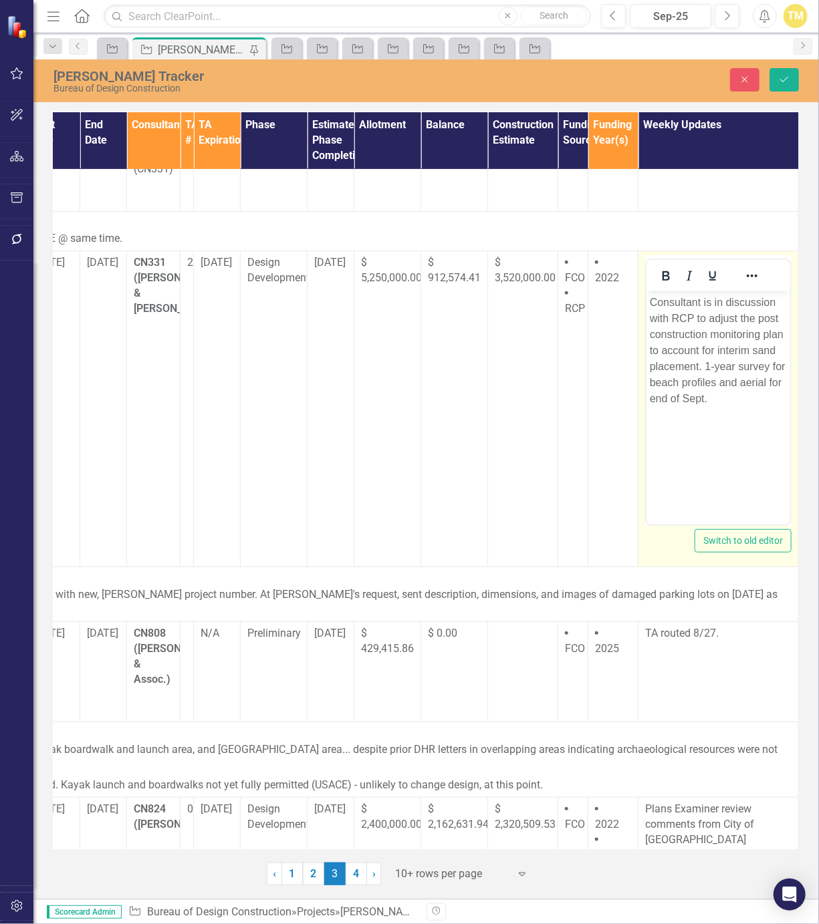
scroll to position [0, 0]
drag, startPoint x: 1326, startPoint y: 648, endPoint x: 689, endPoint y: 396, distance: 684.8
click at [689, 396] on p "Consultant is in discussion with RCP to adjust the post construction monitoring…" at bounding box center [717, 351] width 137 height 112
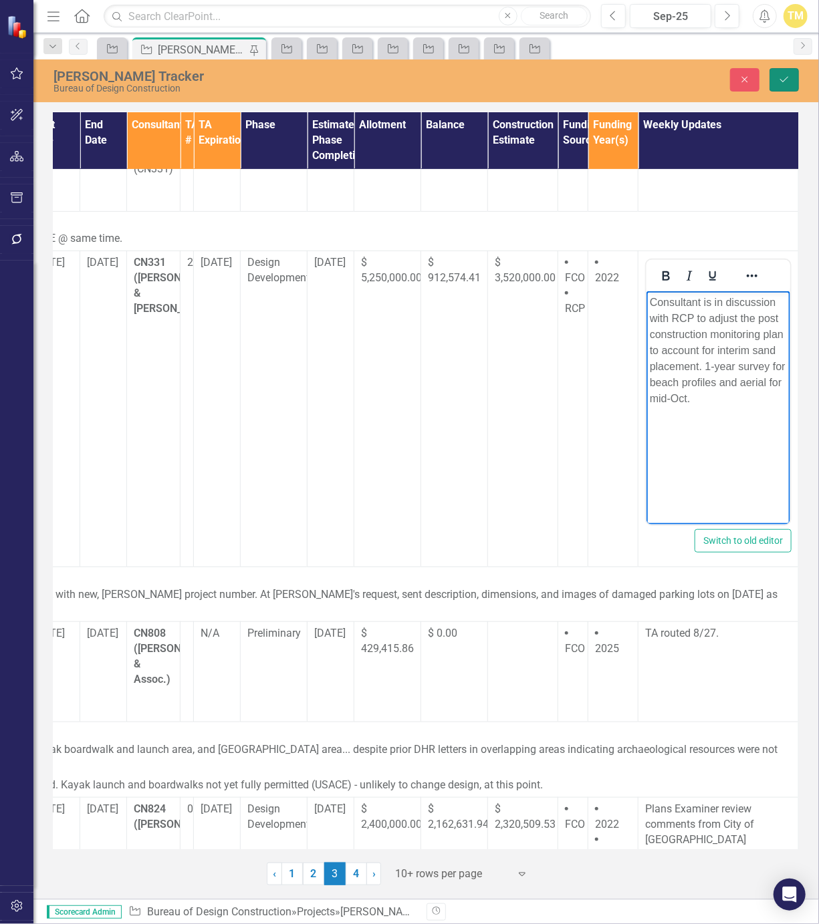
click at [775, 86] on button "Save" at bounding box center [783, 79] width 29 height 23
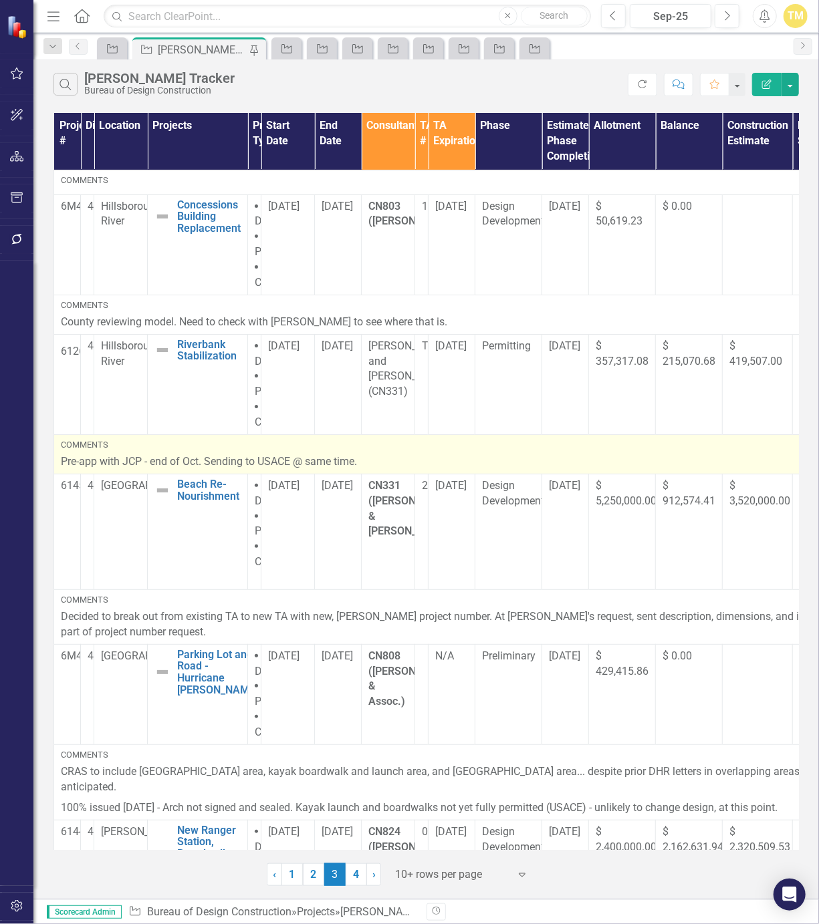
click at [390, 461] on p "Pre-app with JCP - end of Oct. Sending to USACE @ same time." at bounding box center [543, 462] width 965 height 15
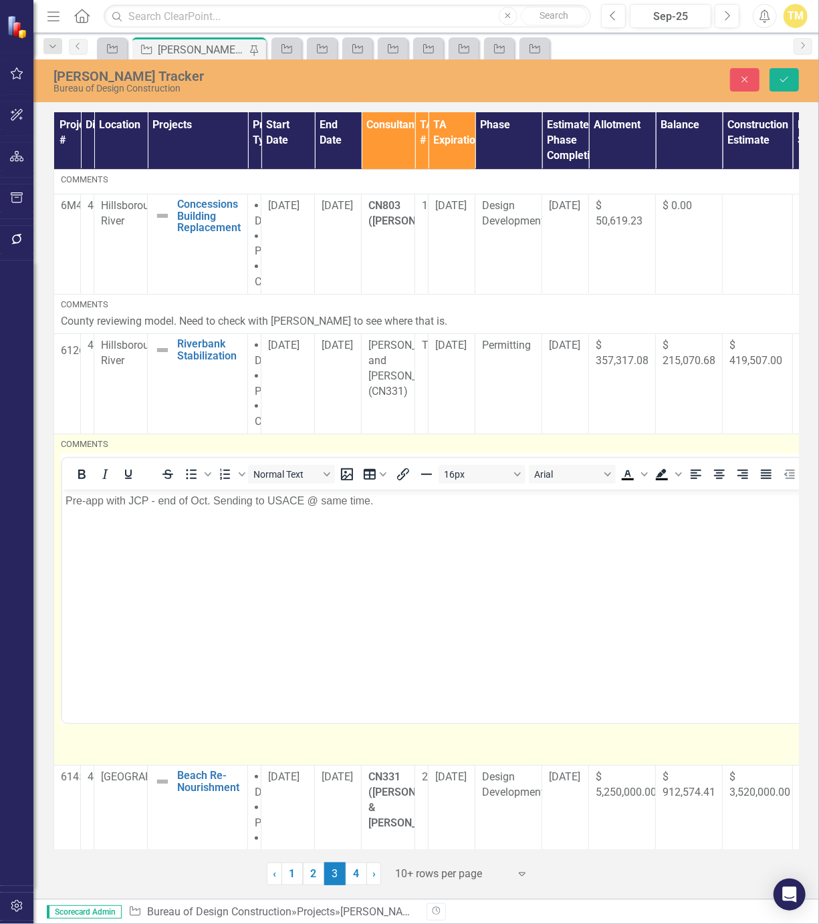
click at [412, 512] on body "Pre-app with JCP - end of Oct. Sending to USACE @ same time." at bounding box center [542, 590] width 963 height 201
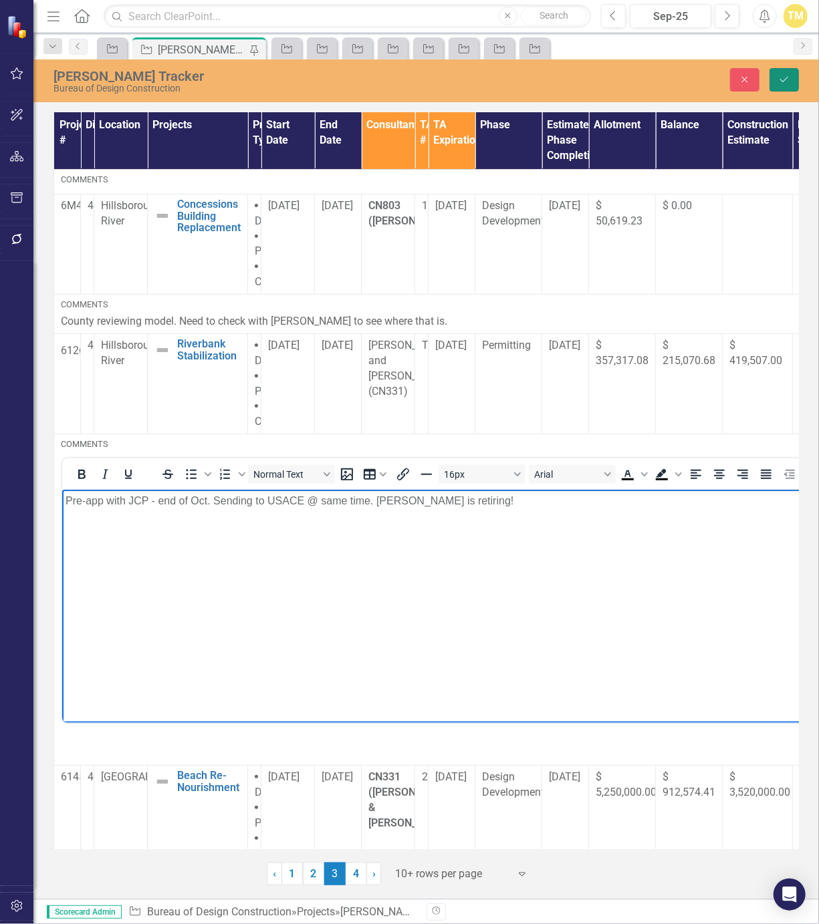
click at [779, 82] on icon "Save" at bounding box center [784, 79] width 12 height 9
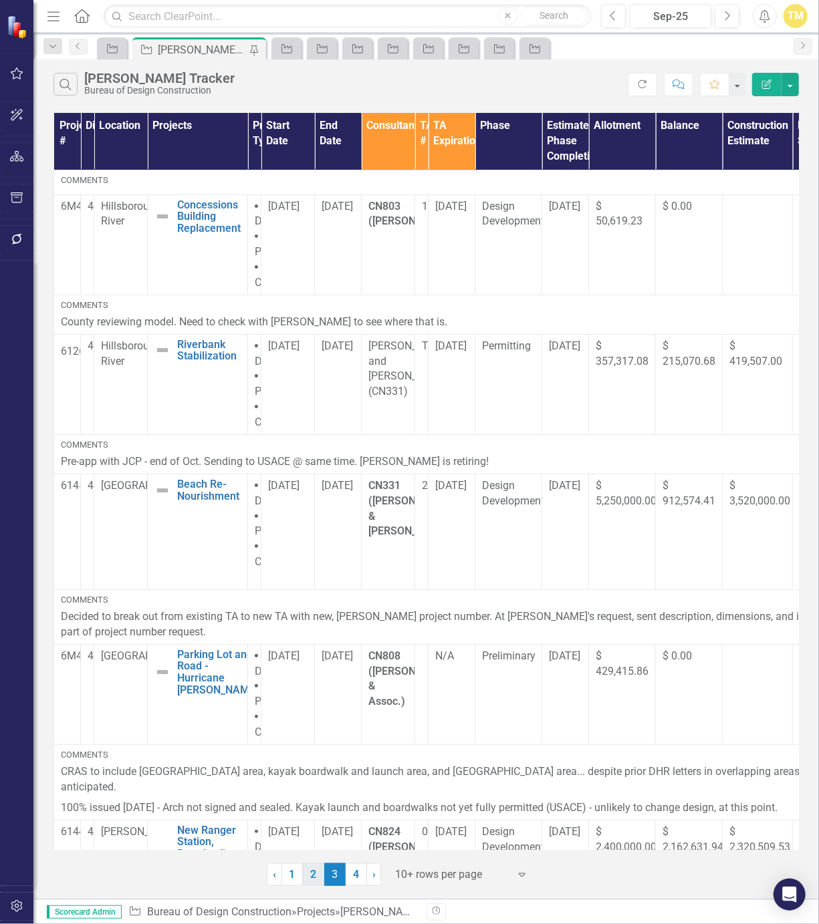
click at [307, 876] on link "2" at bounding box center [313, 875] width 21 height 23
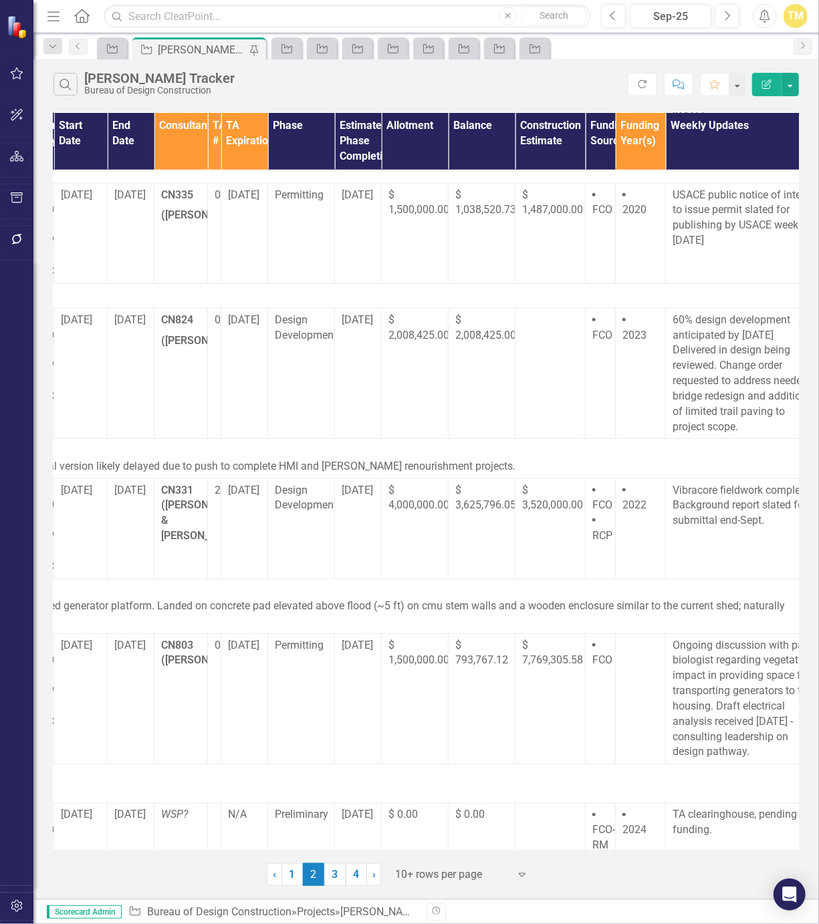
scroll to position [557, 244]
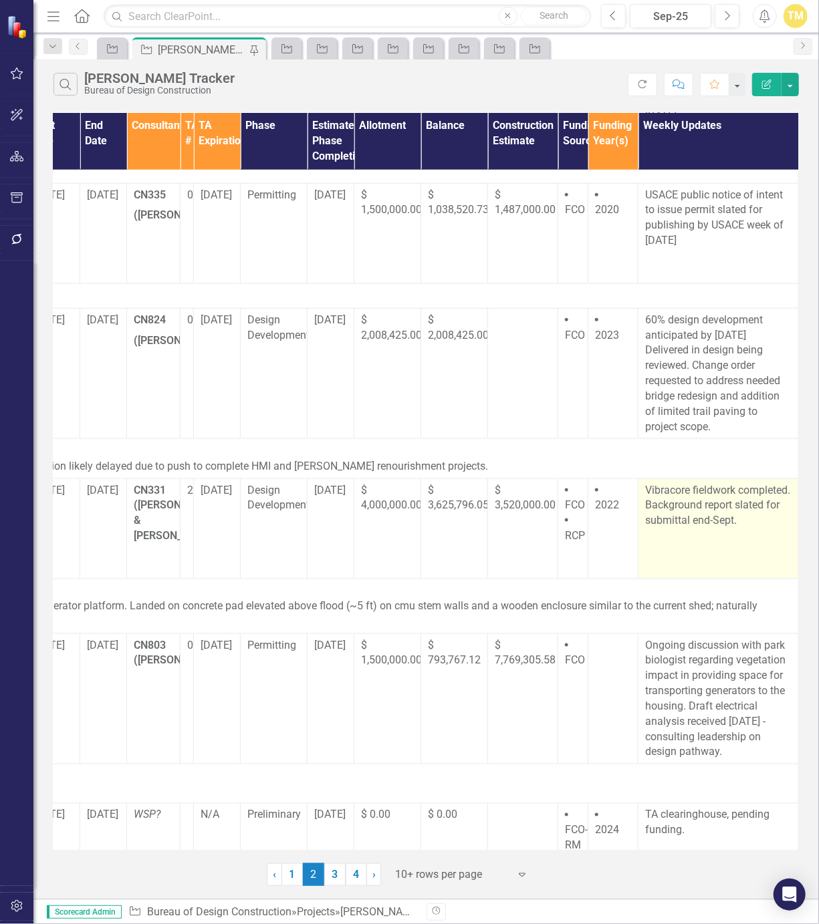
click at [763, 525] on p "Vibracore fieldwork completed. Background report slated for submittal end-Sept." at bounding box center [718, 506] width 146 height 46
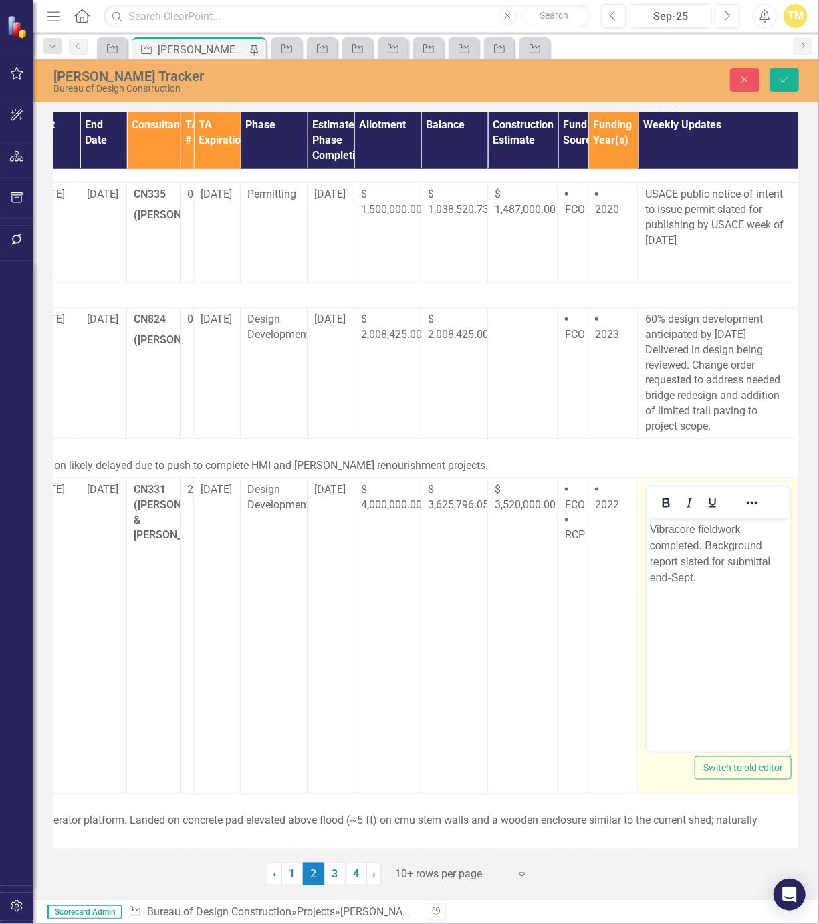
scroll to position [0, 0]
drag, startPoint x: 1409, startPoint y: 1043, endPoint x: 685, endPoint y: 581, distance: 858.7
click at [685, 581] on p "Vibracore fieldwork completed. Background report slated for submittal end-Sept." at bounding box center [717, 553] width 137 height 64
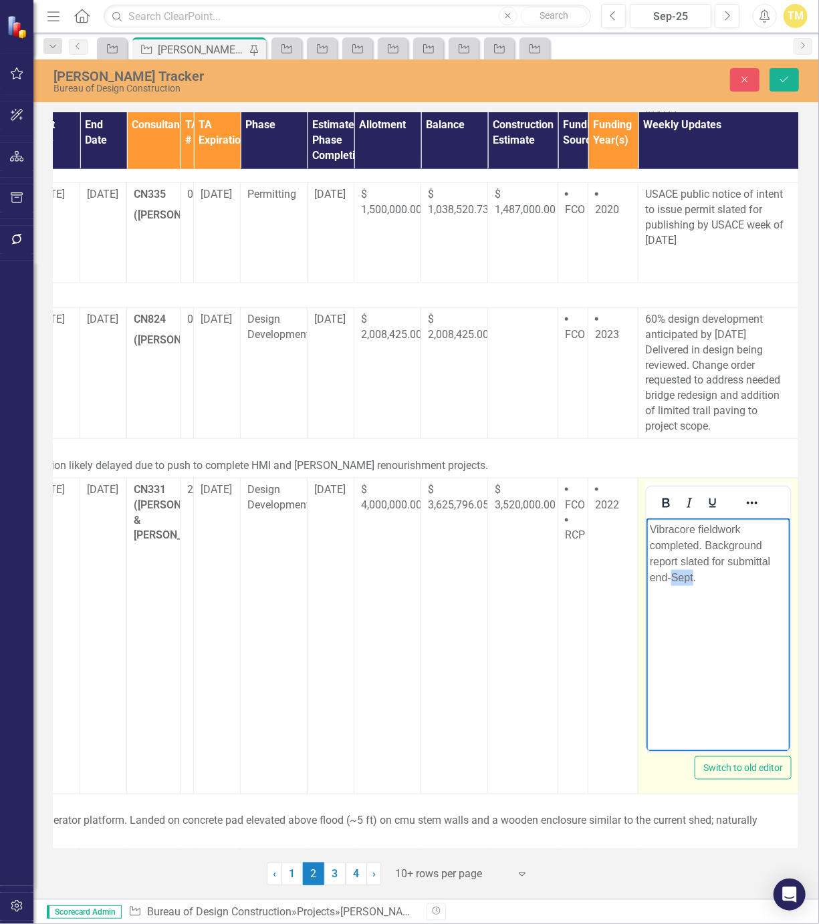
click at [685, 581] on p "Vibracore fieldwork completed. Background report slated for submittal end-Sept." at bounding box center [717, 553] width 137 height 64
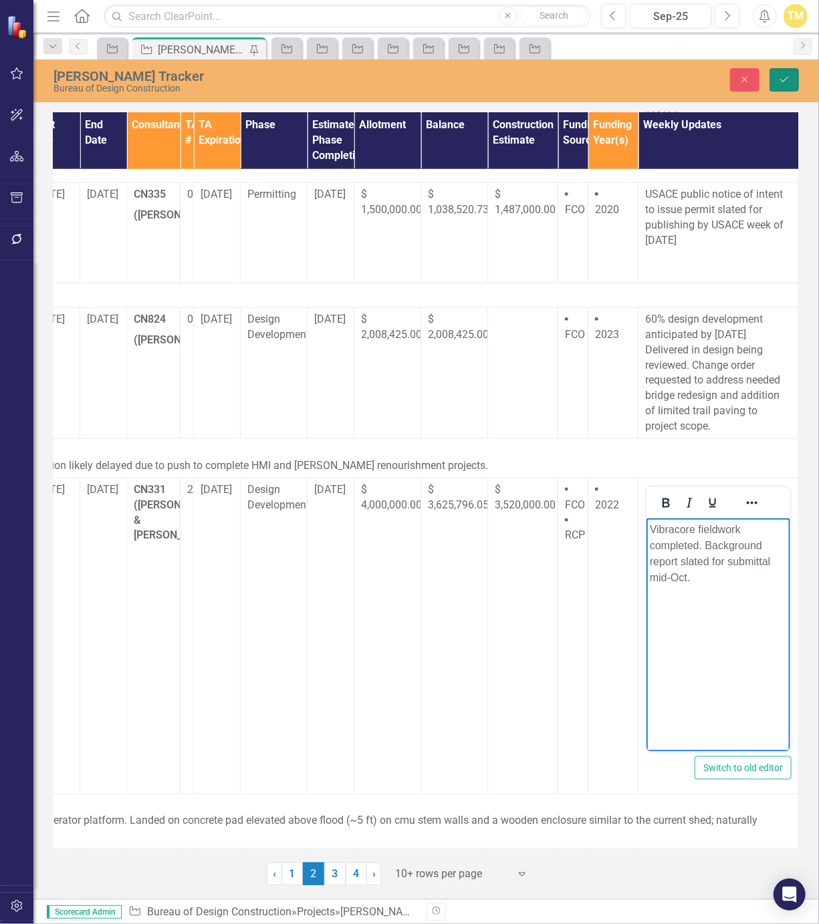
click at [783, 82] on icon "Save" at bounding box center [784, 79] width 12 height 9
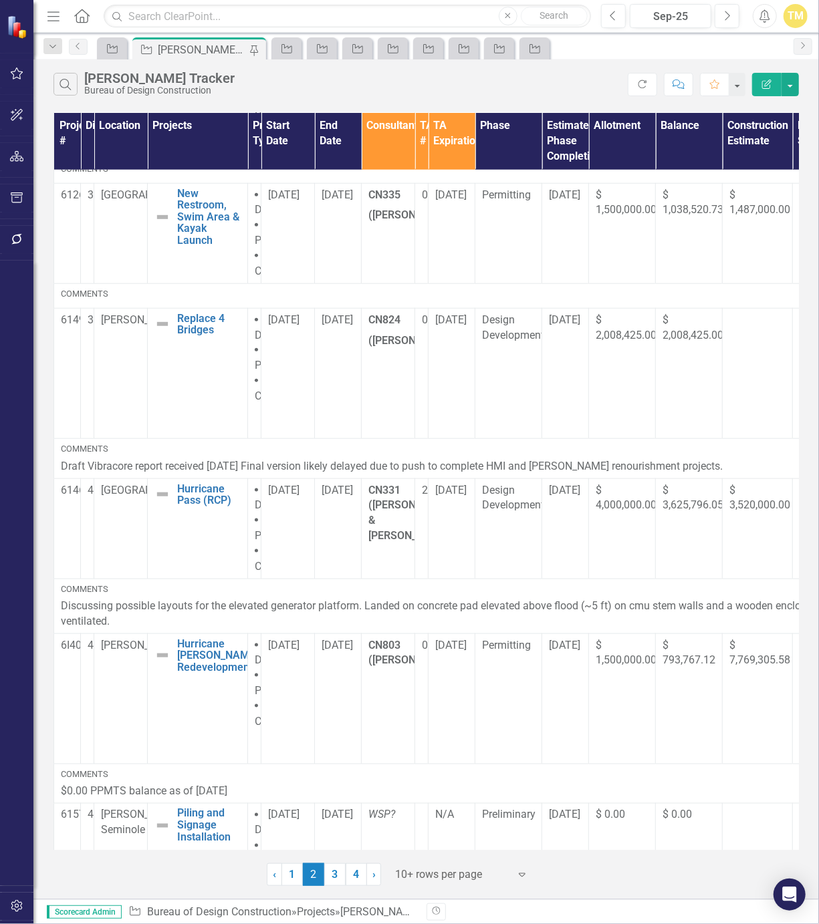
scroll to position [763, 0]
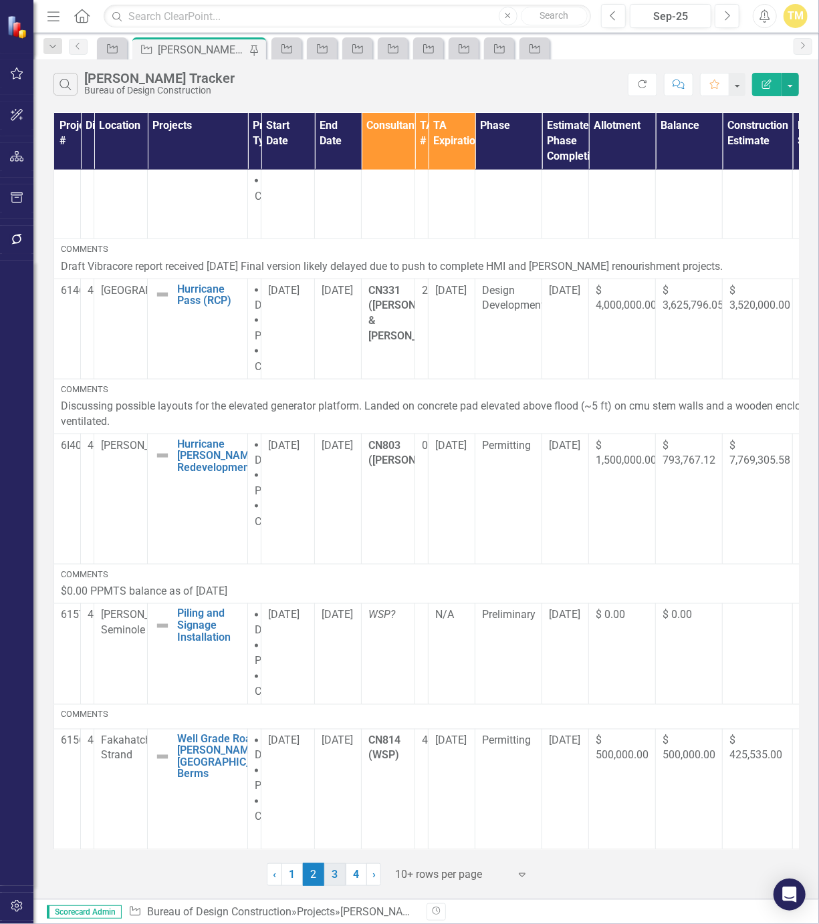
click at [340, 880] on link "3" at bounding box center [334, 875] width 21 height 23
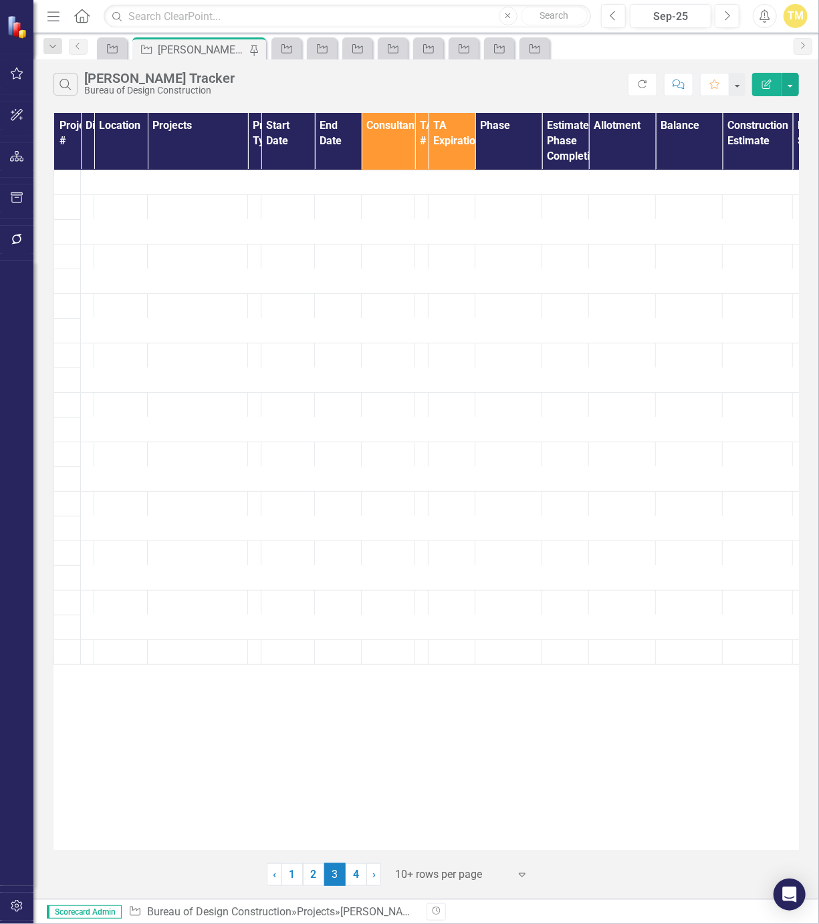
scroll to position [0, 0]
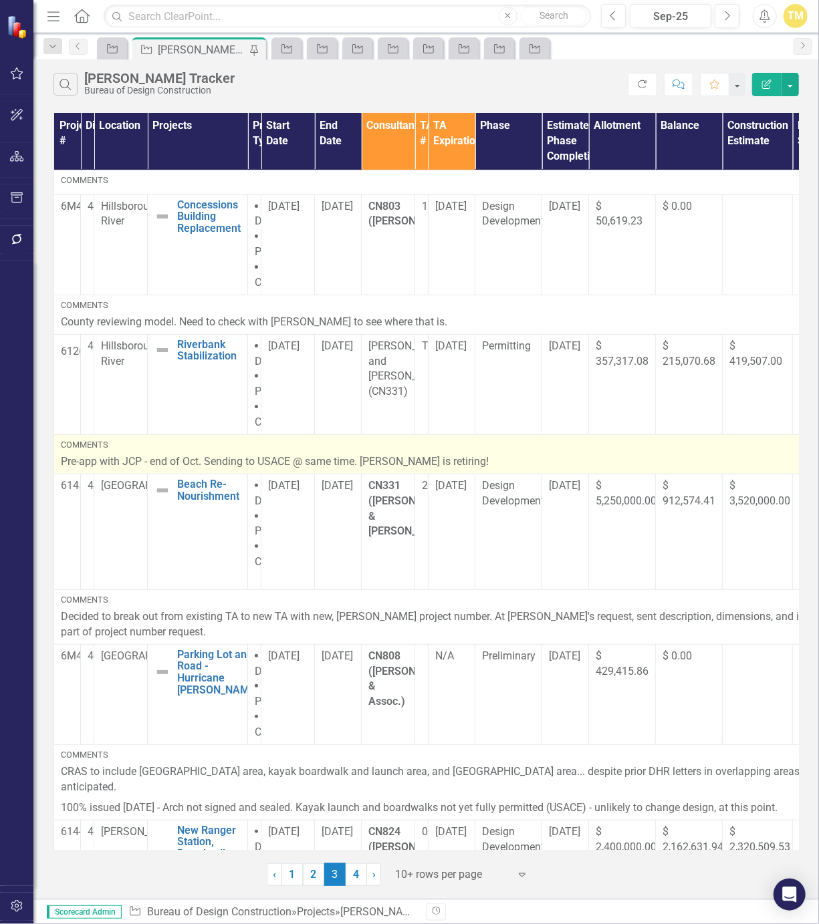
click at [207, 458] on p "Pre-app with JCP - end of Oct. Sending to USACE @ same time. [PERSON_NAME] is r…" at bounding box center [543, 462] width 965 height 15
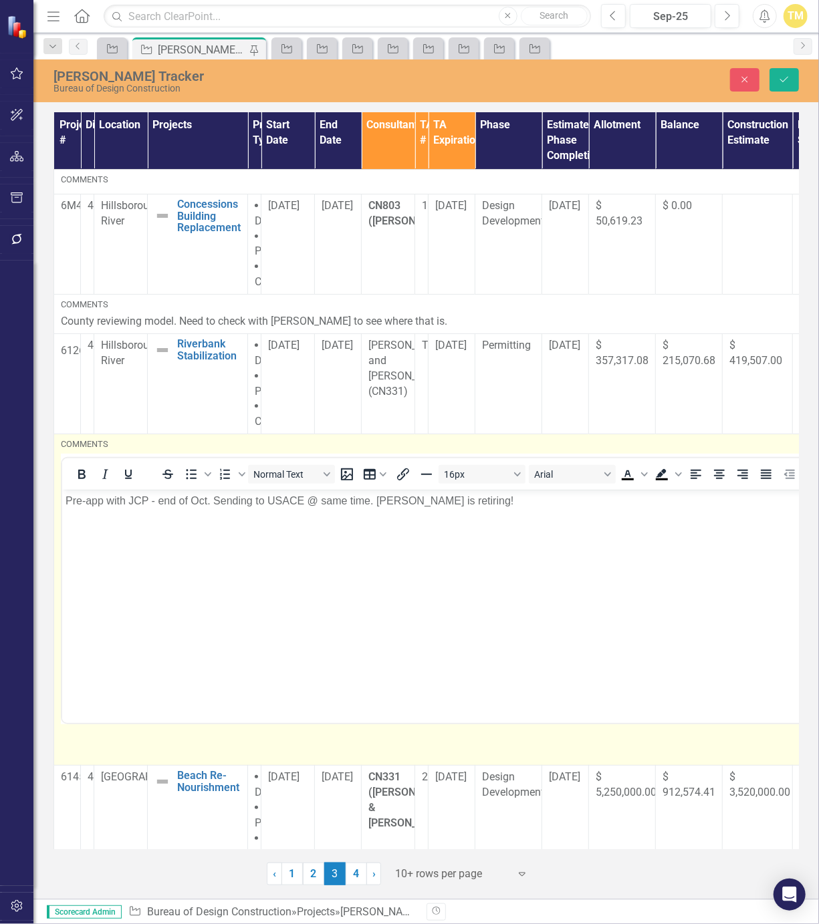
drag, startPoint x: 268, startPoint y: 948, endPoint x: 209, endPoint y: 504, distance: 447.7
click at [209, 504] on p "Pre-app with JCP - end of Oct. Sending to USACE @ same time. [PERSON_NAME] is r…" at bounding box center [543, 501] width 956 height 16
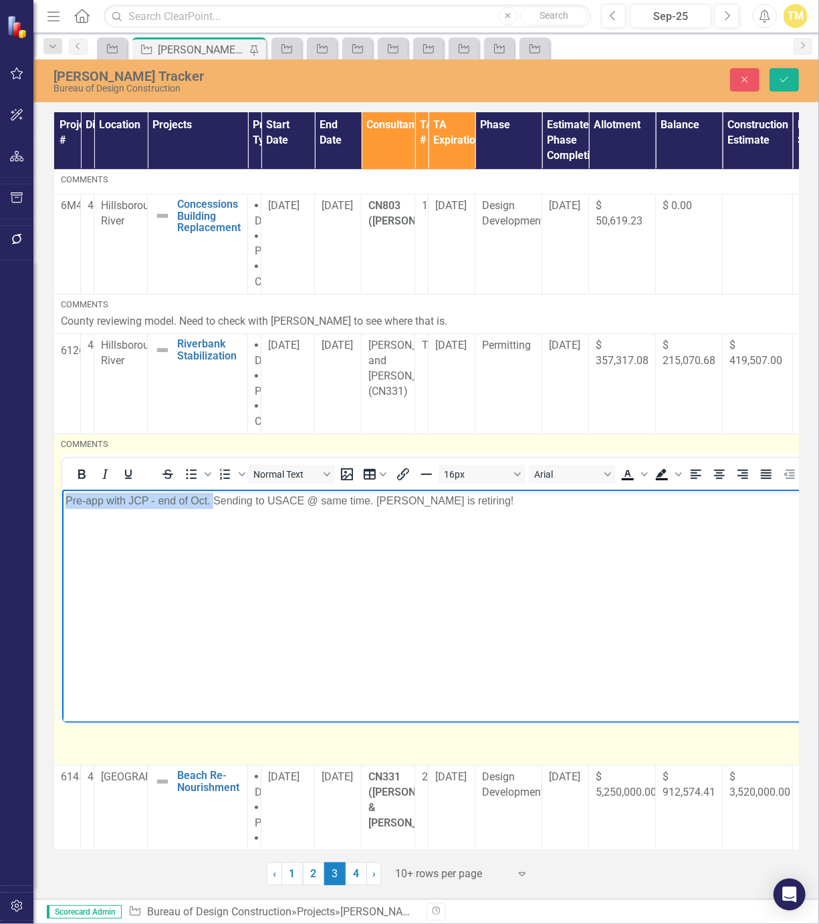
drag, startPoint x: 213, startPoint y: 505, endPoint x: 46, endPoint y: 501, distance: 166.5
click at [61, 501] on html "Pre-app with JCP - end of Oct. Sending to USACE @ same time. [PERSON_NAME] is r…" at bounding box center [542, 590] width 963 height 201
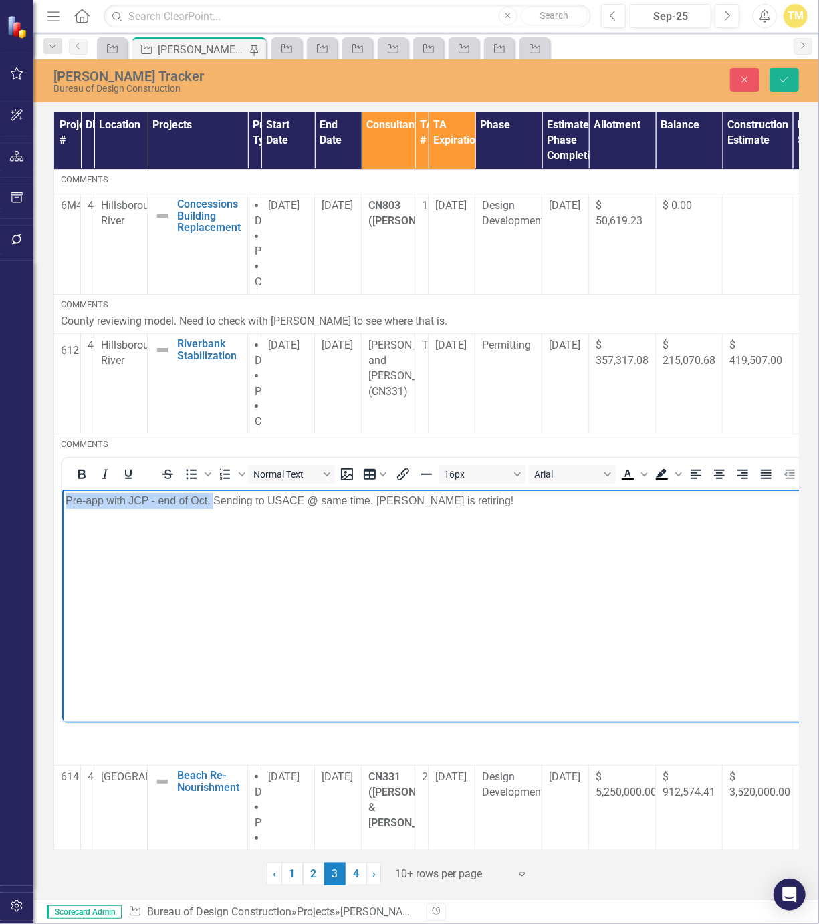
copy p "Pre-app with JCP - end of Oct."
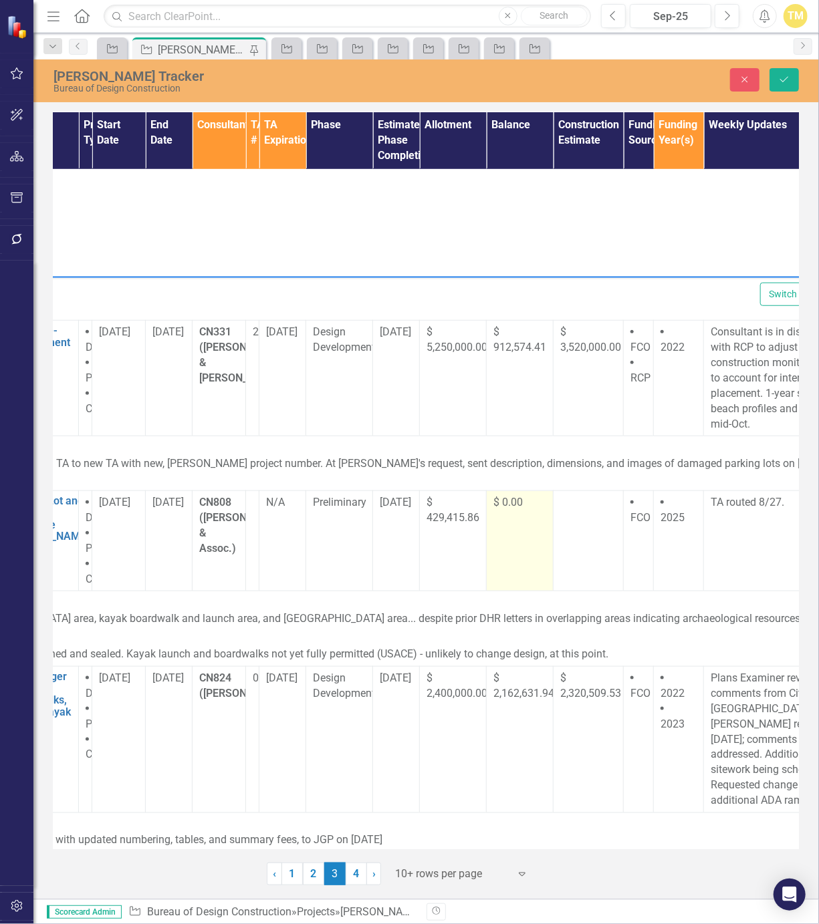
scroll to position [445, 244]
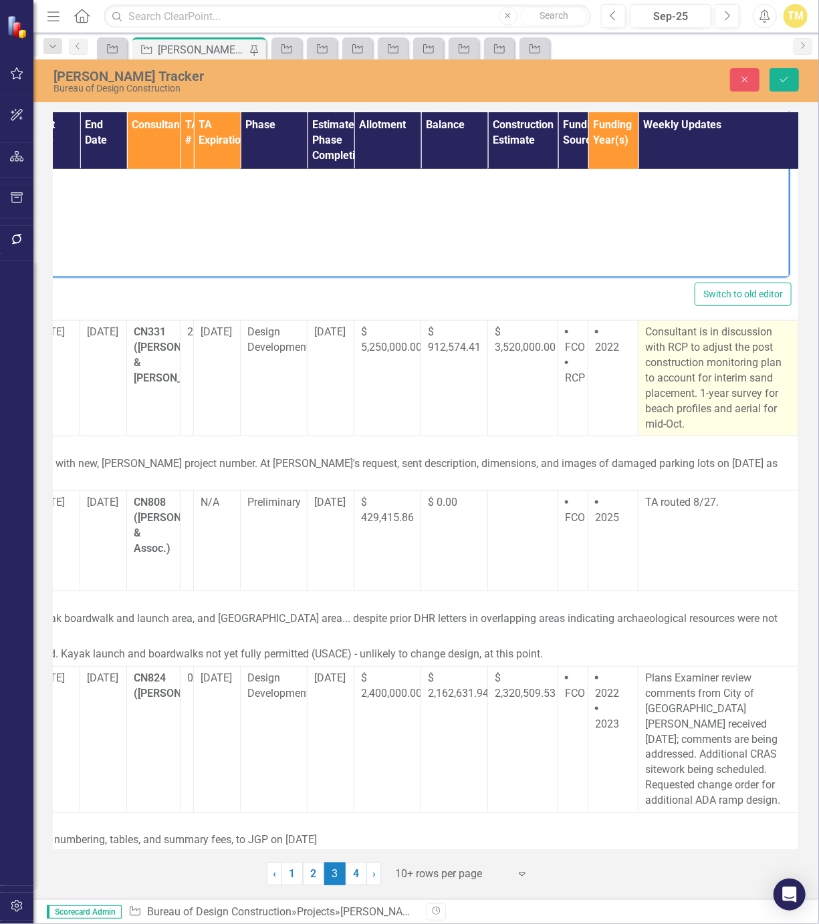
click at [701, 416] on p "Consultant is in discussion with RCP to adjust the post construction monitoring…" at bounding box center [718, 378] width 146 height 107
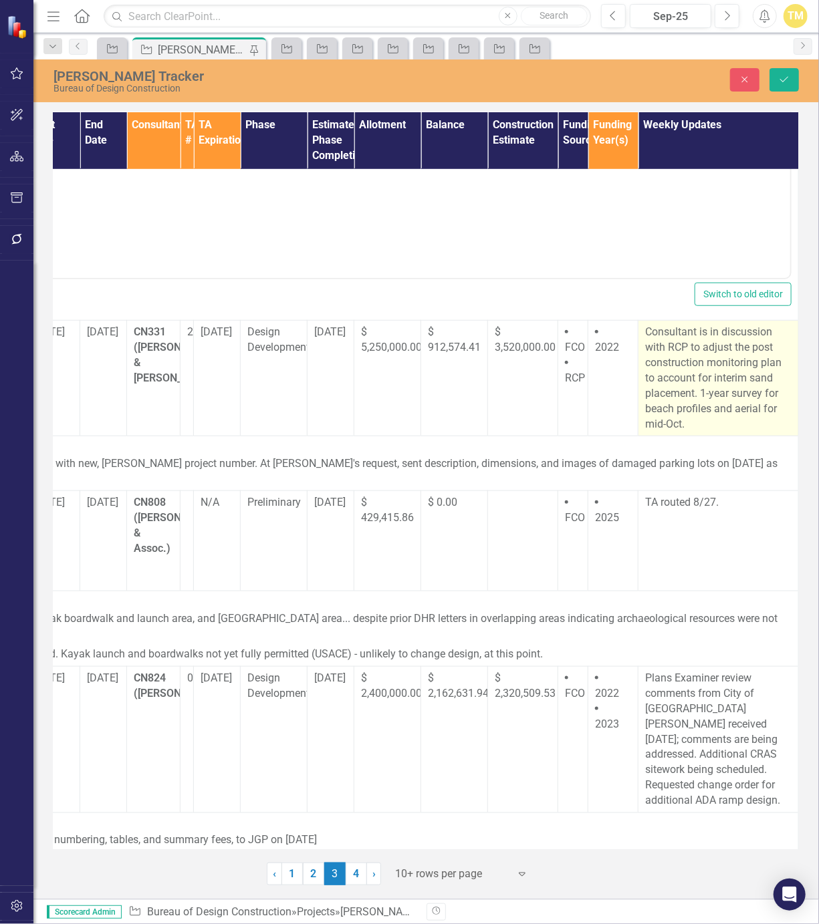
click at [701, 416] on p "Consultant is in discussion with RCP to adjust the post construction monitoring…" at bounding box center [718, 378] width 146 height 107
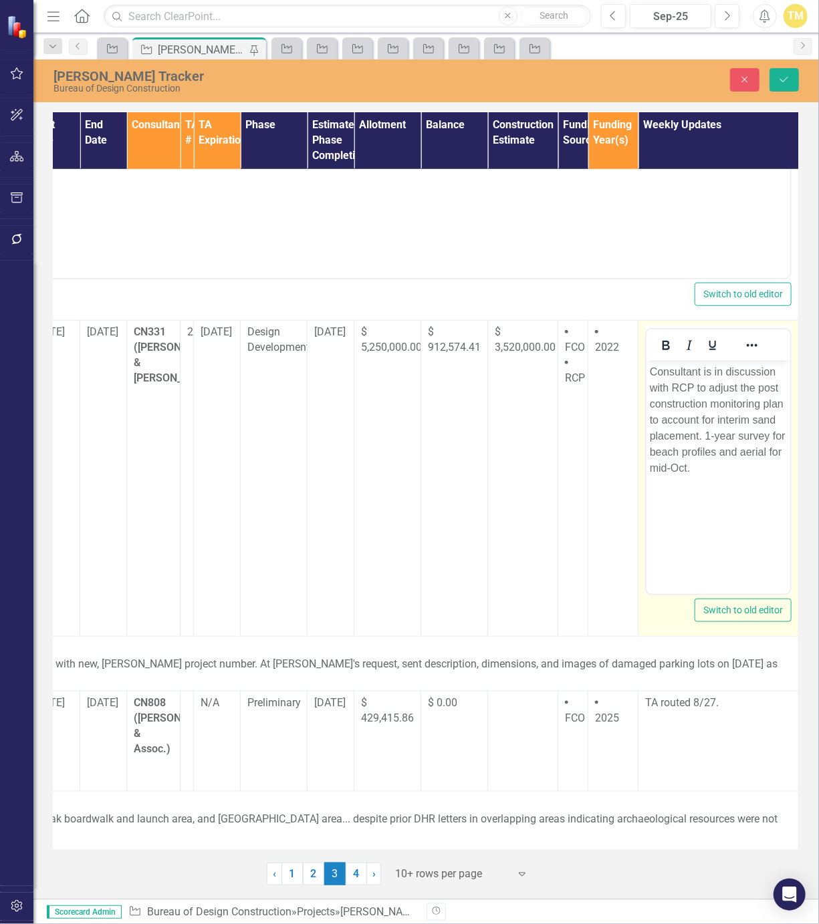
scroll to position [0, 0]
click at [702, 469] on p "Consultant is in discussion with RCP to adjust the post construction monitoring…" at bounding box center [717, 420] width 137 height 112
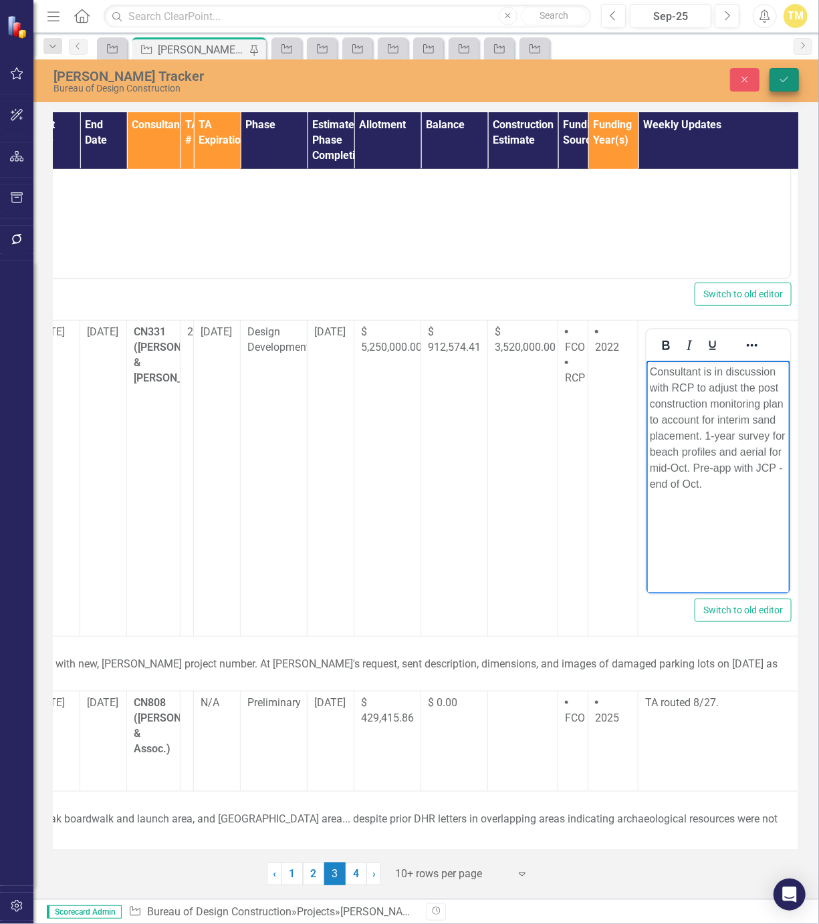
click at [779, 77] on icon "Save" at bounding box center [784, 79] width 12 height 9
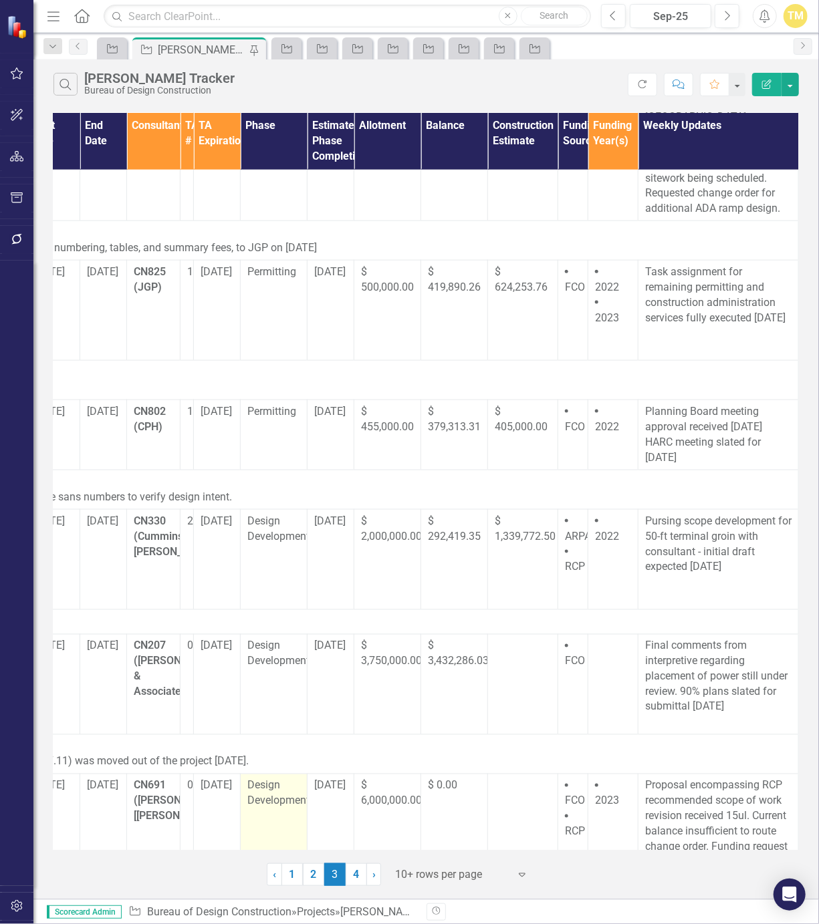
scroll to position [761, 244]
click at [359, 877] on link "4" at bounding box center [356, 875] width 21 height 23
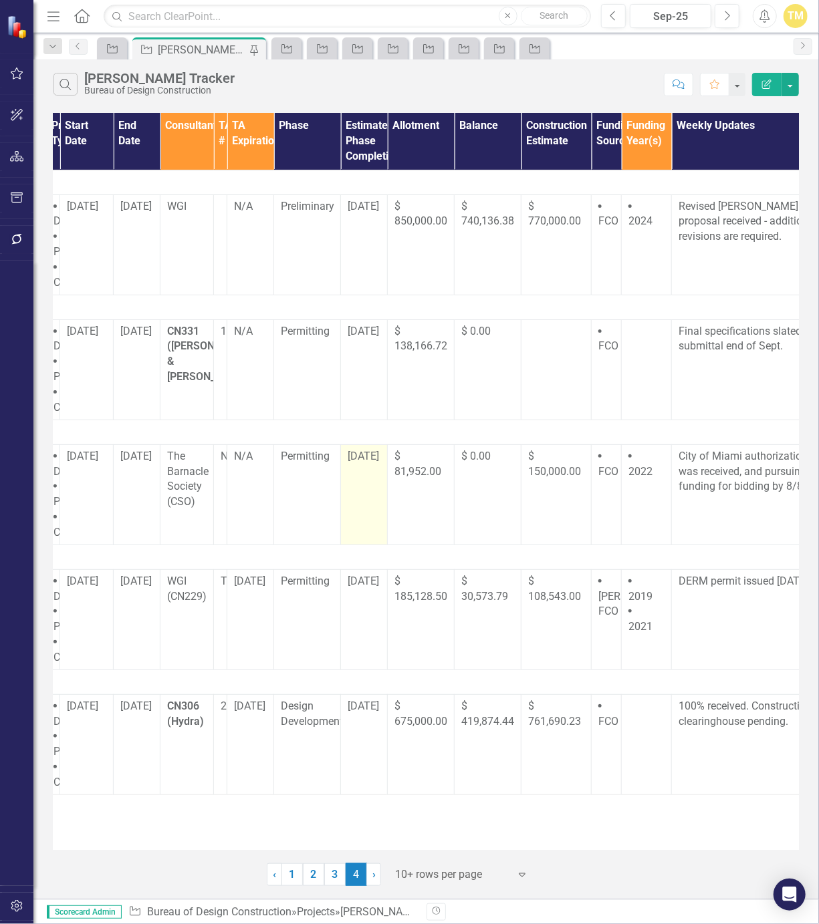
scroll to position [0, 234]
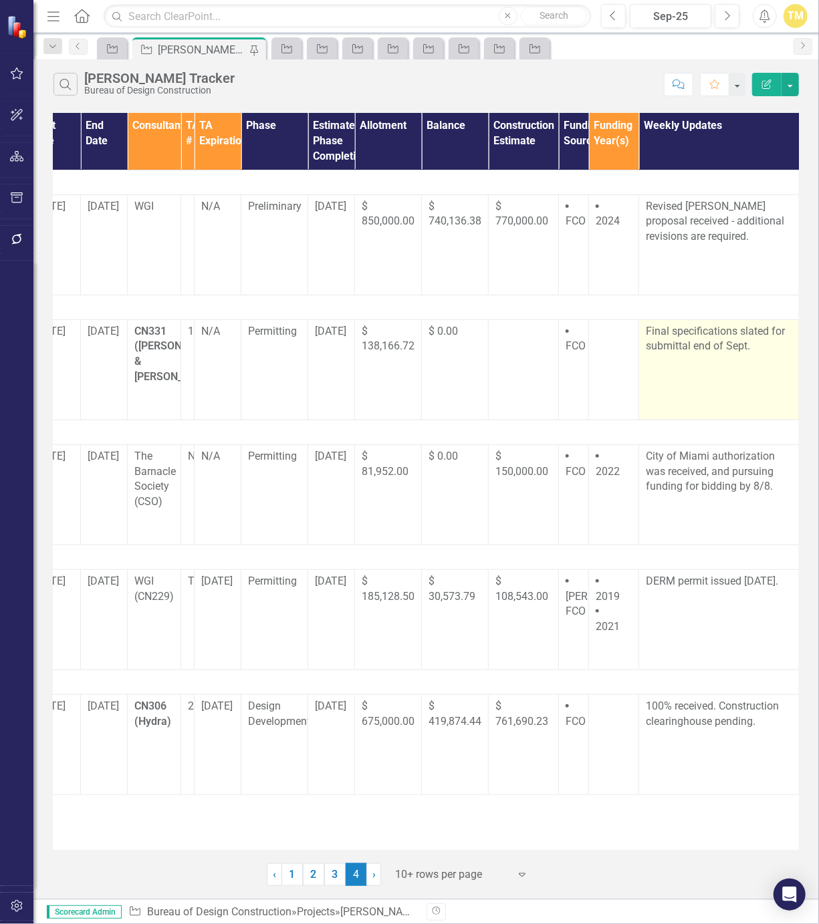
click at [741, 358] on td "Final specifications slated for submittal end of Sept." at bounding box center [719, 370] width 160 height 100
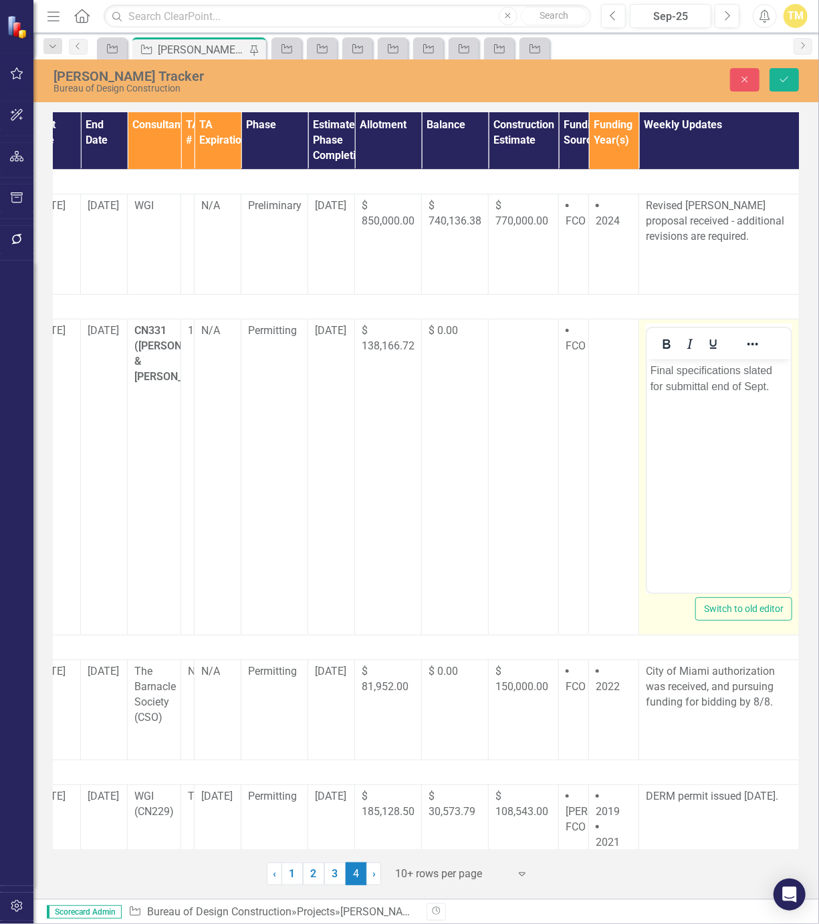
scroll to position [0, 0]
drag, startPoint x: 1387, startPoint y: 717, endPoint x: 768, endPoint y: 382, distance: 703.5
click at [768, 382] on p "Final specifications slated for submittal end of Sept." at bounding box center [718, 378] width 137 height 32
click at [764, 384] on p "Final specifications slated for submittal end of Sept." at bounding box center [718, 378] width 137 height 32
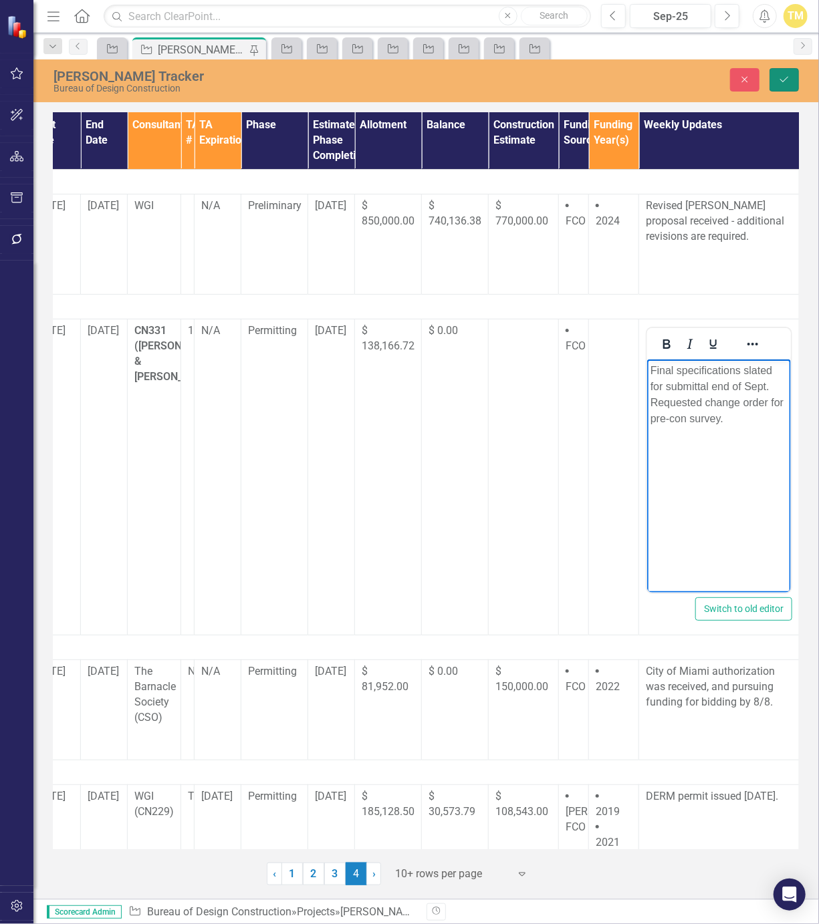
click at [780, 84] on icon "Save" at bounding box center [784, 79] width 12 height 9
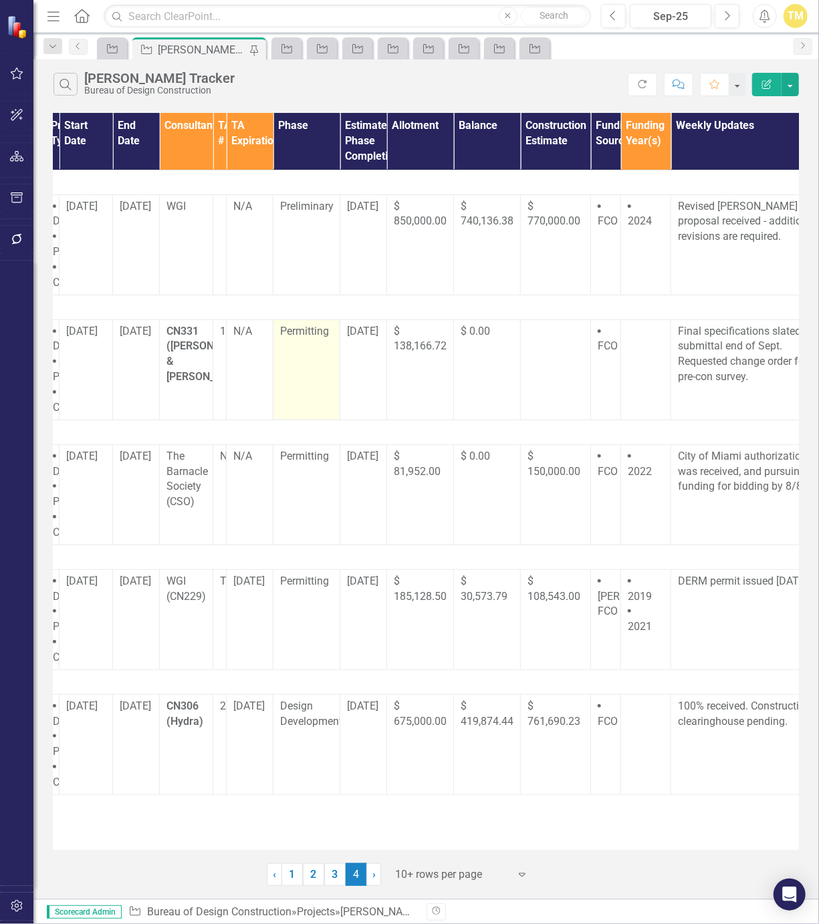
scroll to position [0, 234]
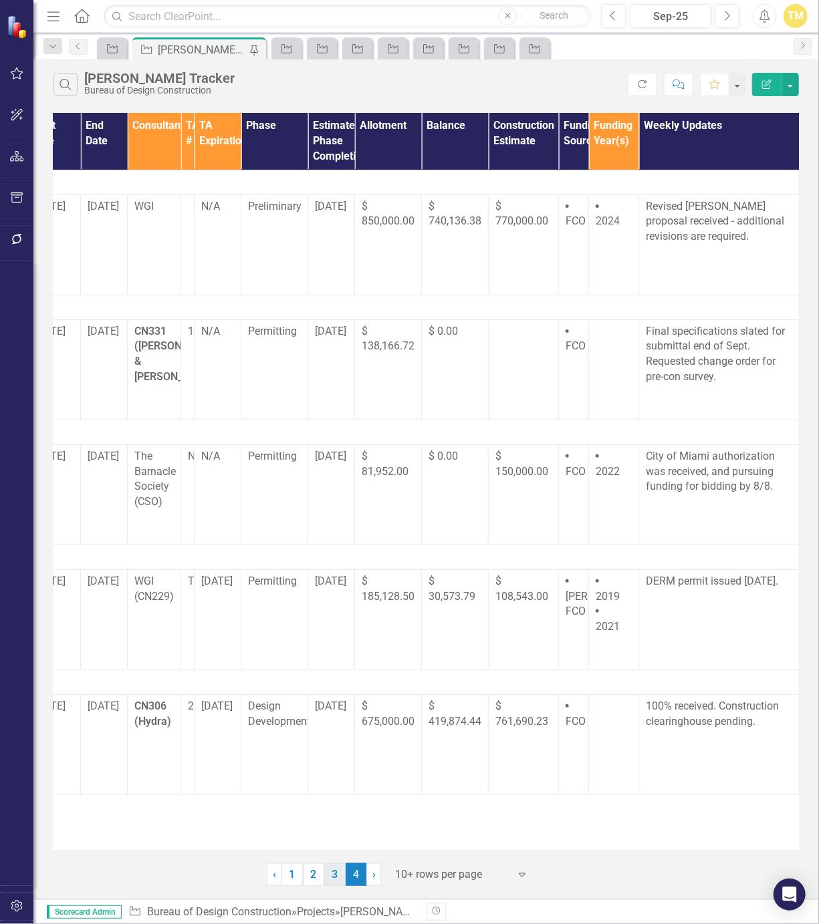
click at [339, 870] on link "3" at bounding box center [334, 875] width 21 height 23
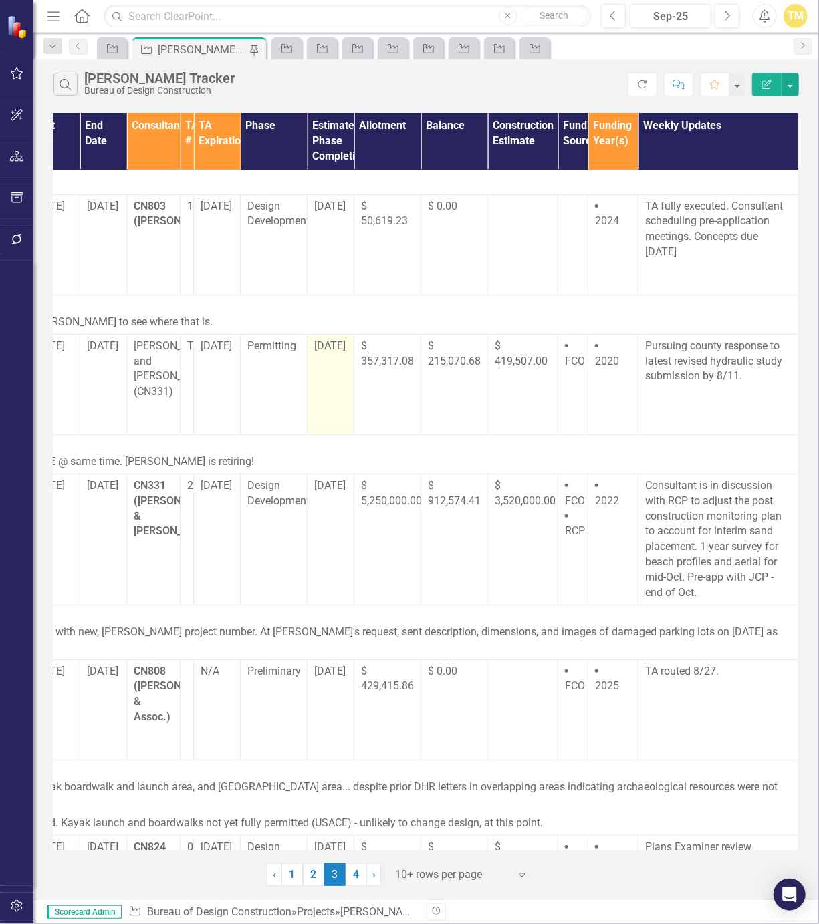
scroll to position [0, 244]
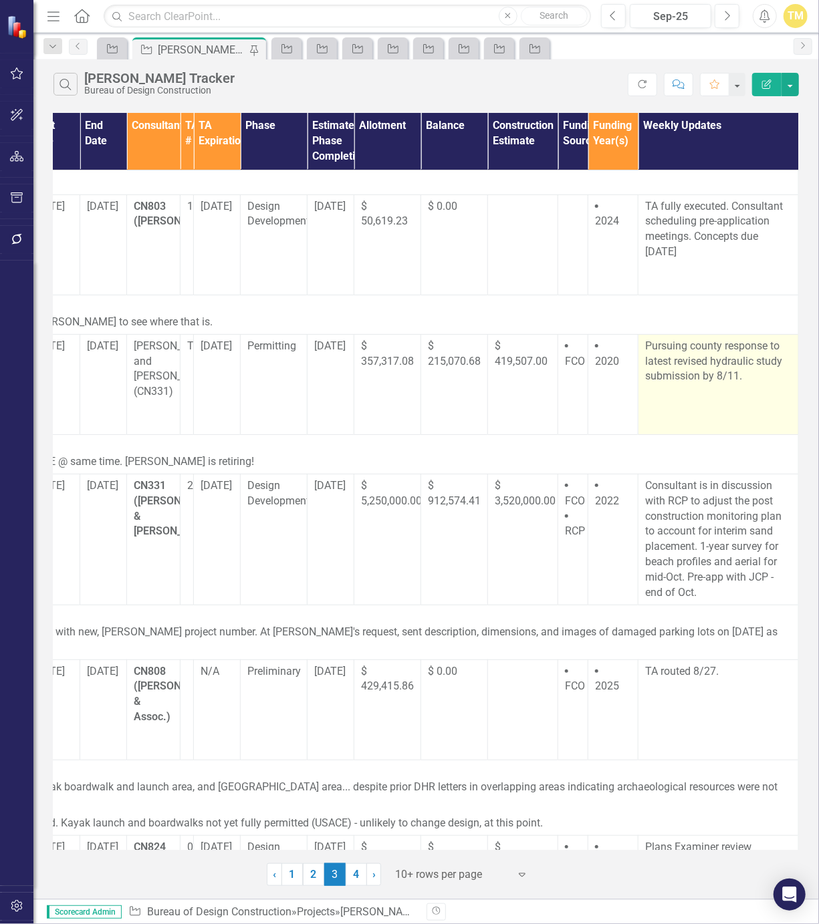
click at [716, 381] on p "Pursuing county response to latest revised hydraulic study submission by 8/11." at bounding box center [718, 362] width 146 height 46
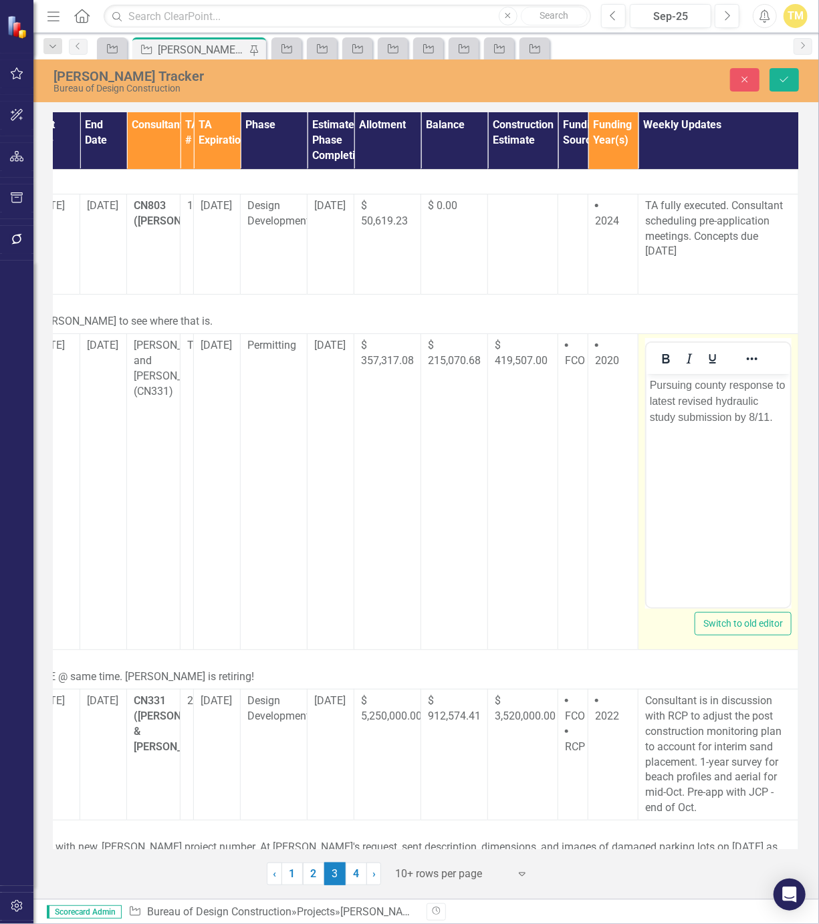
scroll to position [0, 0]
drag, startPoint x: 1362, startPoint y: 755, endPoint x: 773, endPoint y: 419, distance: 677.8
click at [773, 419] on p "Pursuing county response to latest revised hydraulic study submission by 8/11." at bounding box center [717, 401] width 137 height 48
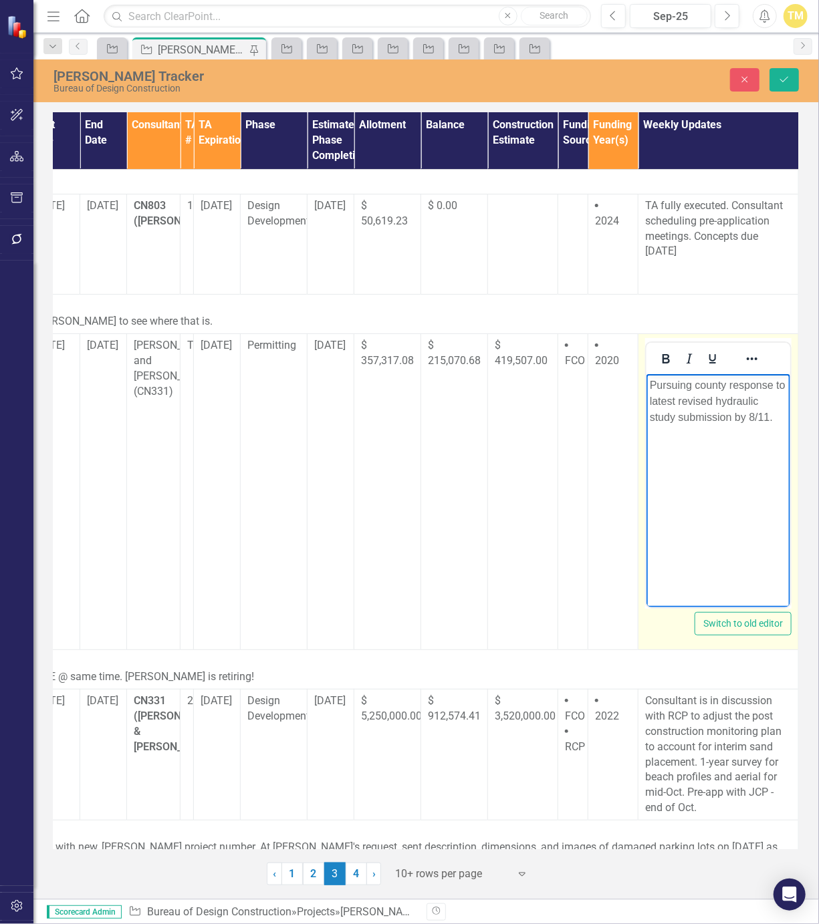
click at [767, 417] on p "Pursuing county response to latest revised hydraulic study submission by 8/11." at bounding box center [717, 401] width 137 height 48
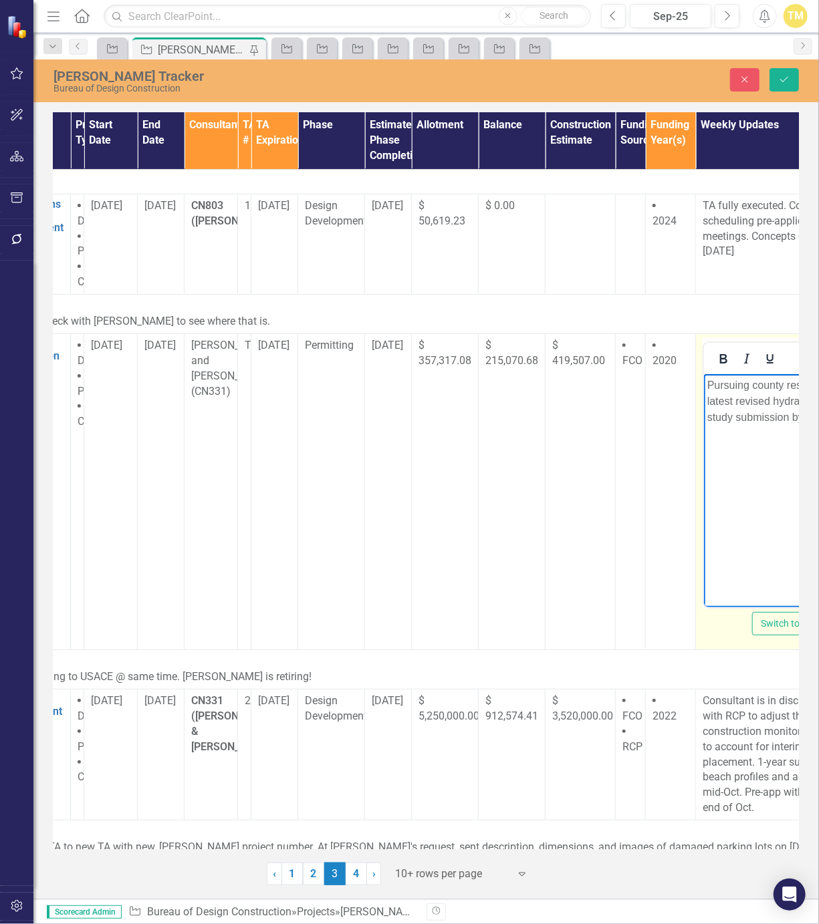
scroll to position [0, 244]
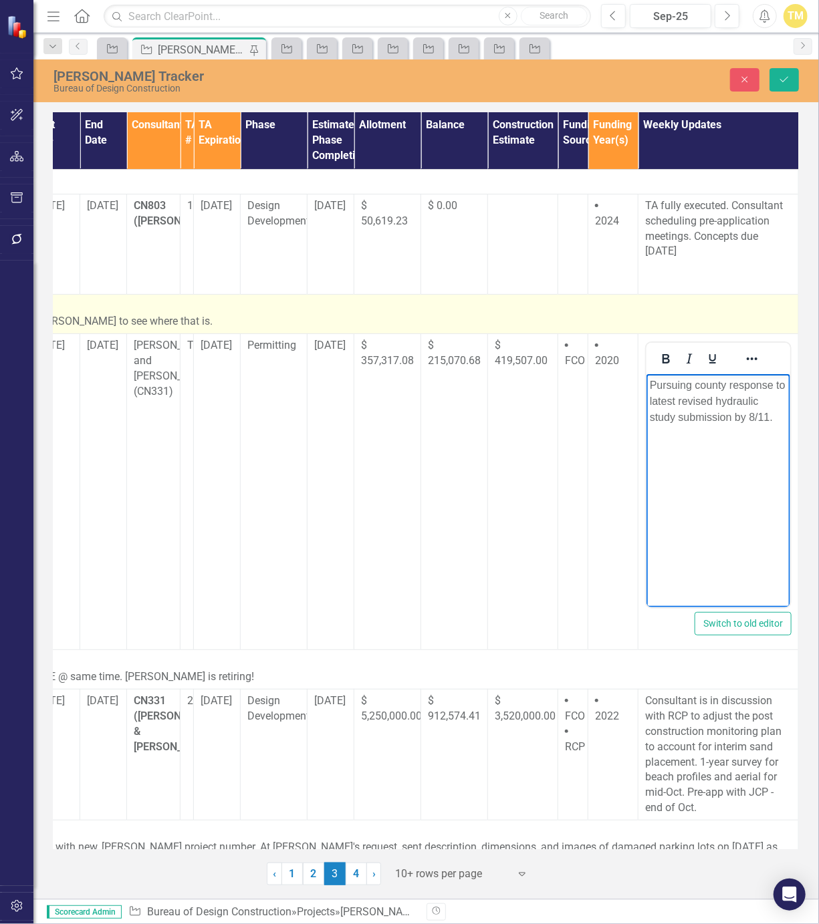
click at [170, 319] on p "County reviewing model. Need to check with [PERSON_NAME] to see where that is." at bounding box center [308, 321] width 965 height 15
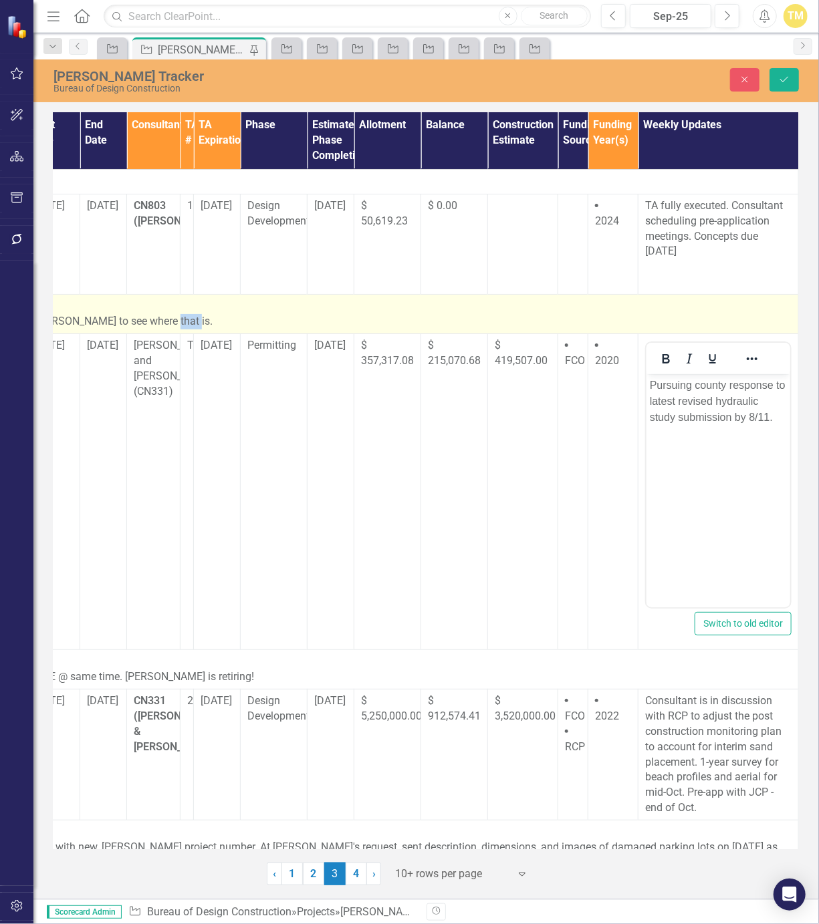
click at [170, 319] on p "County reviewing model. Need to check with [PERSON_NAME] to see where that is." at bounding box center [308, 321] width 965 height 15
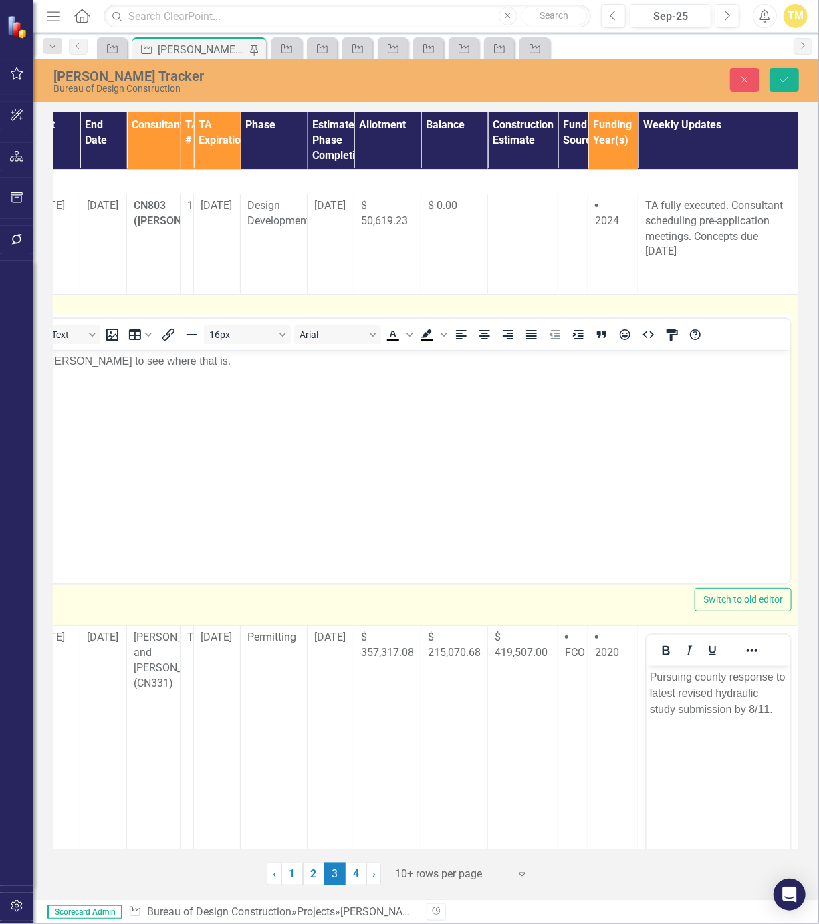
scroll to position [0, 0]
click at [769, 708] on p "Pursuing county response to latest revised hydraulic study submission by 8/11." at bounding box center [717, 694] width 137 height 48
click at [774, 80] on button "Save" at bounding box center [783, 79] width 29 height 23
